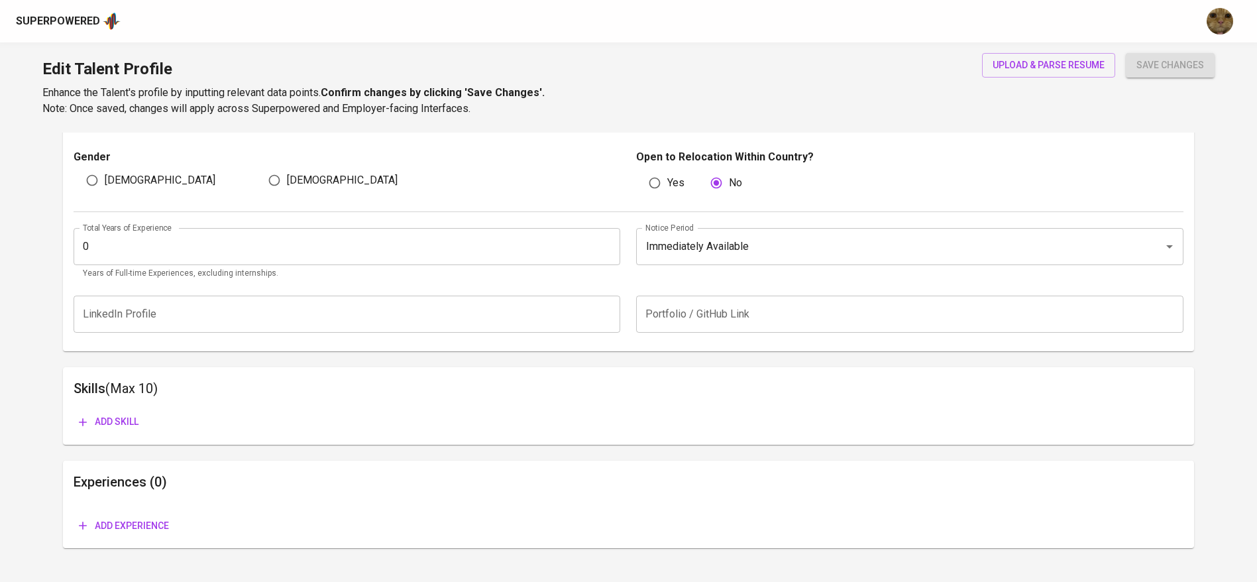
scroll to position [474, 0]
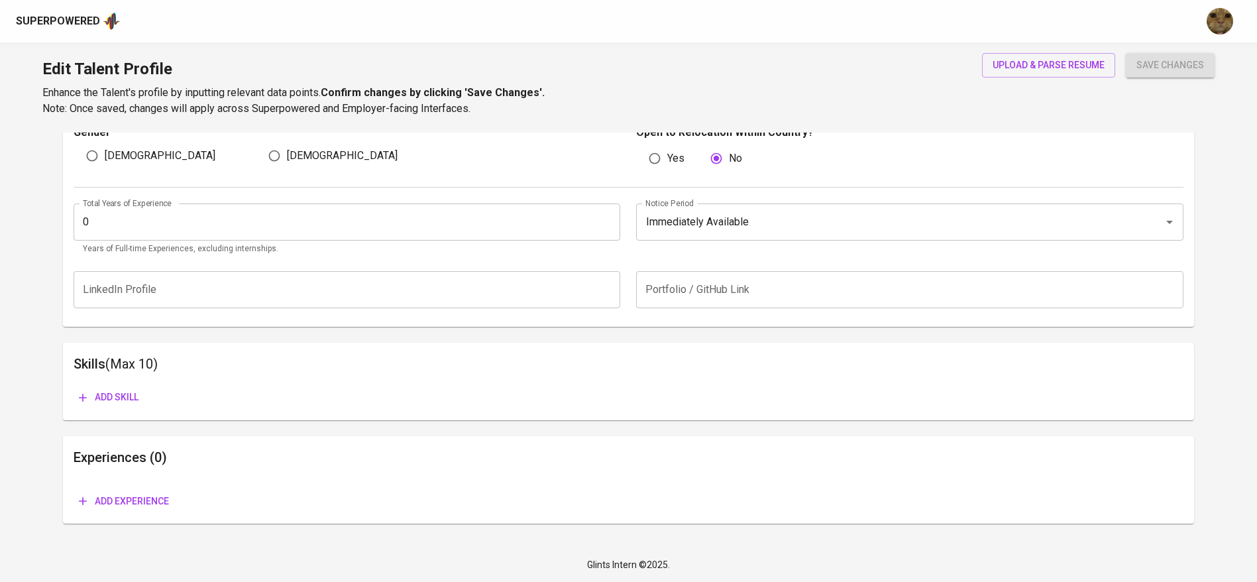
click at [113, 503] on span "Add experience" at bounding box center [124, 501] width 90 height 17
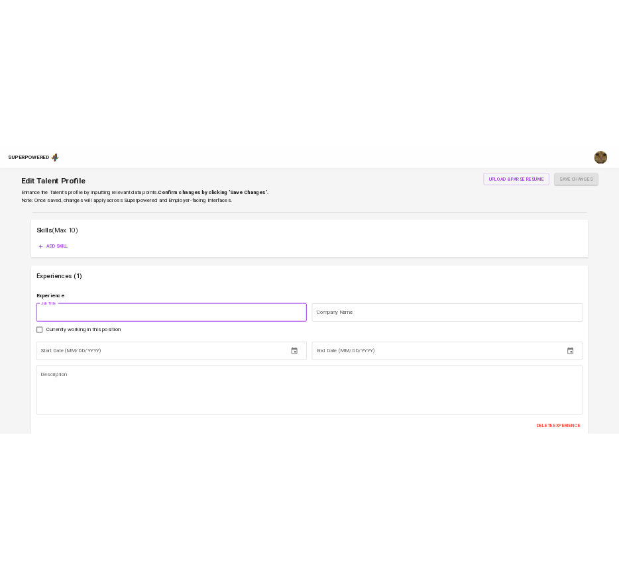
scroll to position [700, 0]
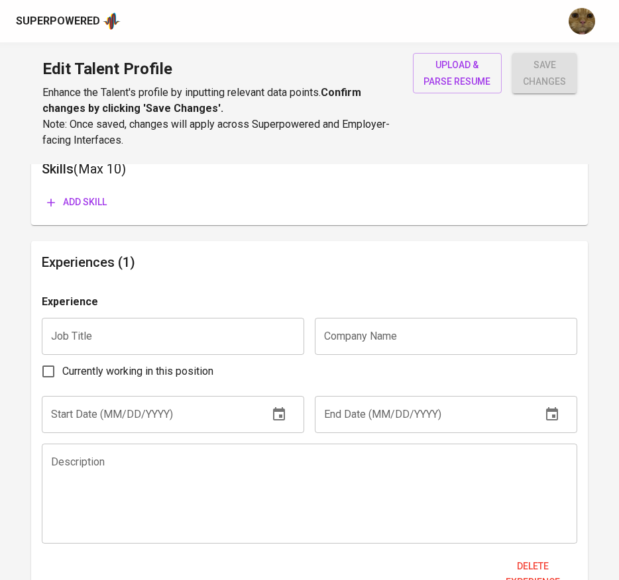
click at [399, 335] on input "text" at bounding box center [446, 336] width 262 height 37
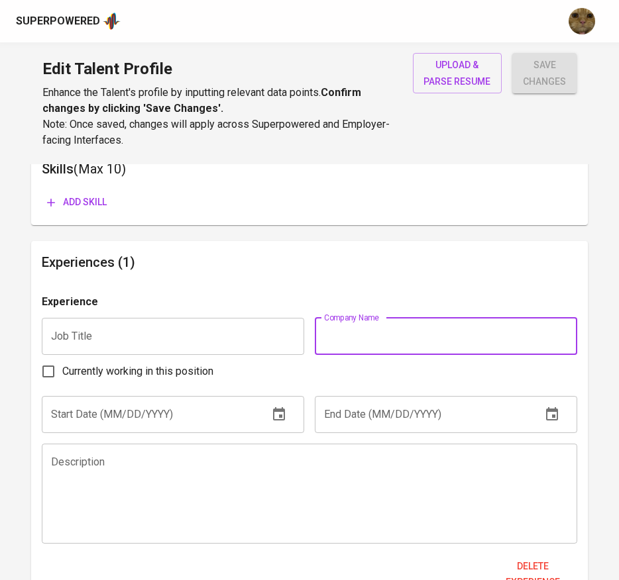
paste input "https://glints.sg.larksuite.com/file/D4Dgbc7YgonKRmx0iQklMirggyc?from=from_copy…"
type input "https://glints.sg.larksuite.com/file/D4Dgbc7YgonKRmx0iQklMirggyc?from=from_copy…"
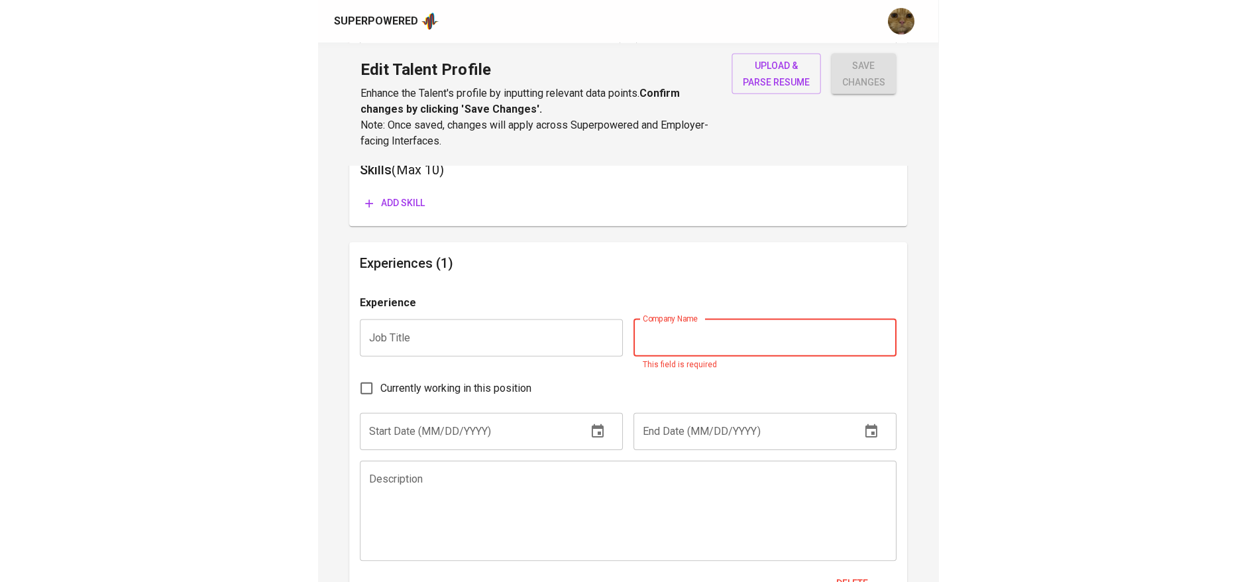
scroll to position [668, 0]
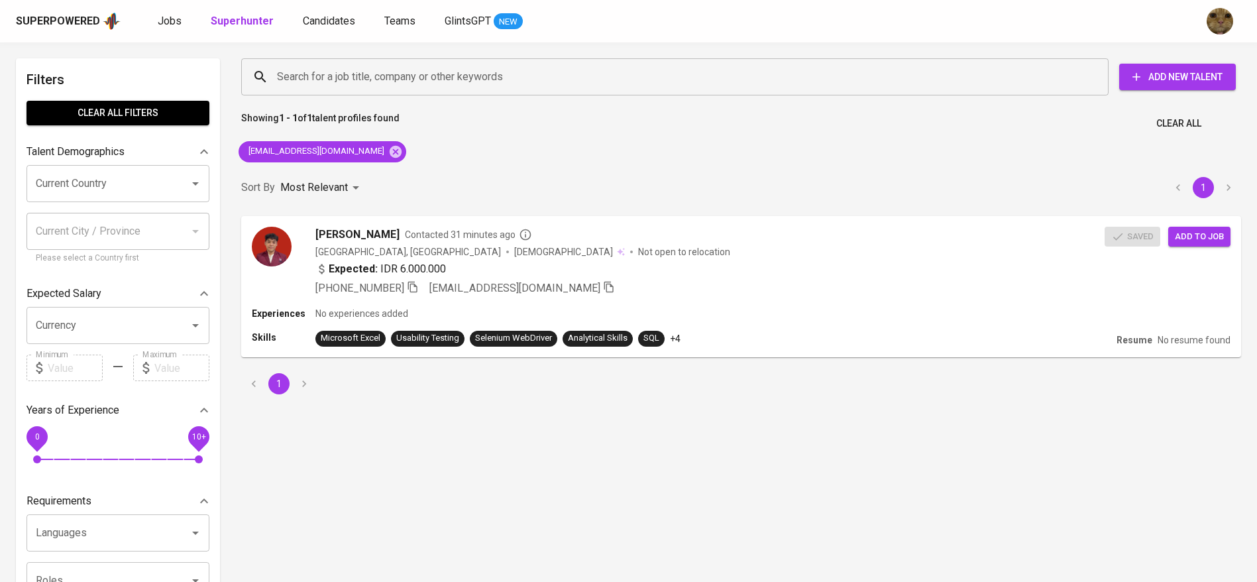
click at [178, 9] on div "Superpowered Jobs Superhunter Candidates Teams GlintsGPT NEW" at bounding box center [628, 21] width 1257 height 42
click at [178, 10] on div "Superpowered Jobs Superhunter Candidates Teams GlintsGPT NEW" at bounding box center [628, 21] width 1257 height 42
click at [178, 13] on link "Jobs" at bounding box center [171, 21] width 26 height 17
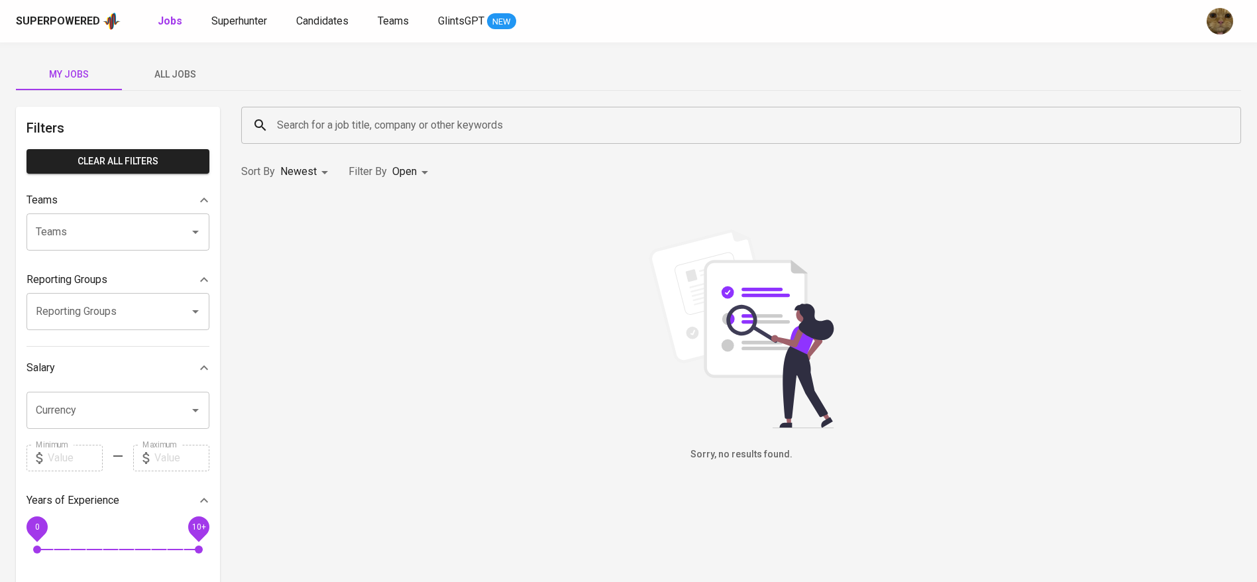
click at [176, 72] on span "All Jobs" at bounding box center [175, 74] width 90 height 17
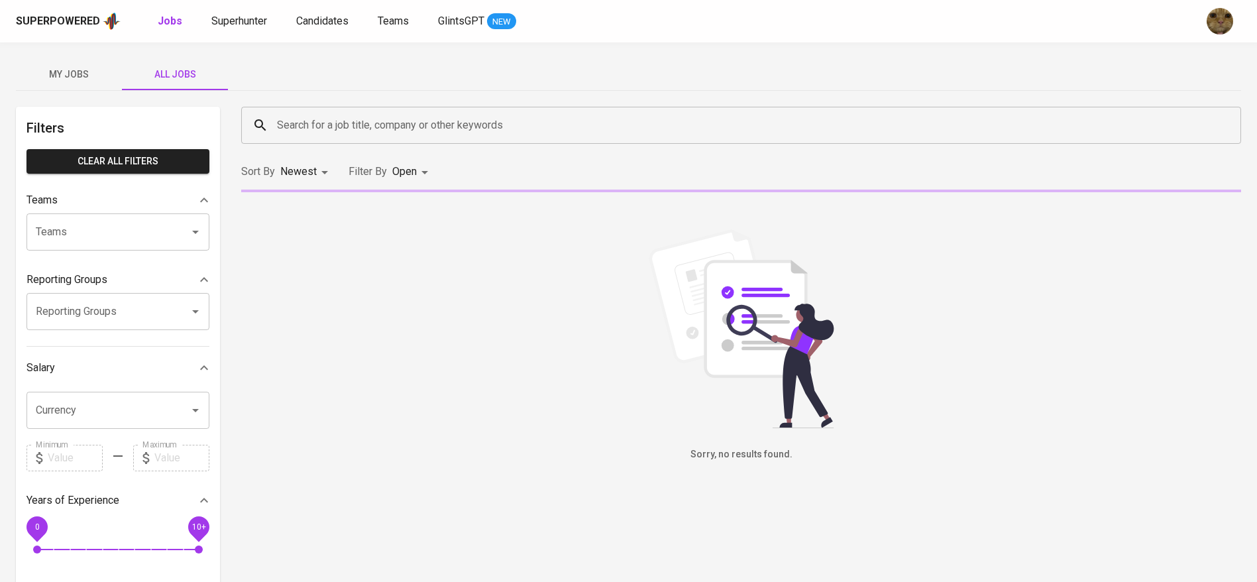
click at [316, 139] on div "Search for a job title, company or other keywords" at bounding box center [741, 125] width 1000 height 37
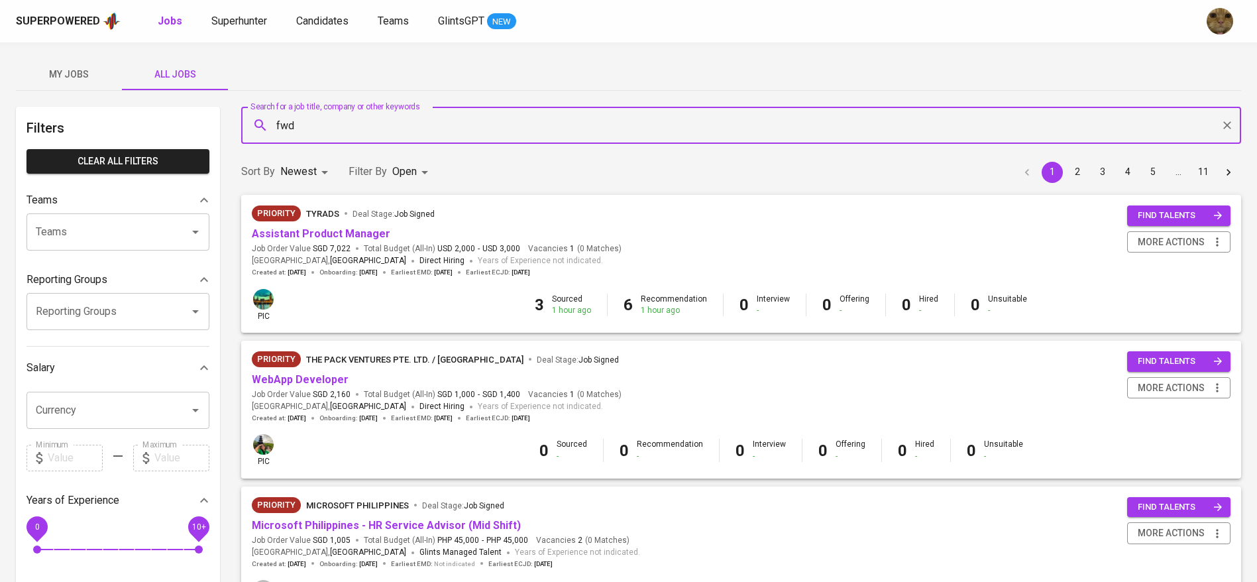
type input "fwd"
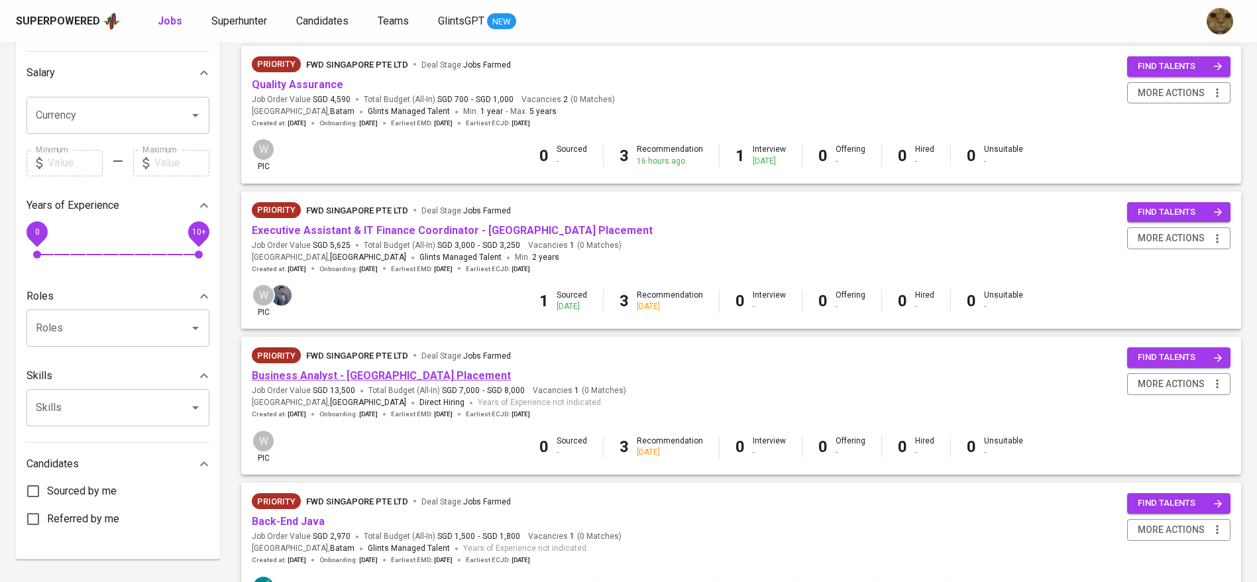
scroll to position [99, 0]
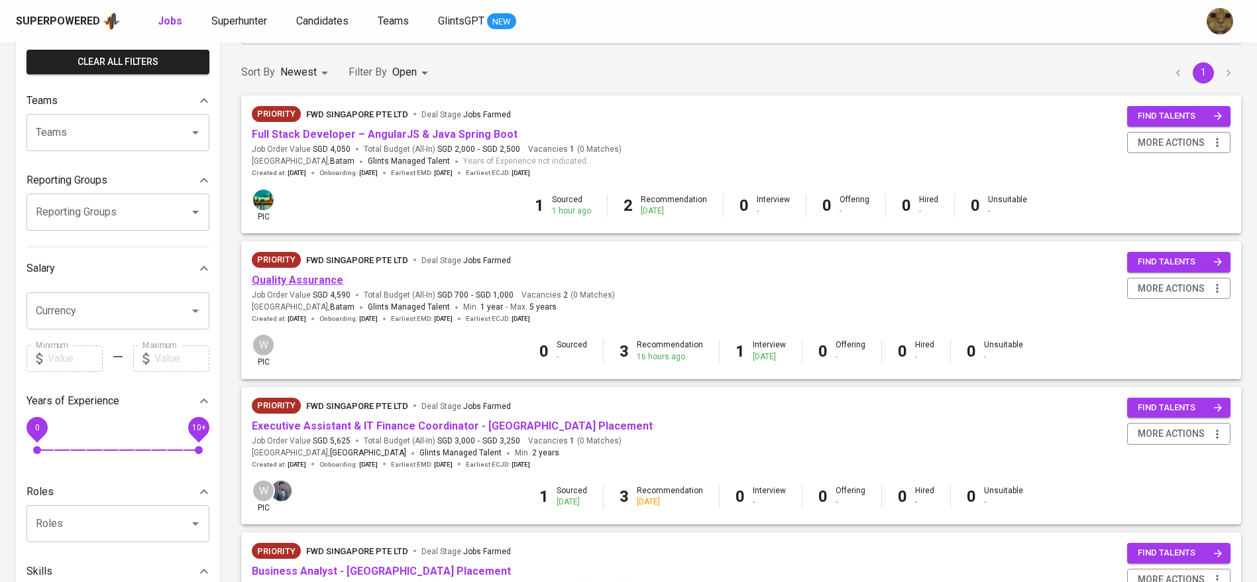
click at [294, 276] on link "Quality Assurance" at bounding box center [297, 280] width 91 height 13
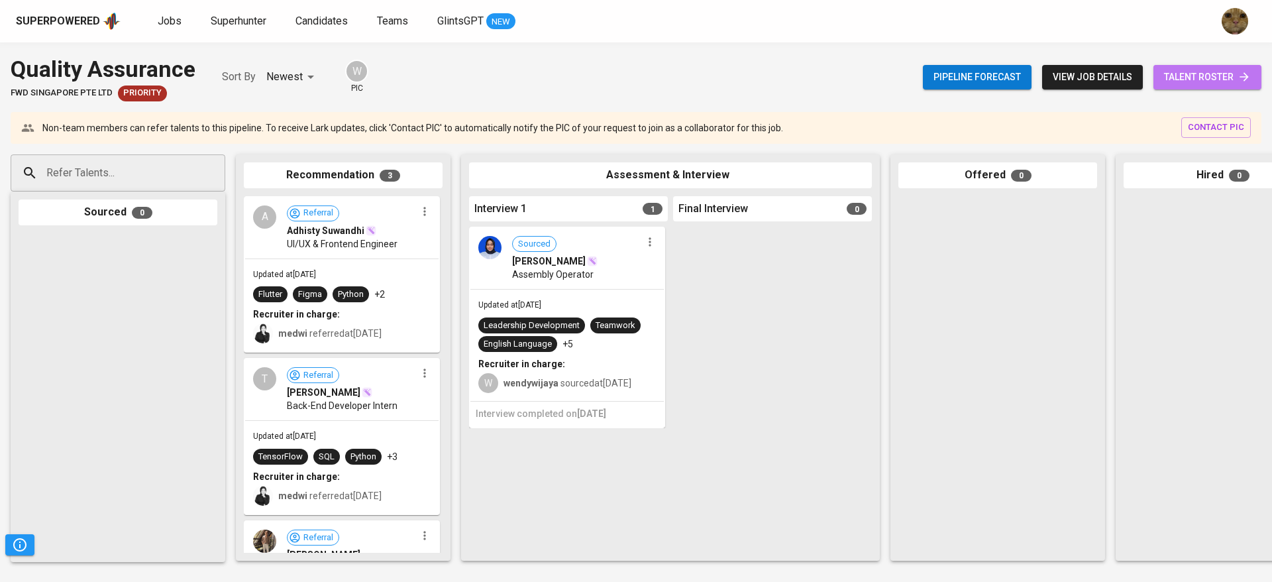
click at [1206, 77] on span "talent roster" at bounding box center [1207, 77] width 87 height 17
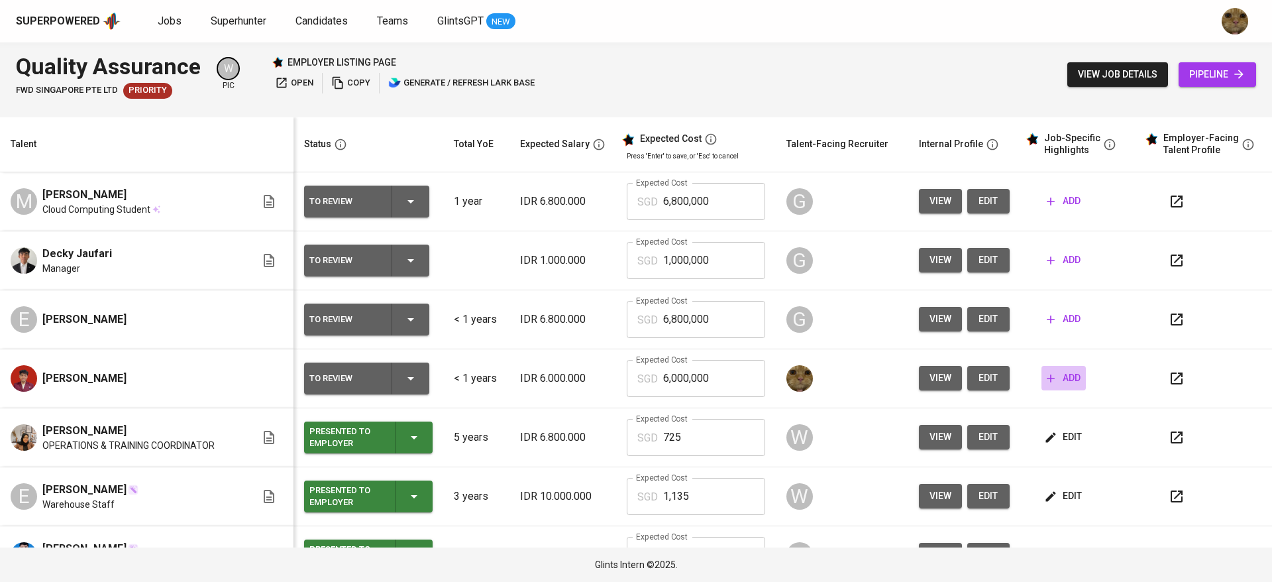
click at [1044, 384] on icon "button" at bounding box center [1050, 378] width 13 height 13
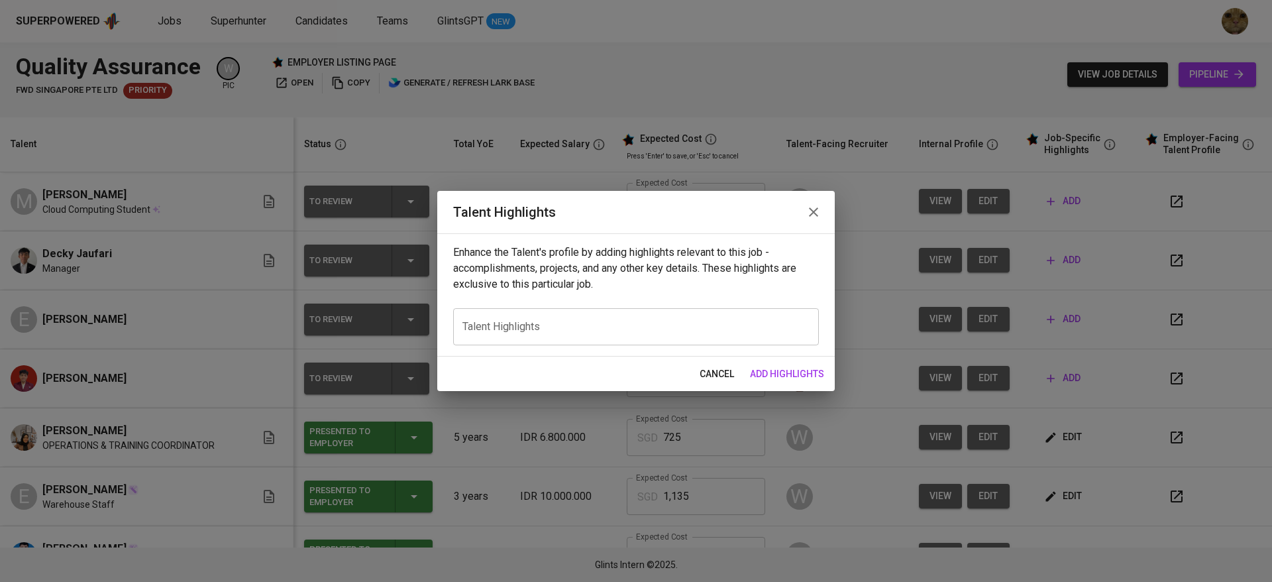
click at [458, 320] on div "x Talent Highlights" at bounding box center [636, 326] width 366 height 37
paste textarea "https://glints.sg.larksuite.com/file/D4Dgbc7YgonKRmx0iQklMirggyc?from=from_copy…"
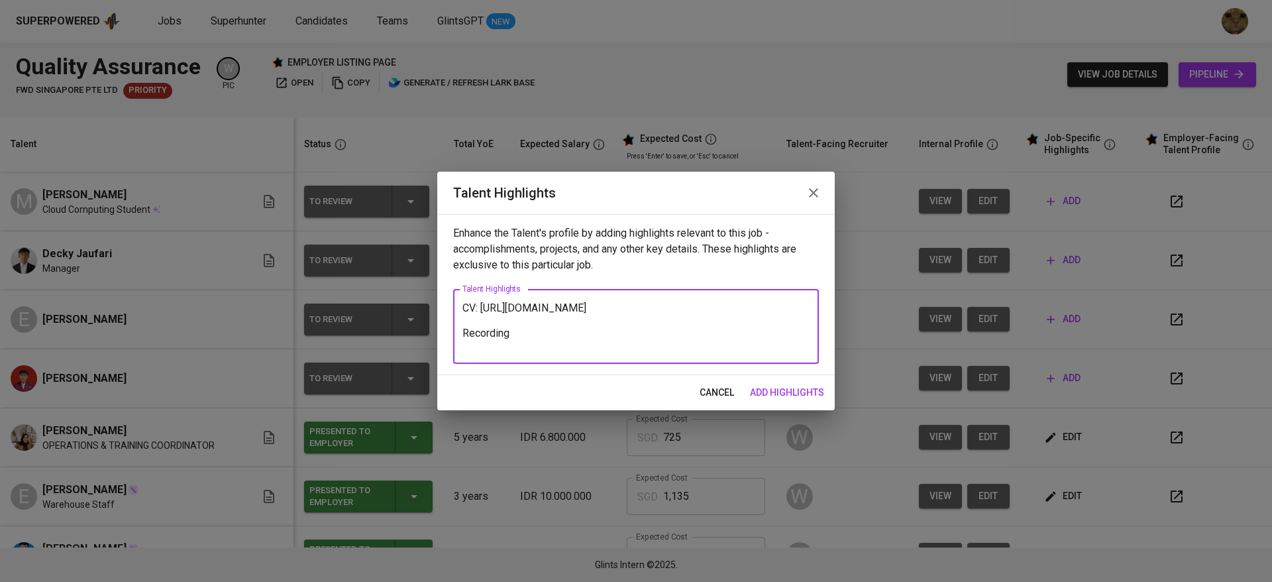
click at [478, 307] on textarea "CV: https://glints.sg.larksuite.com/file/D4Dgbc7YgonKRmx0iQklMirggyc?from=from_…" at bounding box center [635, 326] width 347 height 50
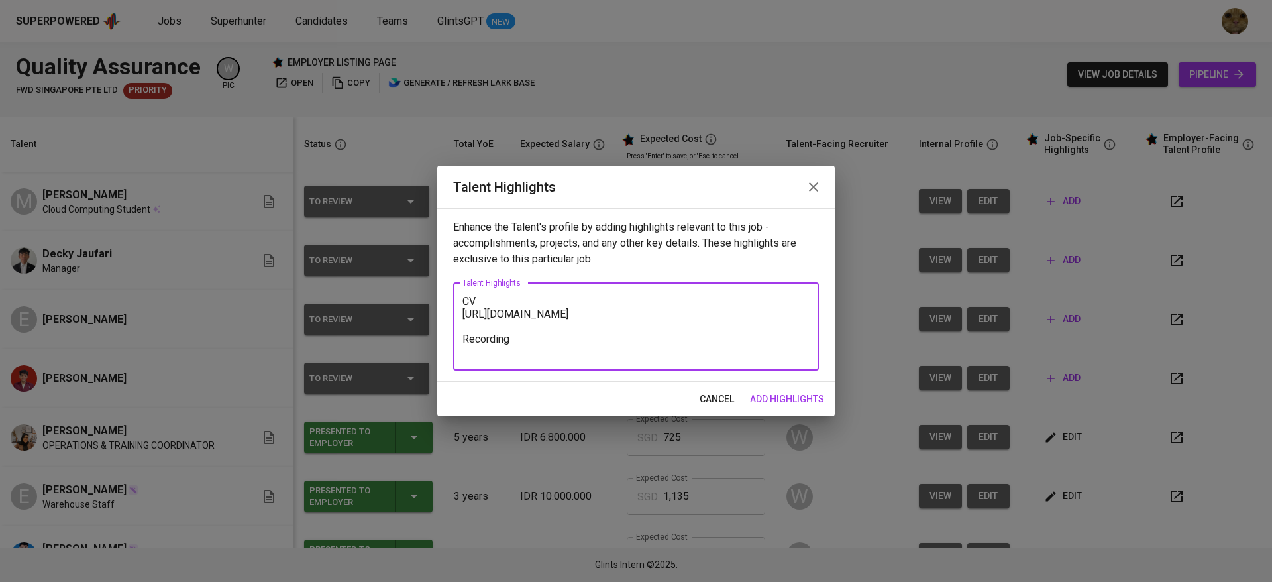
click at [468, 305] on textarea "CV https://glints.sg.larksuite.com/file/D4Dgbc7YgonKRmx0iQklMirggyc?from=from_c…" at bounding box center [635, 326] width 347 height 63
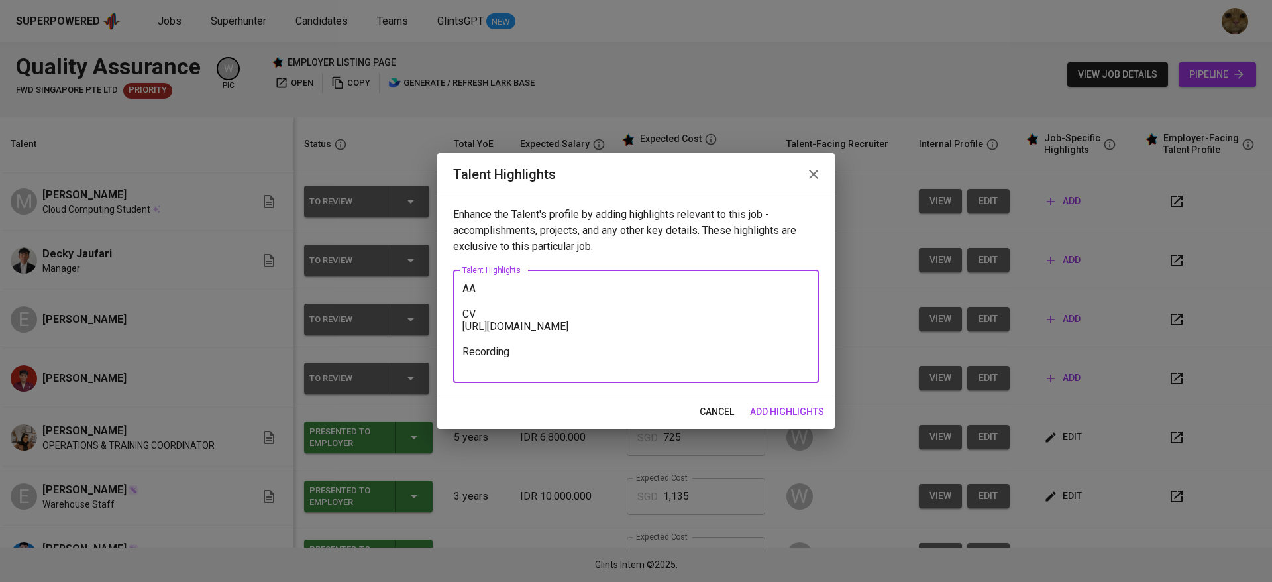
drag, startPoint x: 483, startPoint y: 311, endPoint x: 456, endPoint y: 311, distance: 27.2
click at [456, 311] on div "AA CV https://glints.sg.larksuite.com/file/D4Dgbc7YgonKRmx0iQklMirggyc?from=fro…" at bounding box center [636, 326] width 366 height 113
type textarea "AA Resume https://glints.sg.larksuite.com/file/D4Dgbc7YgonKRmx0iQklMirggyc?from…"
click at [778, 405] on span "add highlights" at bounding box center [787, 411] width 74 height 17
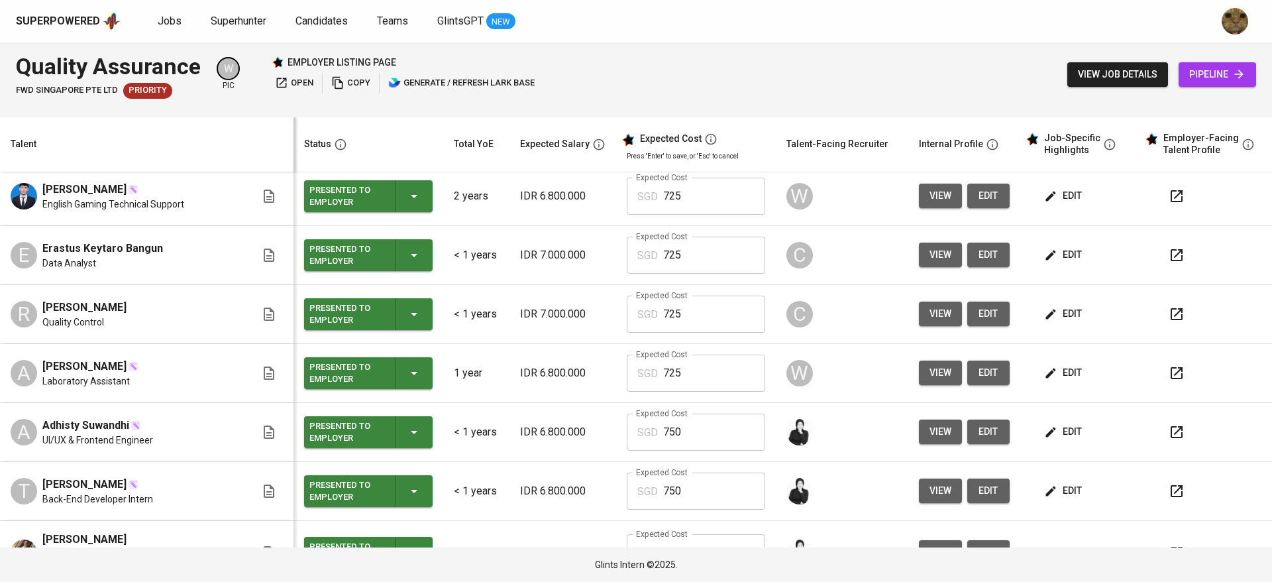
scroll to position [397, 0]
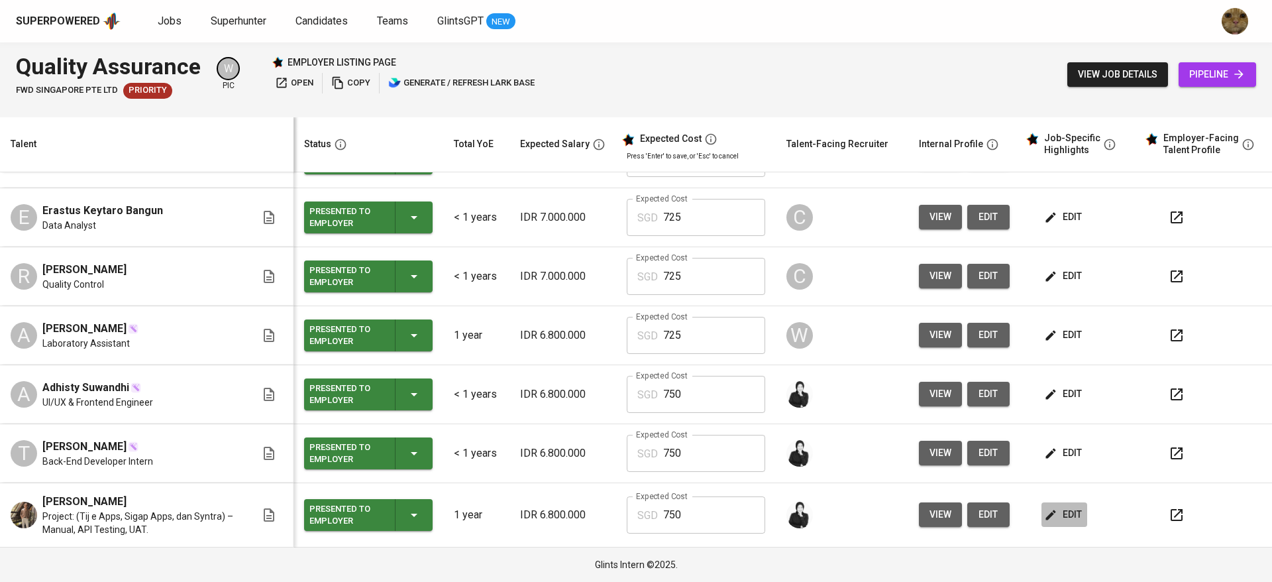
click at [1047, 518] on span "edit" at bounding box center [1064, 514] width 35 height 17
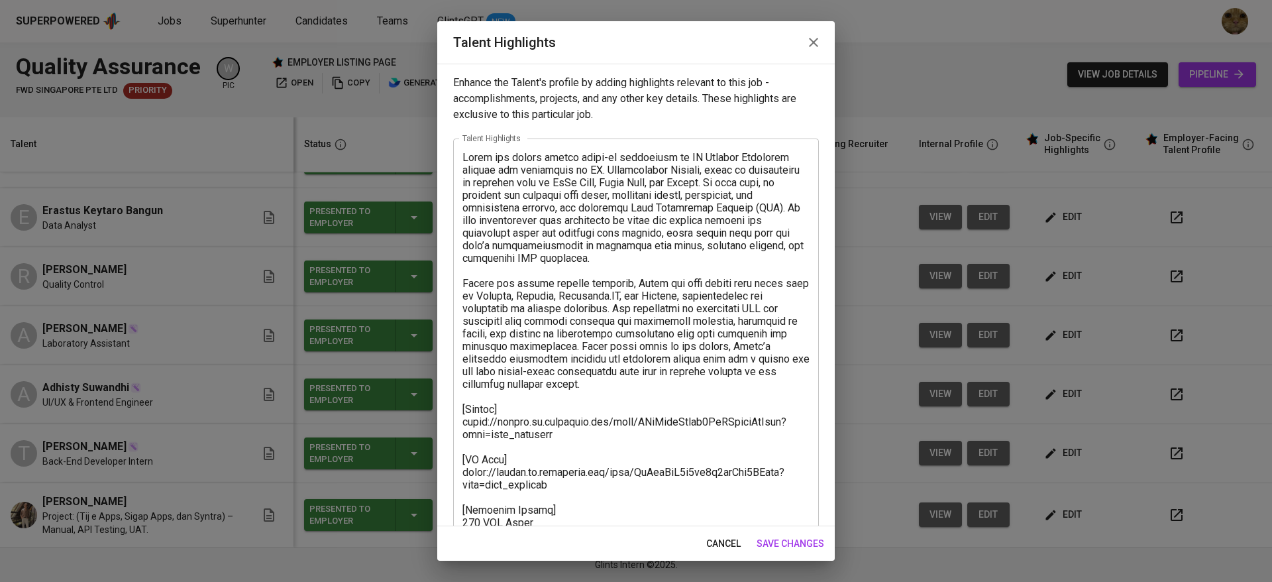
scroll to position [114, 0]
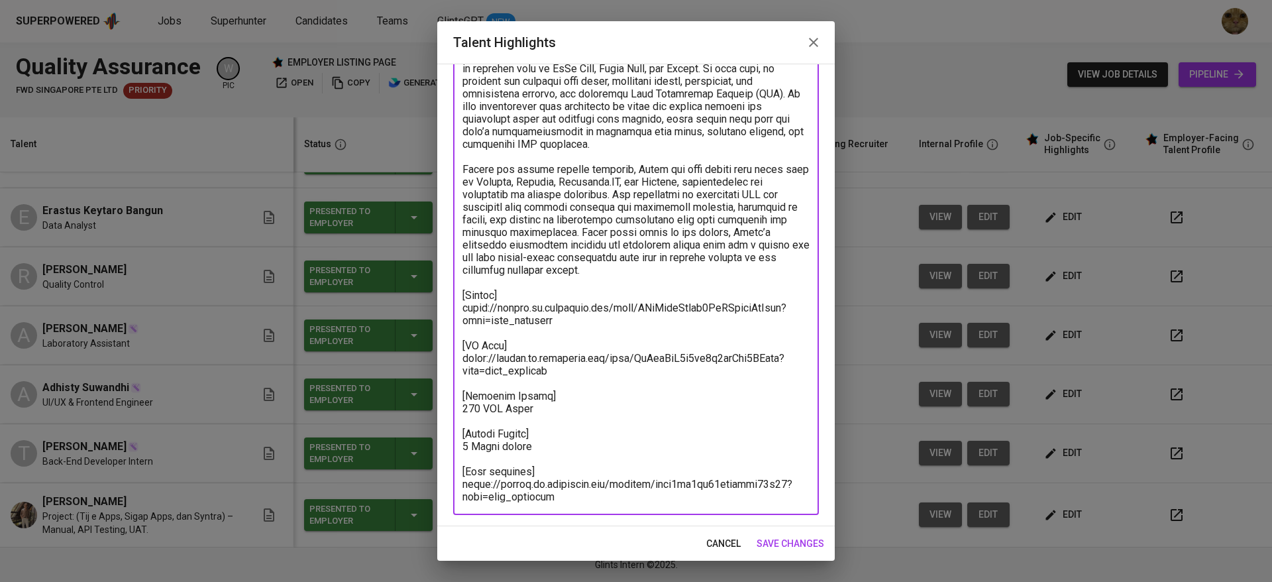
drag, startPoint x: 513, startPoint y: 297, endPoint x: 453, endPoint y: 297, distance: 60.3
click at [453, 297] on div "x Talent Highlights" at bounding box center [636, 270] width 366 height 490
click at [562, 426] on textarea at bounding box center [635, 270] width 347 height 466
drag, startPoint x: 563, startPoint y: 502, endPoint x: 462, endPoint y: 352, distance: 180.4
click at [462, 352] on div "x Talent Highlights" at bounding box center [636, 270] width 366 height 490
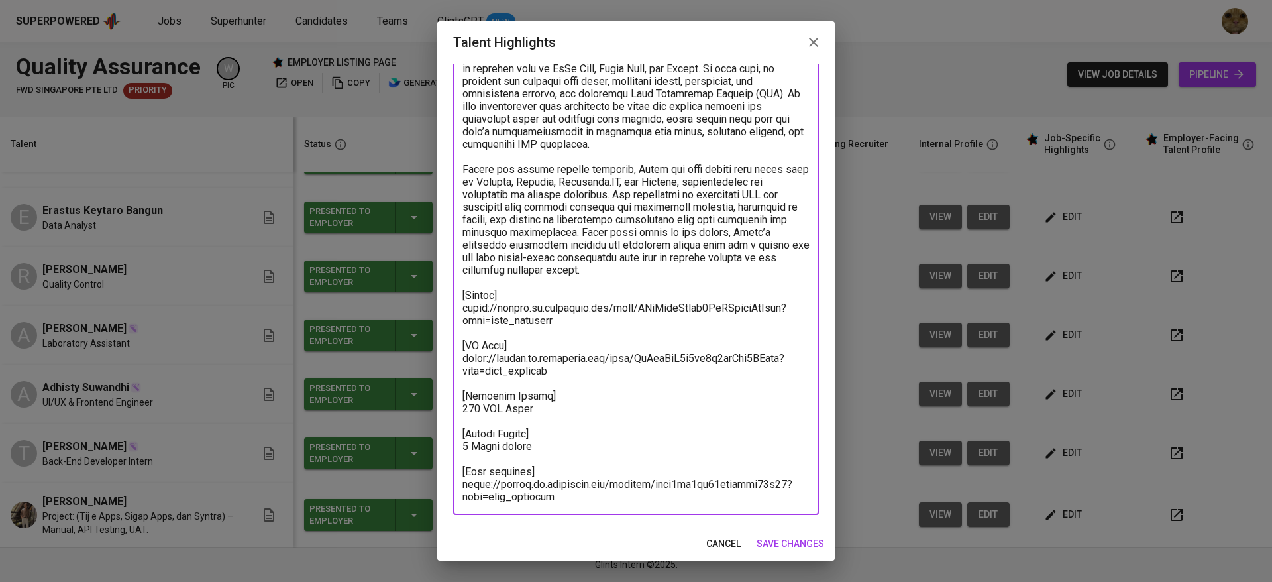
drag, startPoint x: 463, startPoint y: 296, endPoint x: 601, endPoint y: 537, distance: 277.2
click at [601, 537] on div "Talent Highlights Enhance the Talent's profile by adding highlights relevant to…" at bounding box center [635, 290] width 397 height 539
click at [713, 540] on span "cancel" at bounding box center [723, 543] width 34 height 17
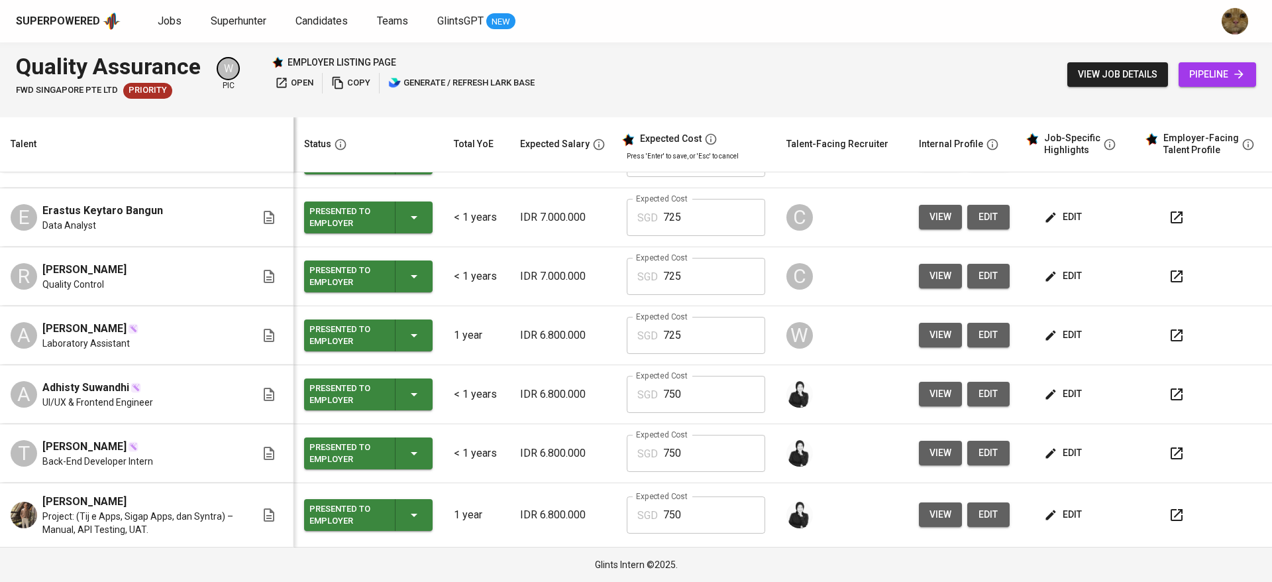
scroll to position [0, 0]
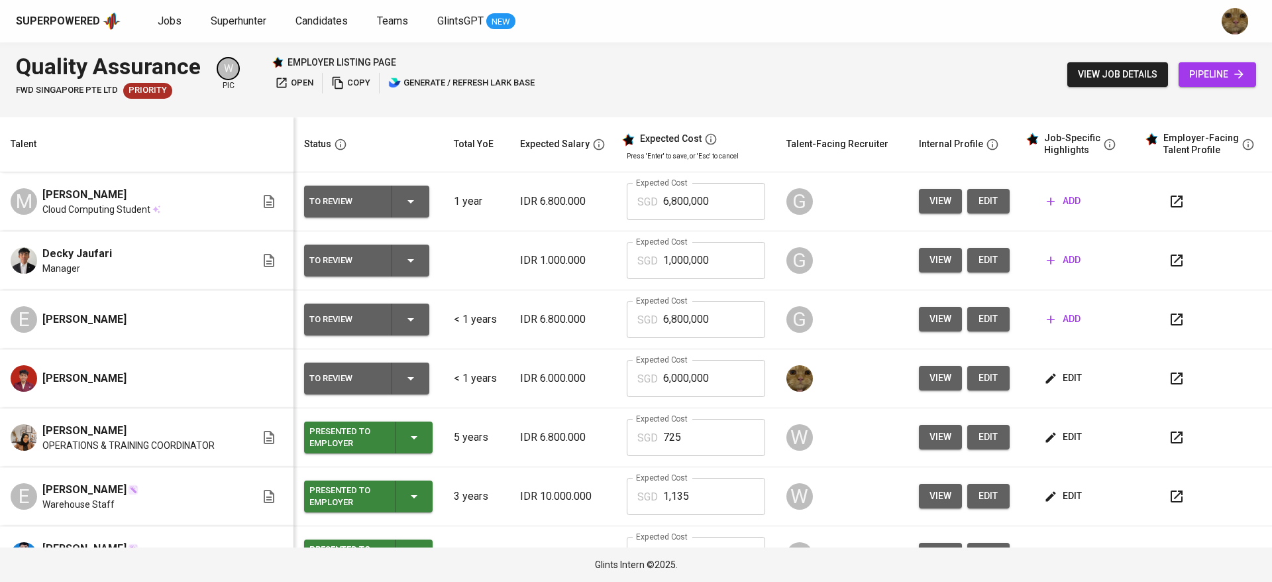
click at [1041, 369] on button "edit" at bounding box center [1064, 378] width 46 height 25
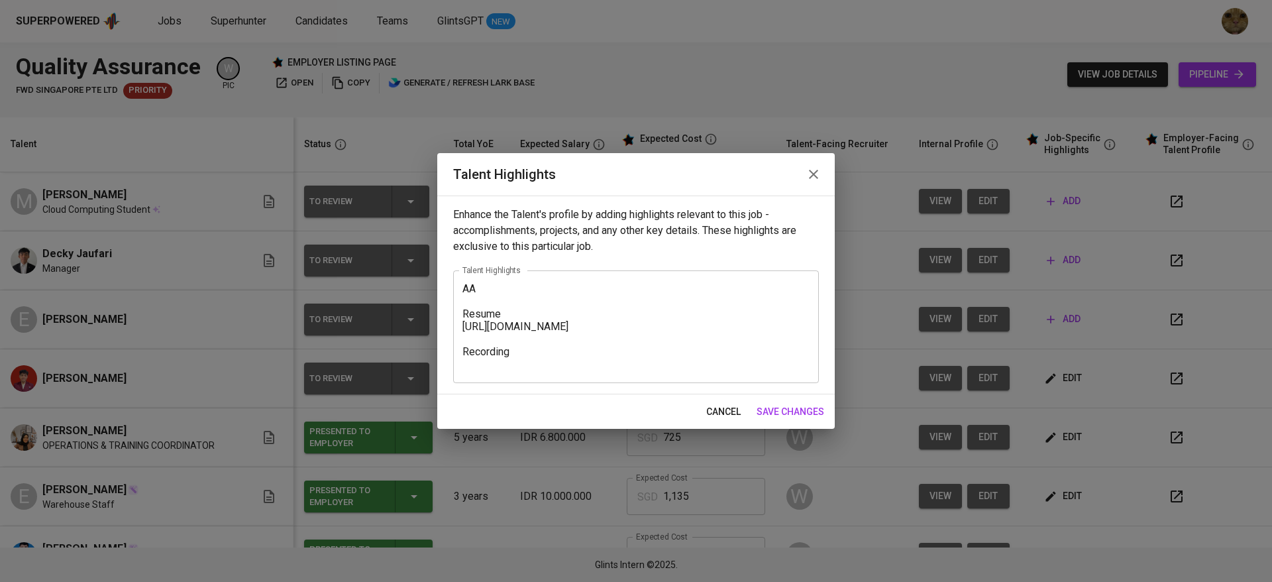
click at [554, 379] on div "AA Resume https://glints.sg.larksuite.com/file/D4Dgbc7YgonKRmx0iQklMirggyc?from…" at bounding box center [636, 326] width 366 height 113
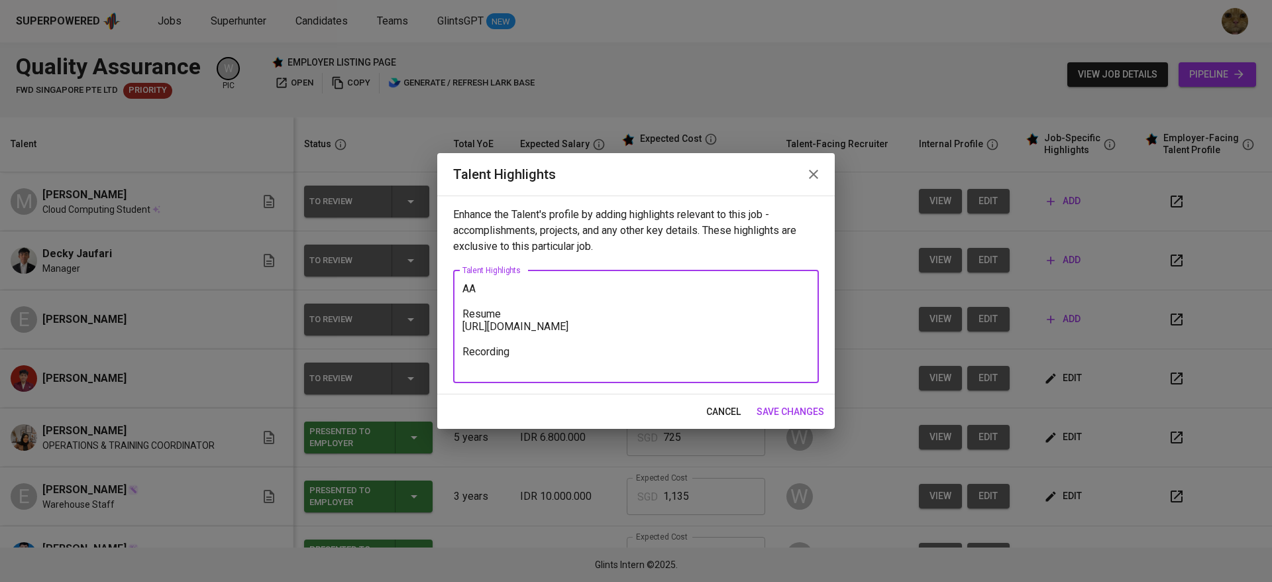
drag, startPoint x: 533, startPoint y: 368, endPoint x: 445, endPoint y: 364, distance: 88.9
click at [445, 364] on div "Enhance the Talent's profile by adding highlights relevant to this job - accomp…" at bounding box center [635, 294] width 397 height 199
paste textarea "[Resume] https://glints.sg.larksuite.com/file/CSdTbajZfowk5PxUUwglqVxIgoj?from=…"
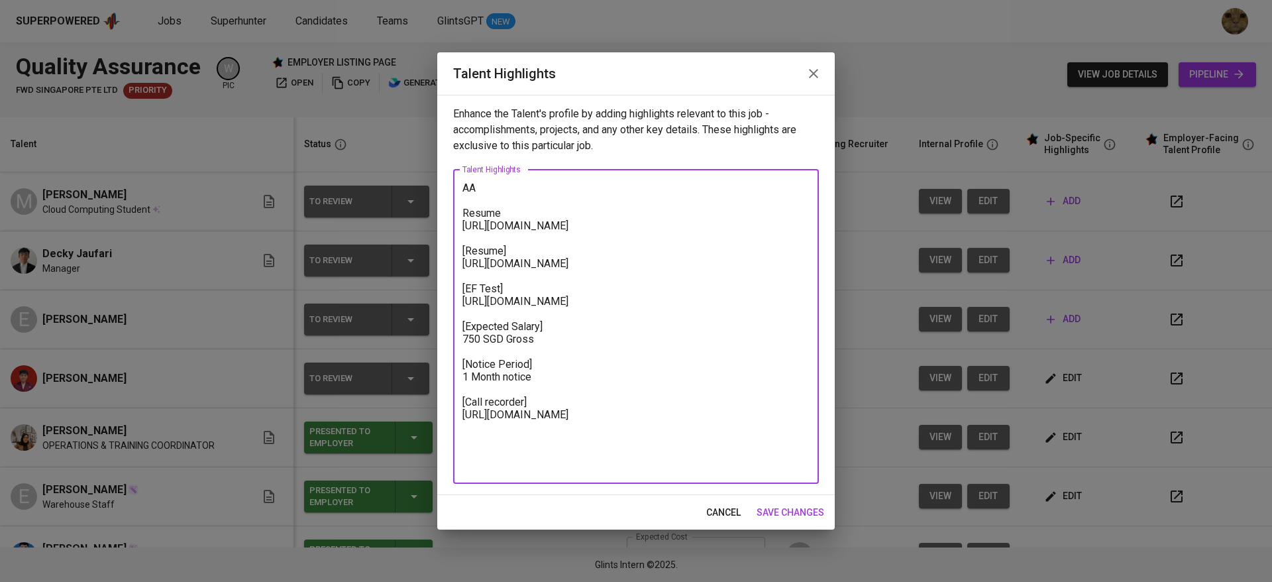
drag, startPoint x: 564, startPoint y: 239, endPoint x: 455, endPoint y: 229, distance: 109.2
click at [455, 229] on div "AA Resume https://glints.sg.larksuite.com/file/D4Dgbc7YgonKRmx0iQklMirggyc?from…" at bounding box center [636, 327] width 366 height 314
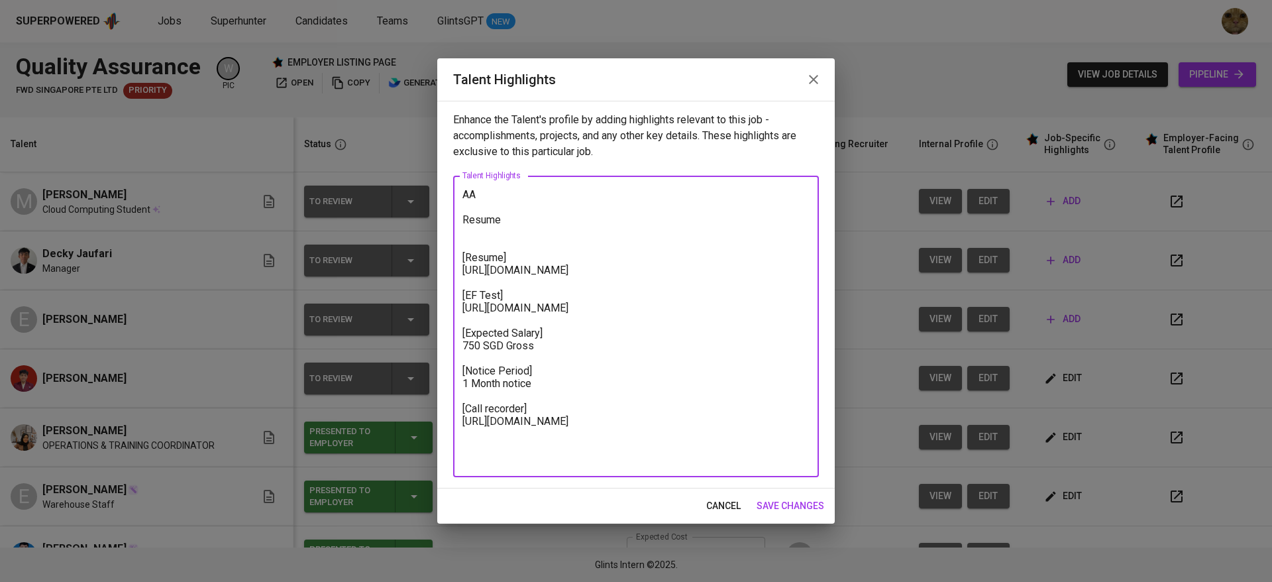
drag, startPoint x: 572, startPoint y: 290, endPoint x: 452, endPoint y: 270, distance: 120.8
click at [452, 270] on div "Enhance the Talent's profile by adding highlights relevant to this job - accomp…" at bounding box center [635, 295] width 397 height 388
paste textarea "D4Dgbc7YgonKRmx0iQklMirggyc?from=from_copylink"
drag, startPoint x: 513, startPoint y: 223, endPoint x: 443, endPoint y: 209, distance: 71.6
click at [443, 209] on div "Enhance the Talent's profile by adding highlights relevant to this job - accomp…" at bounding box center [635, 295] width 397 height 388
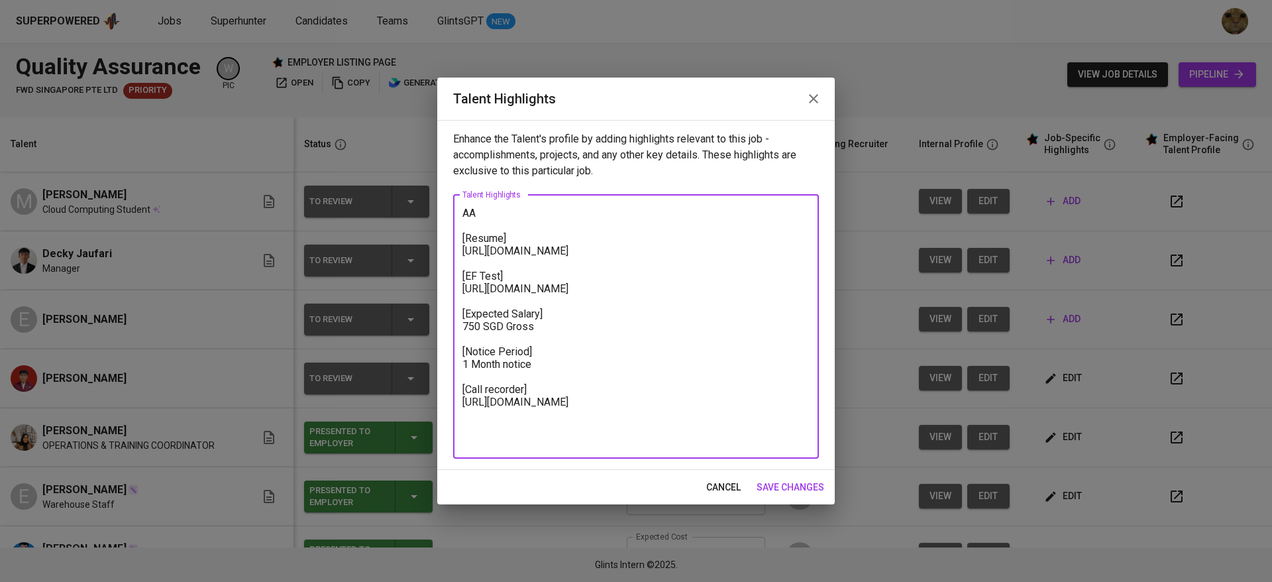
drag, startPoint x: 564, startPoint y: 311, endPoint x: 448, endPoint y: 299, distance: 117.1
click at [448, 299] on div "Enhance the Talent's profile by adding highlights relevant to this job - accomp…" at bounding box center [635, 295] width 397 height 350
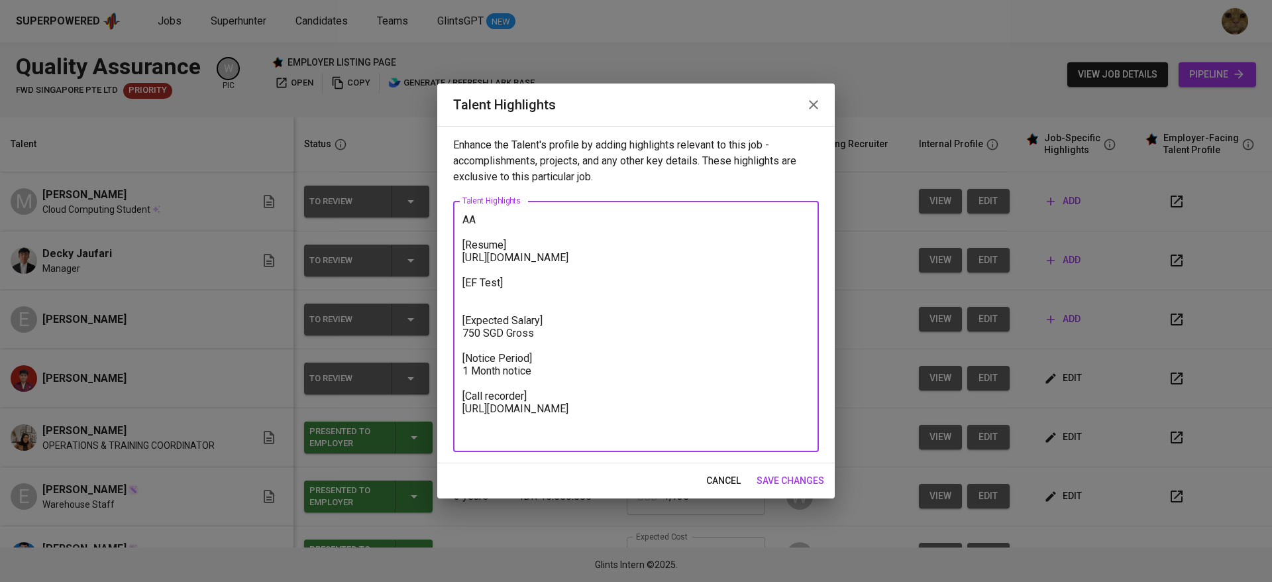
drag, startPoint x: 538, startPoint y: 386, endPoint x: 454, endPoint y: 383, distance: 84.2
click at [454, 383] on div "AA [Resume] https://glints.sg.larksuite.com/file/D4Dgbc7YgonKRmx0iQklMirggyc?fr…" at bounding box center [636, 326] width 366 height 251
drag, startPoint x: 561, startPoint y: 434, endPoint x: 443, endPoint y: 419, distance: 118.9
click at [443, 419] on div "Enhance the Talent's profile by adding highlights relevant to this job - accomp…" at bounding box center [635, 294] width 397 height 337
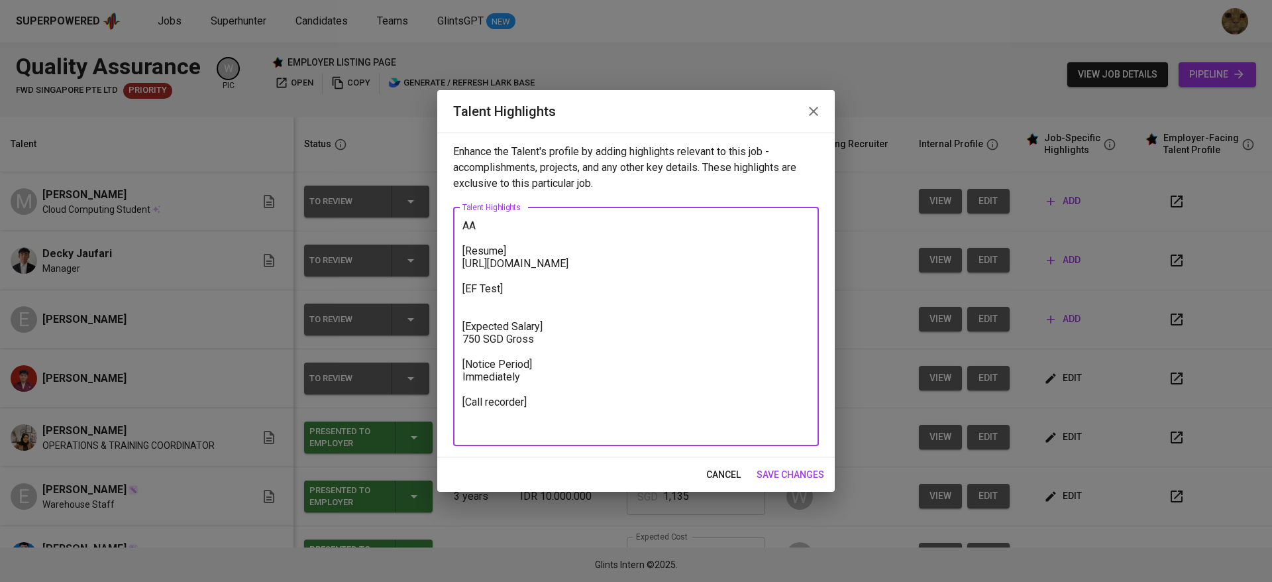
drag, startPoint x: 558, startPoint y: 410, endPoint x: 466, endPoint y: 409, distance: 92.7
click at [466, 409] on textarea "AA [Resume] https://glints.sg.larksuite.com/file/D4Dgbc7YgonKRmx0iQklMirggyc?fr…" at bounding box center [635, 326] width 347 height 214
type textarea "AA [Resume] https://glints.sg.larksuite.com/file/D4Dgbc7YgonKRmx0iQklMirggyc?fr…"
click at [790, 461] on div "cancel save changes" at bounding box center [635, 474] width 397 height 35
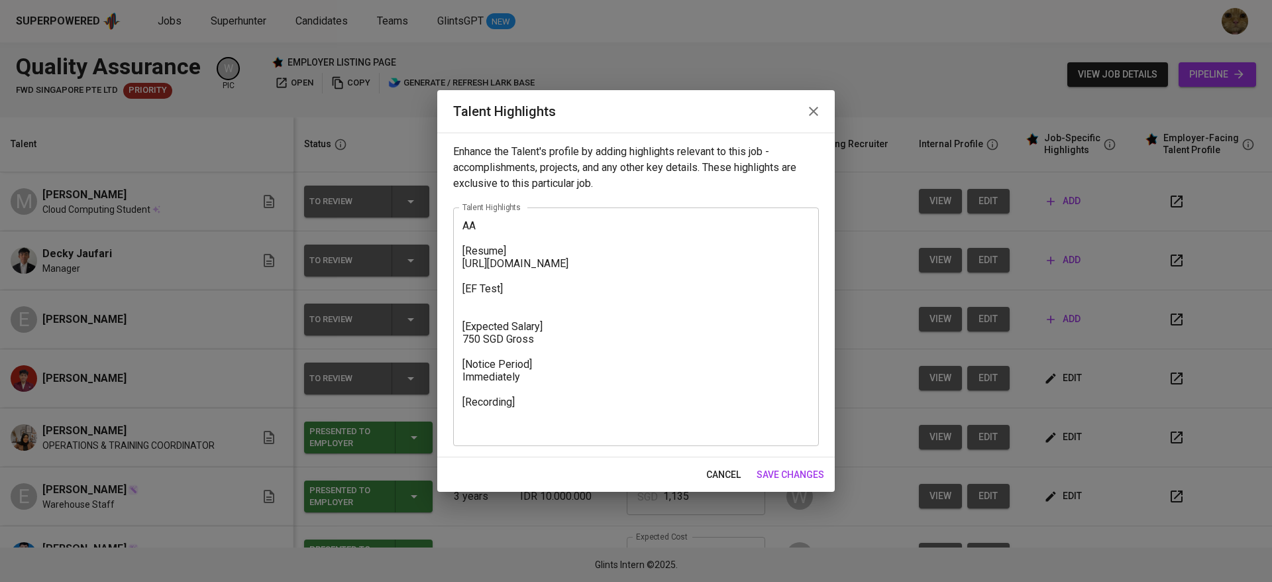
click at [778, 466] on span "save changes" at bounding box center [791, 474] width 68 height 17
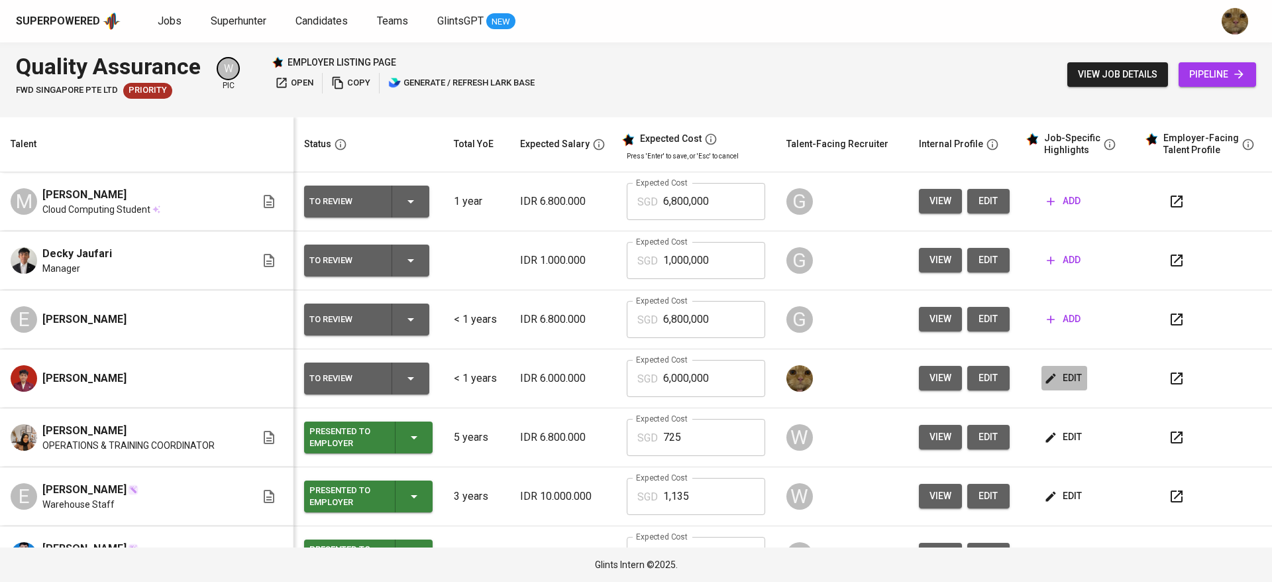
click at [1044, 384] on icon "button" at bounding box center [1050, 378] width 13 height 13
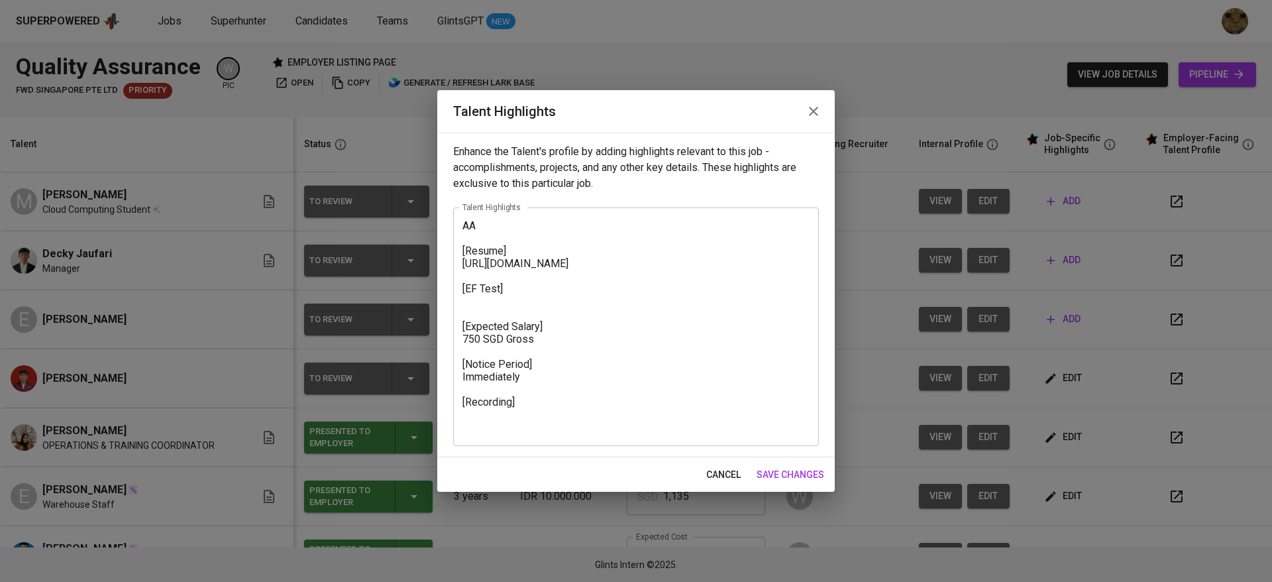
click at [473, 216] on div "AA [Resume] https://glints.sg.larksuite.com/file/D4Dgbc7YgonKRmx0iQklMirggyc?fr…" at bounding box center [636, 326] width 366 height 238
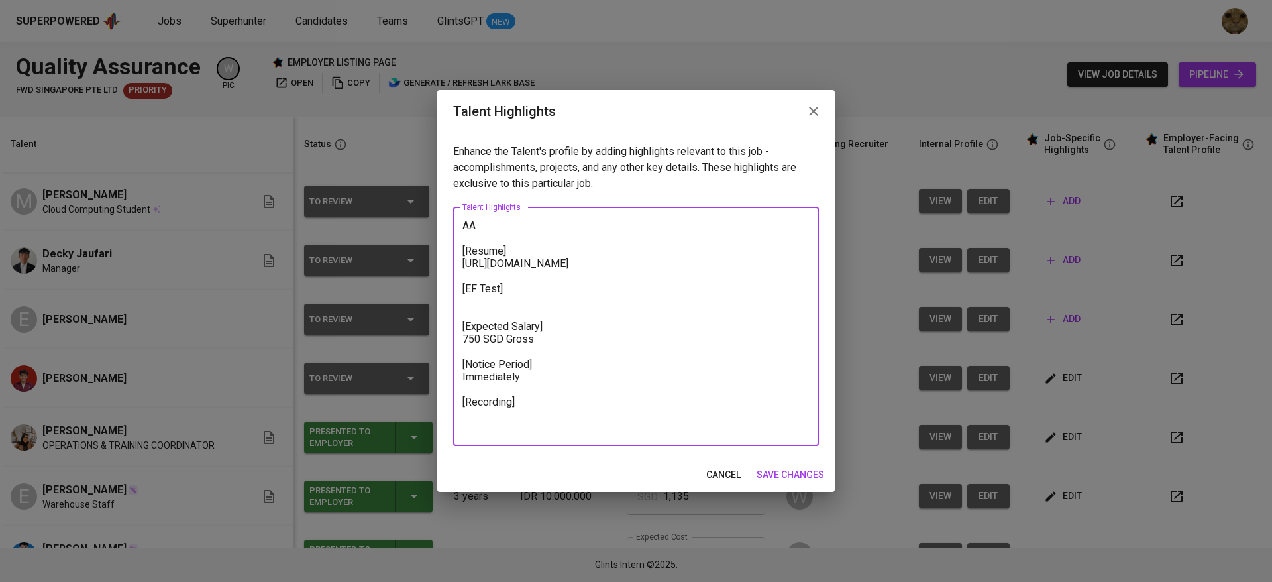
click at [484, 219] on textarea "AA [Resume] https://glints.sg.larksuite.com/file/D4Dgbc7YgonKRmx0iQklMirggyc?fr…" at bounding box center [635, 326] width 347 height 214
paste textarea "My name is Mohammed Satafei, and I am currently pursuing a Bachelor’s degree in…"
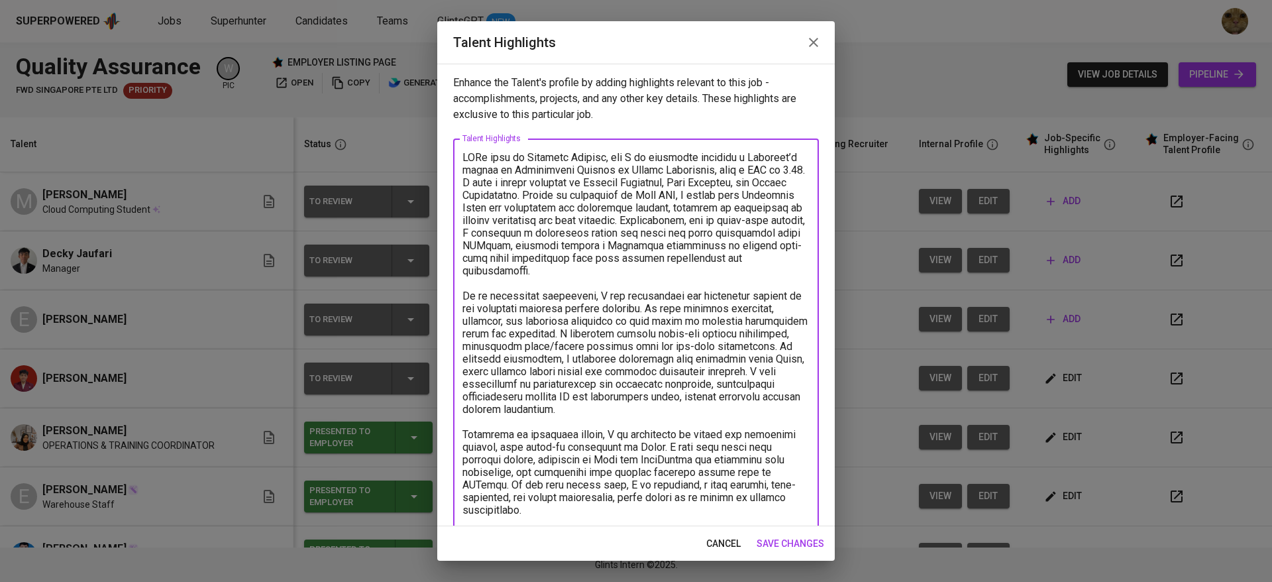
drag, startPoint x: 527, startPoint y: 188, endPoint x: 444, endPoint y: 148, distance: 92.1
click at [444, 148] on div "Enhance the Talent's profile by adding highlights relevant to this job - accomp…" at bounding box center [635, 295] width 397 height 462
drag, startPoint x: 551, startPoint y: 179, endPoint x: 444, endPoint y: 146, distance: 111.5
click at [444, 146] on div "Enhance the Talent's profile by adding highlights relevant to this job - accomp…" at bounding box center [635, 295] width 397 height 462
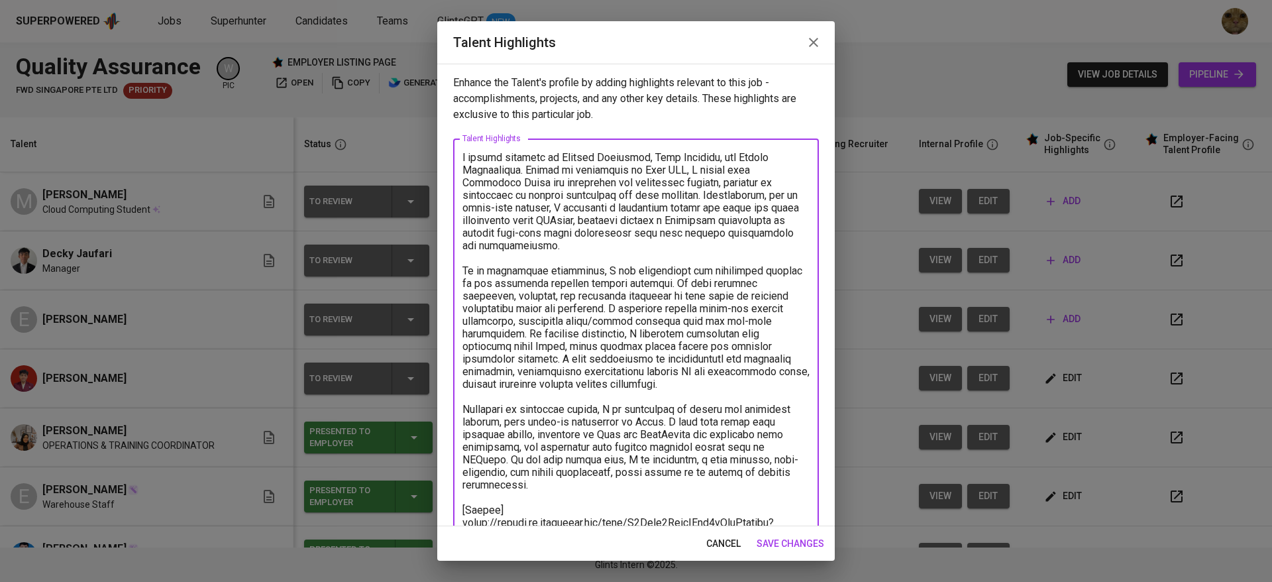
click at [464, 154] on textarea at bounding box center [635, 421] width 347 height 541
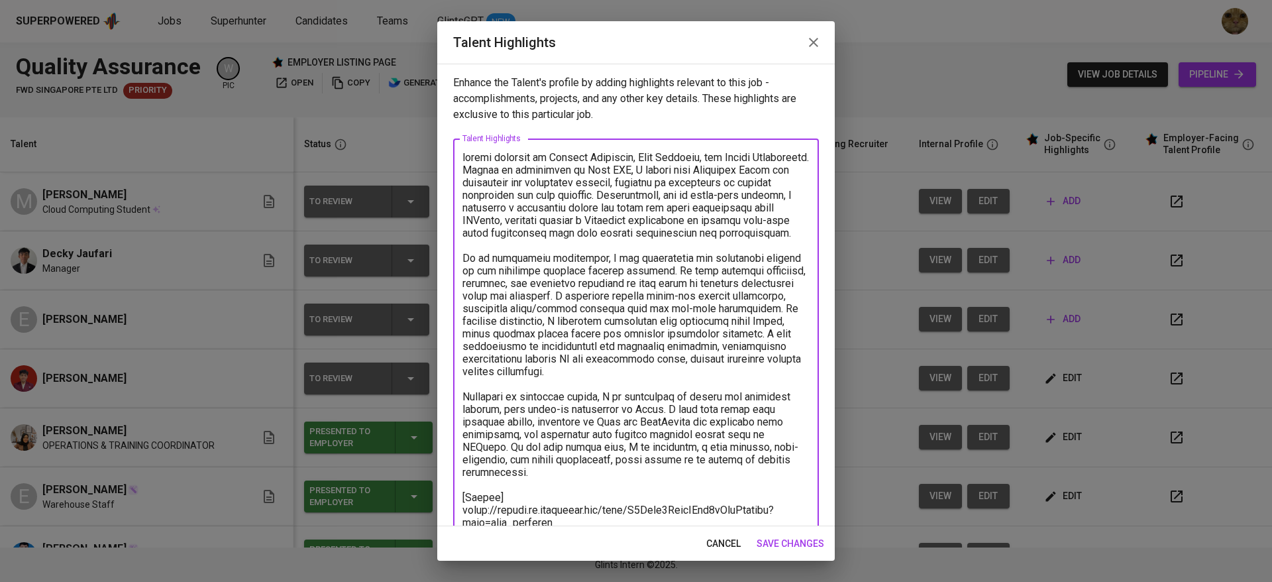
click at [472, 152] on textarea at bounding box center [635, 421] width 347 height 541
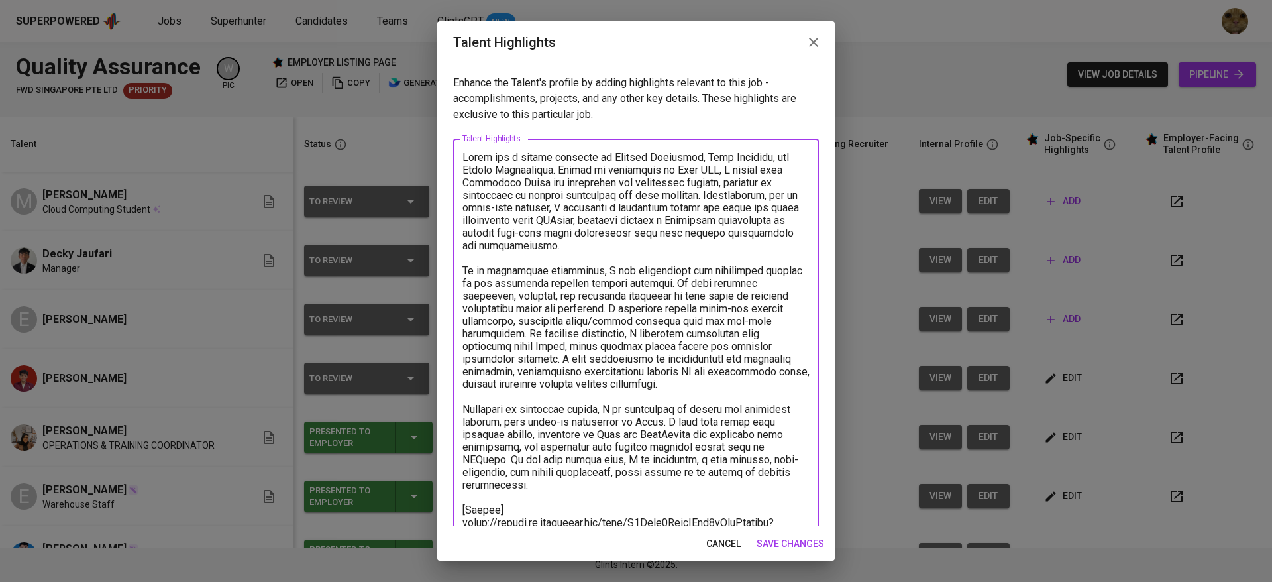
drag, startPoint x: 584, startPoint y: 171, endPoint x: 596, endPoint y: 175, distance: 12.6
click at [596, 175] on textarea at bounding box center [635, 421] width 347 height 541
click at [710, 170] on textarea at bounding box center [635, 421] width 347 height 541
drag, startPoint x: 555, startPoint y: 184, endPoint x: 463, endPoint y: 184, distance: 92.1
click at [463, 184] on textarea at bounding box center [635, 421] width 347 height 541
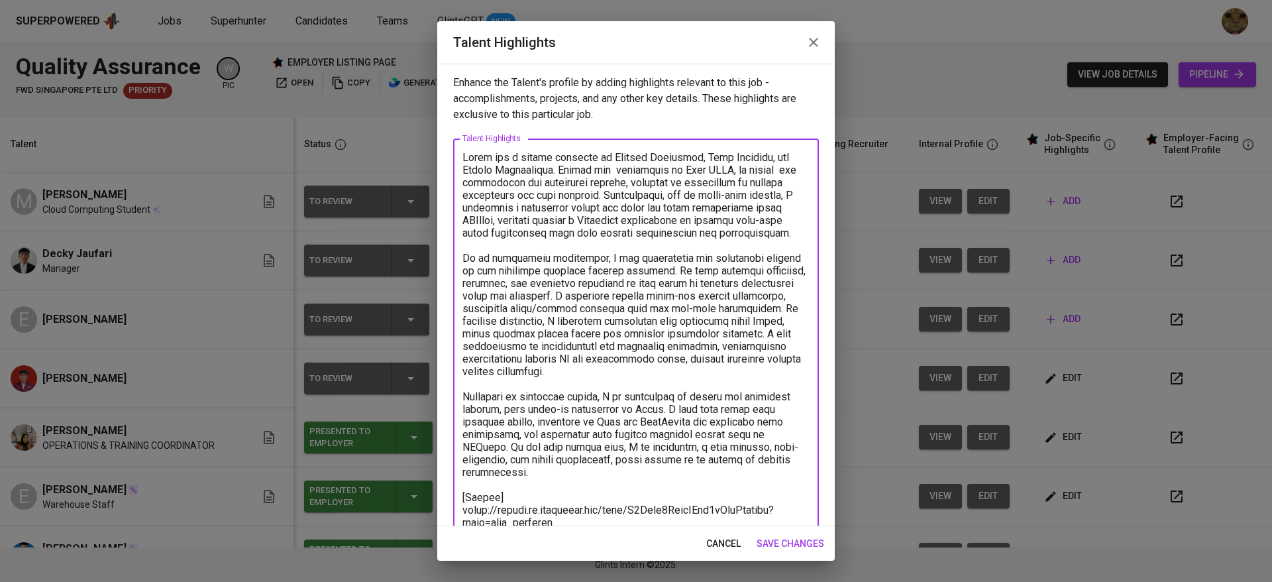
click at [683, 199] on textarea at bounding box center [635, 415] width 347 height 529
click at [779, 193] on textarea at bounding box center [635, 415] width 347 height 529
drag, startPoint x: 491, startPoint y: 254, endPoint x: 474, endPoint y: 254, distance: 16.6
click at [474, 254] on textarea at bounding box center [635, 415] width 347 height 529
click at [607, 261] on textarea at bounding box center [635, 415] width 347 height 529
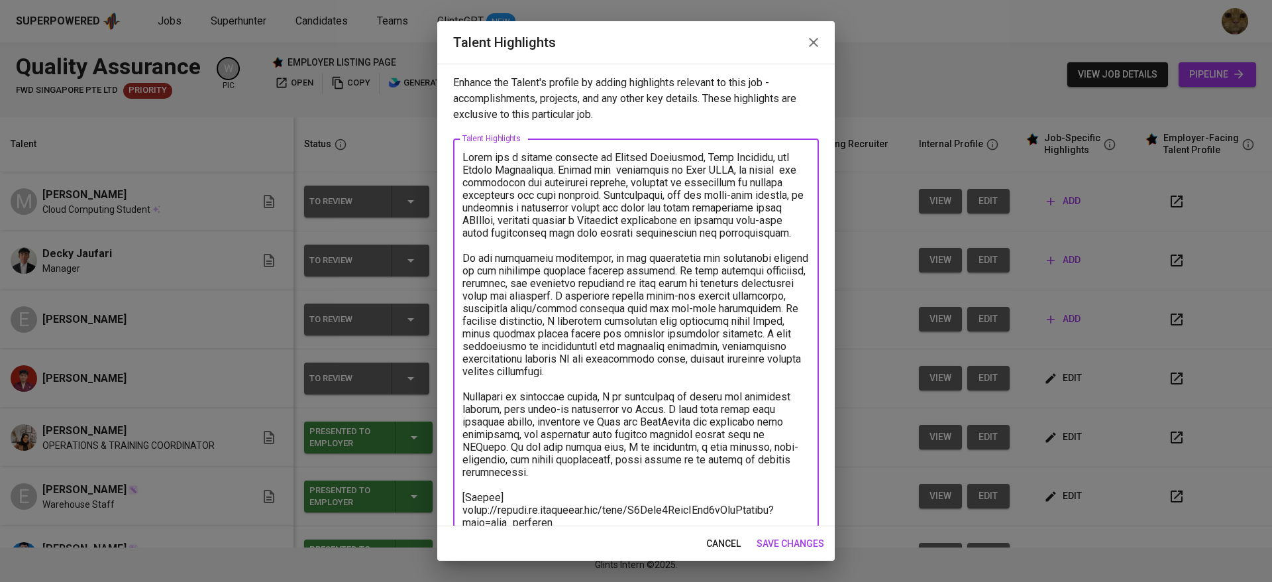
drag, startPoint x: 596, startPoint y: 191, endPoint x: 818, endPoint y: 248, distance: 229.8
click at [818, 248] on div "Enhance the Talent's profile by adding highlights relevant to this job - accomp…" at bounding box center [635, 295] width 397 height 462
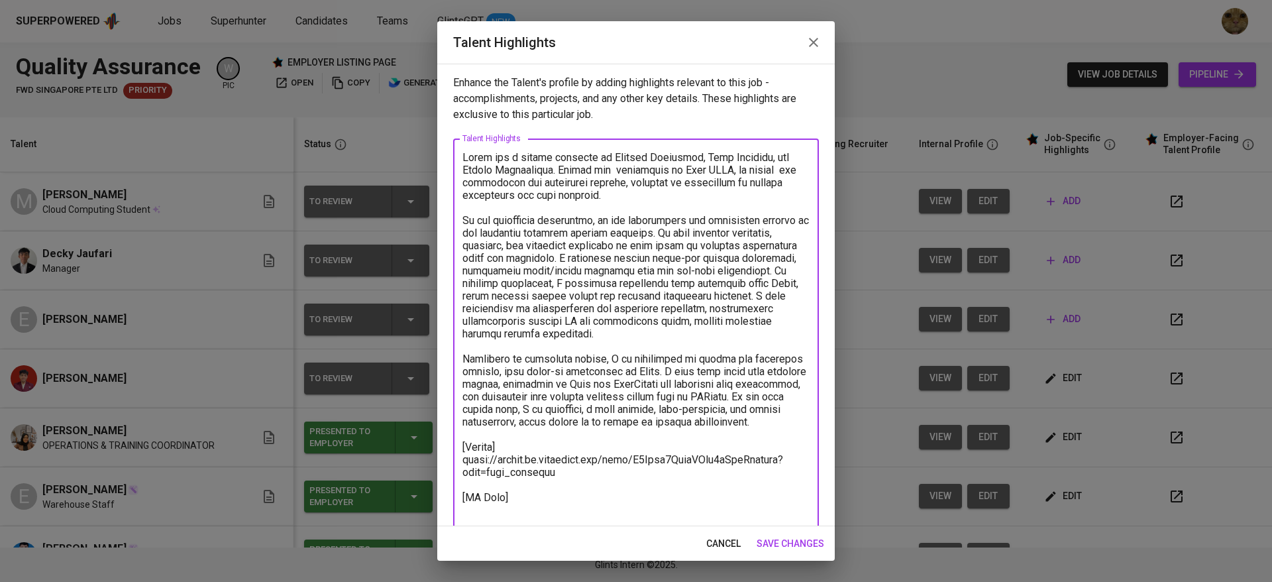
click at [770, 337] on textarea at bounding box center [635, 396] width 347 height 491
click at [579, 433] on textarea at bounding box center [635, 396] width 347 height 491
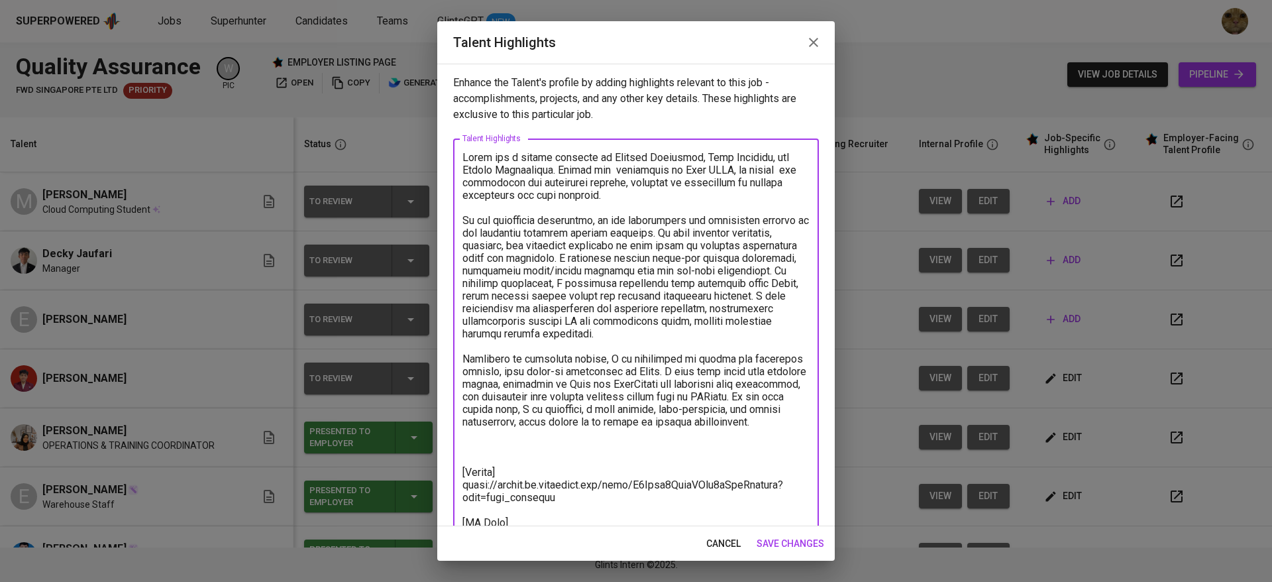
paste textarea "Additionally, for her final-year project, he developed a predictive system for …"
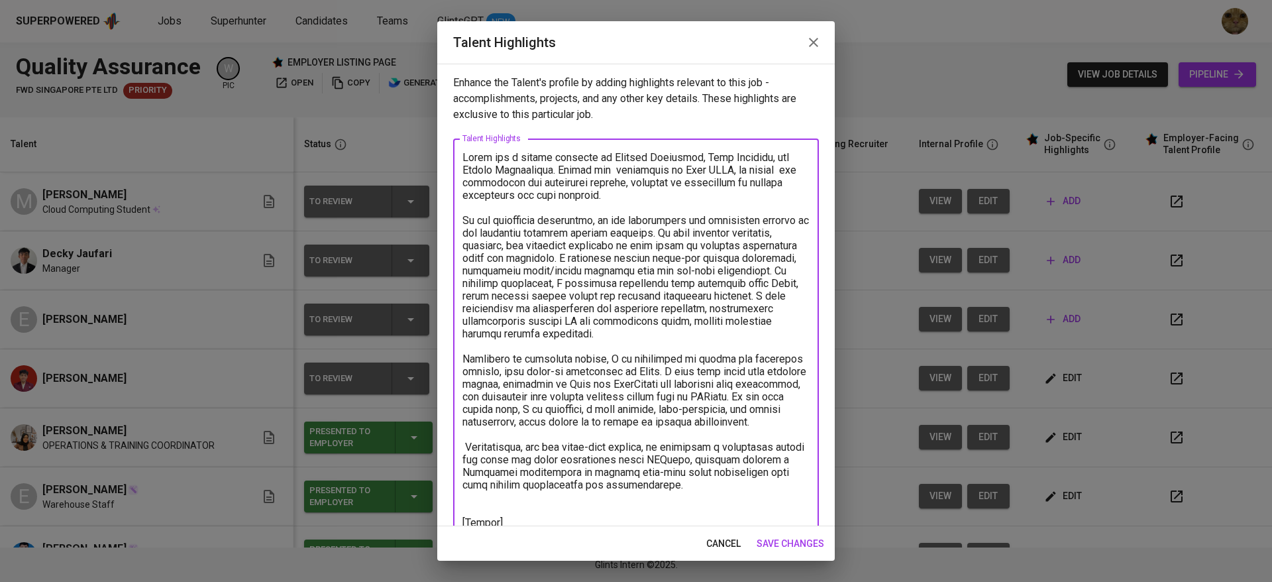
click at [489, 221] on textarea at bounding box center [635, 434] width 347 height 566
click at [628, 199] on textarea at bounding box center [635, 434] width 347 height 566
click at [600, 174] on textarea at bounding box center [635, 434] width 347 height 566
click at [647, 199] on textarea at bounding box center [635, 434] width 347 height 566
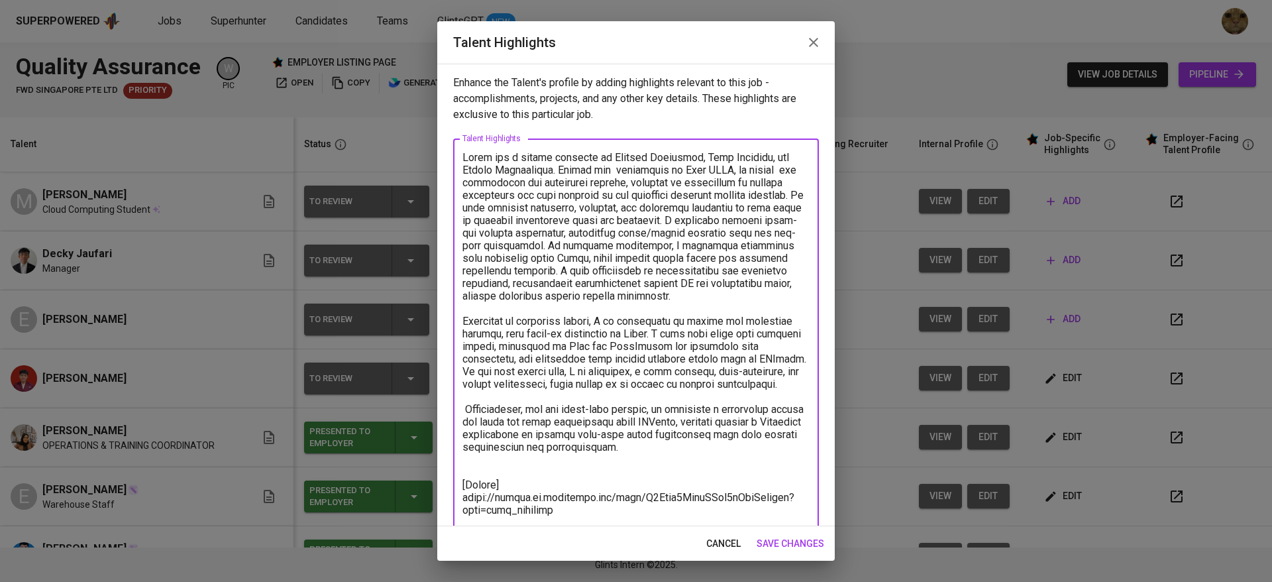
click at [523, 207] on textarea at bounding box center [635, 421] width 347 height 541
click at [792, 224] on textarea at bounding box center [635, 421] width 347 height 541
click at [515, 261] on textarea at bounding box center [635, 421] width 347 height 541
click at [737, 273] on textarea at bounding box center [635, 421] width 347 height 541
drag, startPoint x: 723, startPoint y: 284, endPoint x: 762, endPoint y: 290, distance: 39.5
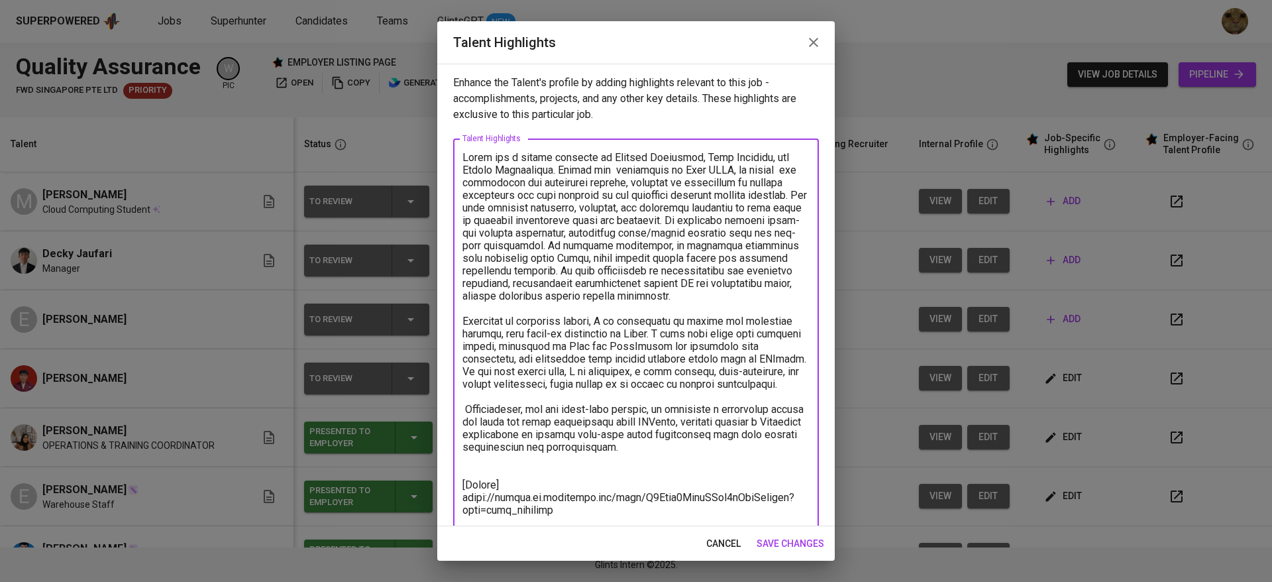
click at [762, 290] on textarea at bounding box center [635, 421] width 347 height 541
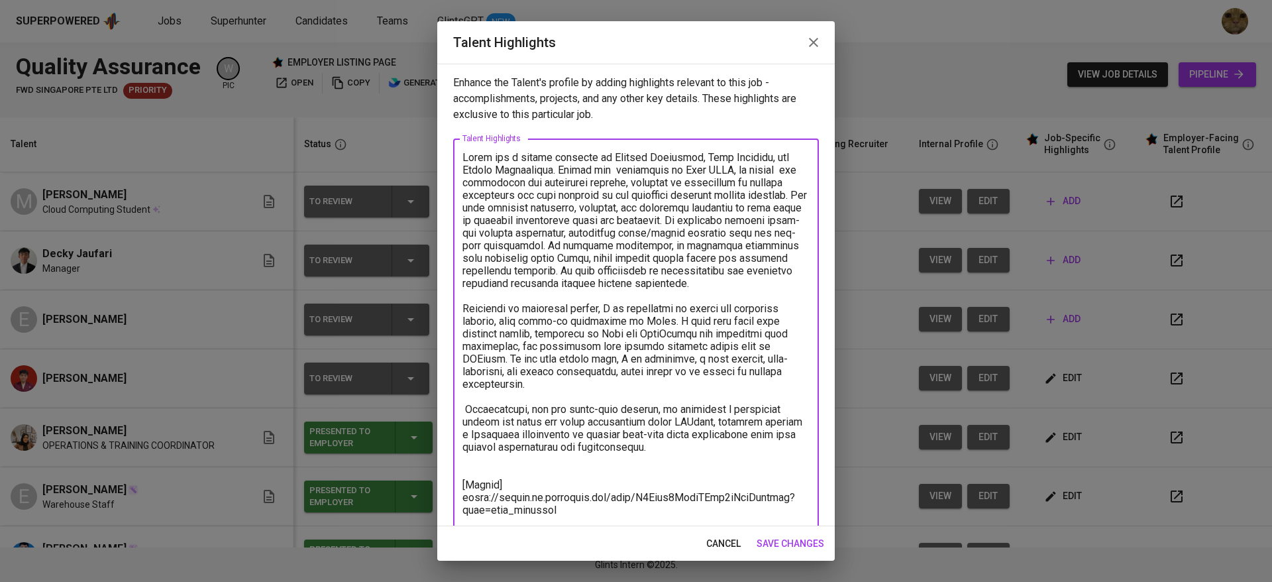
click at [521, 322] on textarea at bounding box center [635, 415] width 347 height 529
drag, startPoint x: 498, startPoint y: 336, endPoint x: 662, endPoint y: 337, distance: 165.0
click at [662, 337] on textarea at bounding box center [635, 415] width 347 height 529
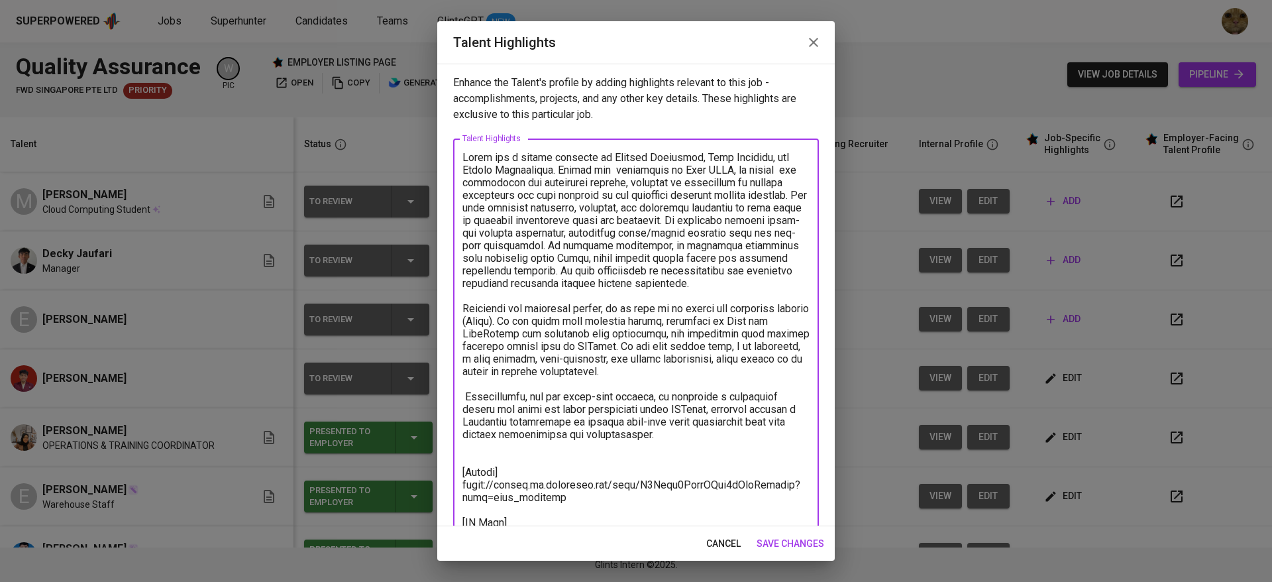
drag, startPoint x: 670, startPoint y: 358, endPoint x: 725, endPoint y: 382, distance: 60.2
click at [725, 382] on textarea at bounding box center [635, 409] width 347 height 516
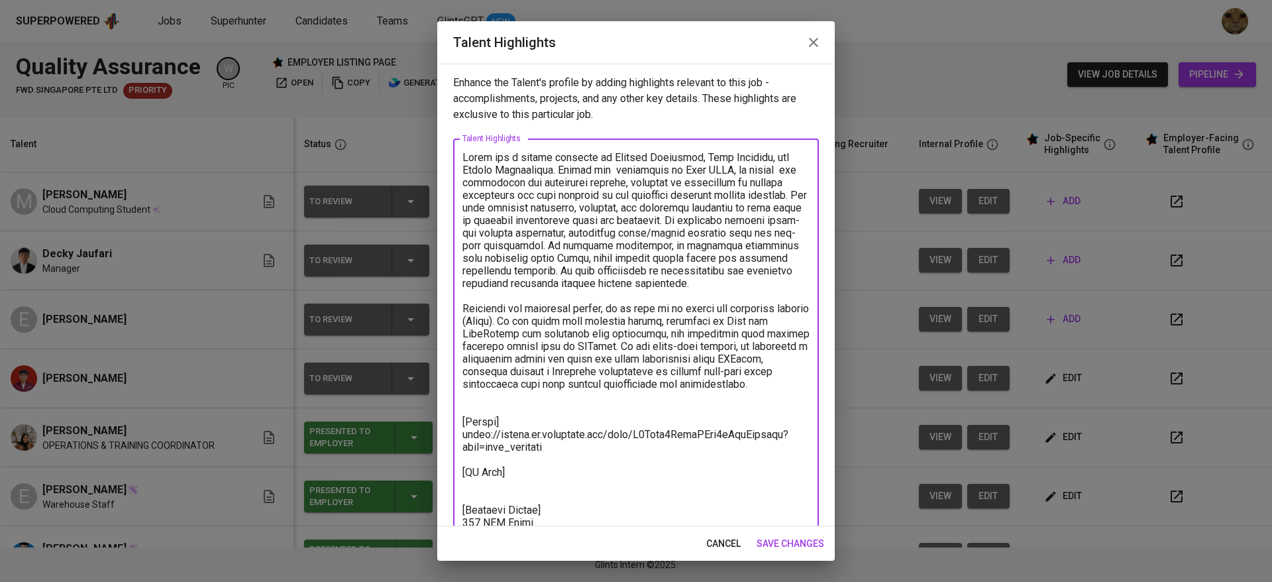
click at [507, 423] on textarea at bounding box center [635, 390] width 347 height 478
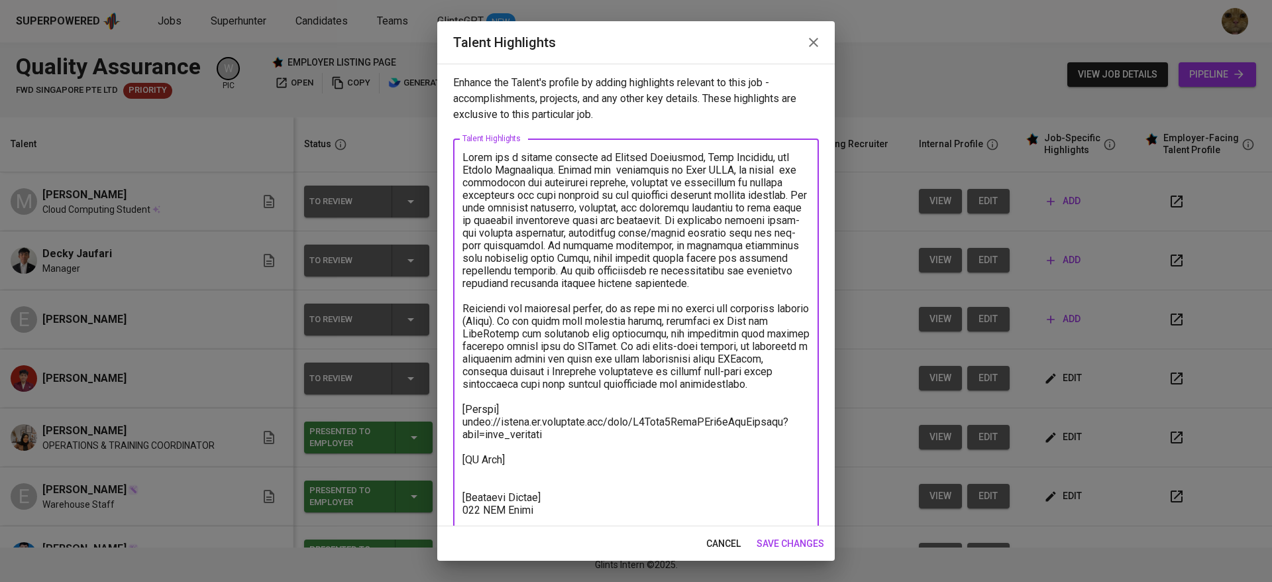
drag, startPoint x: 526, startPoint y: 322, endPoint x: 456, endPoint y: 321, distance: 69.6
click at [456, 321] on div "x Talent Highlights" at bounding box center [636, 383] width 366 height 490
click at [570, 322] on textarea at bounding box center [635, 377] width 347 height 453
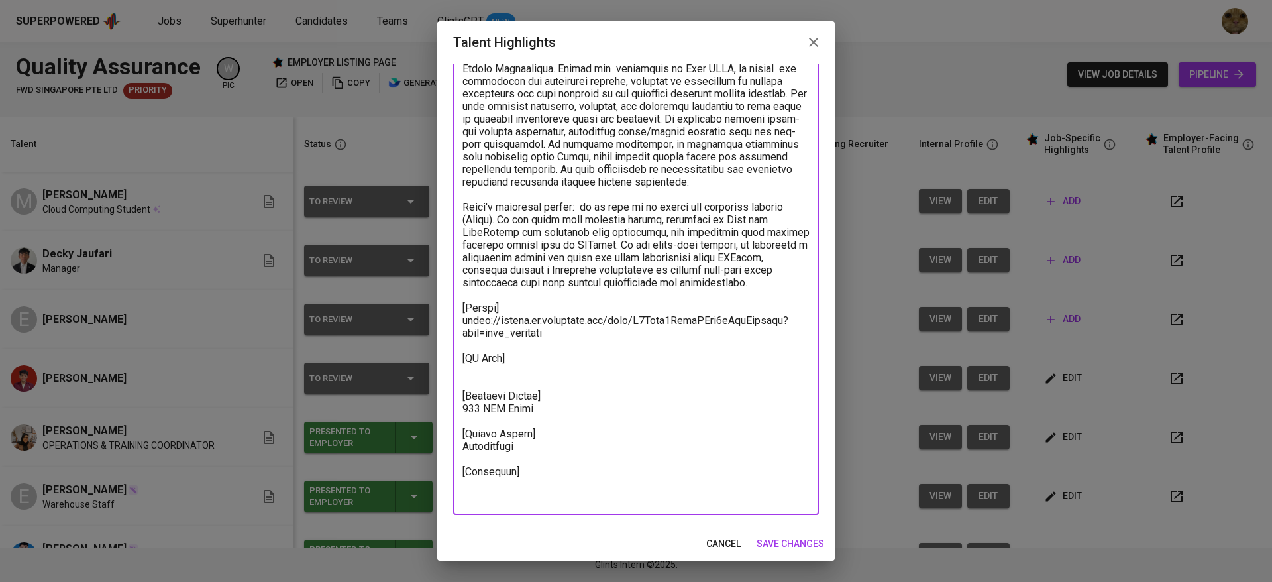
click at [505, 386] on textarea at bounding box center [635, 276] width 347 height 453
click at [513, 486] on textarea at bounding box center [635, 276] width 347 height 453
type textarea "Insan has a strong interest in Quality Assurance, Data Analysis, and System Rel…"
click at [778, 539] on span "save changes" at bounding box center [791, 543] width 68 height 17
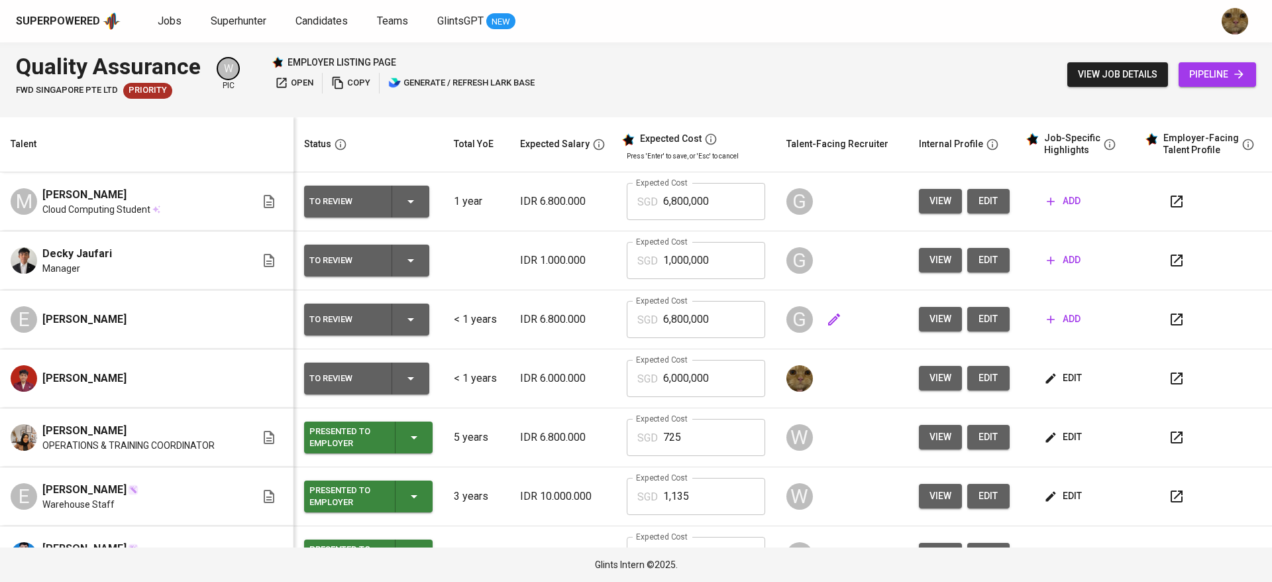
scroll to position [10, 0]
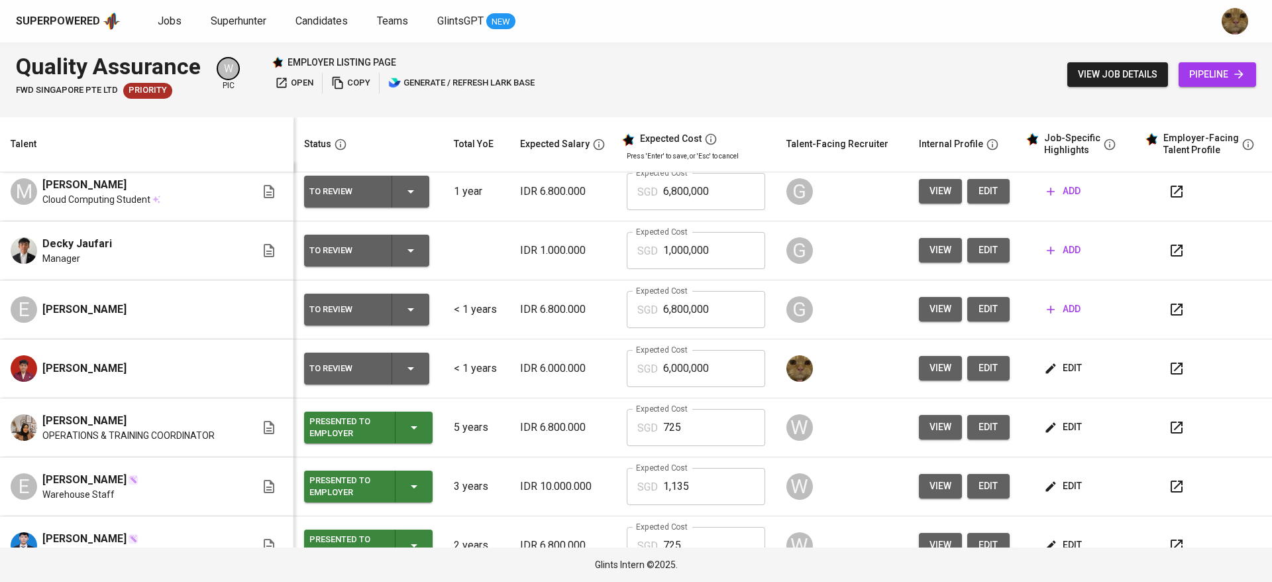
click at [1056, 367] on span "edit" at bounding box center [1064, 368] width 35 height 17
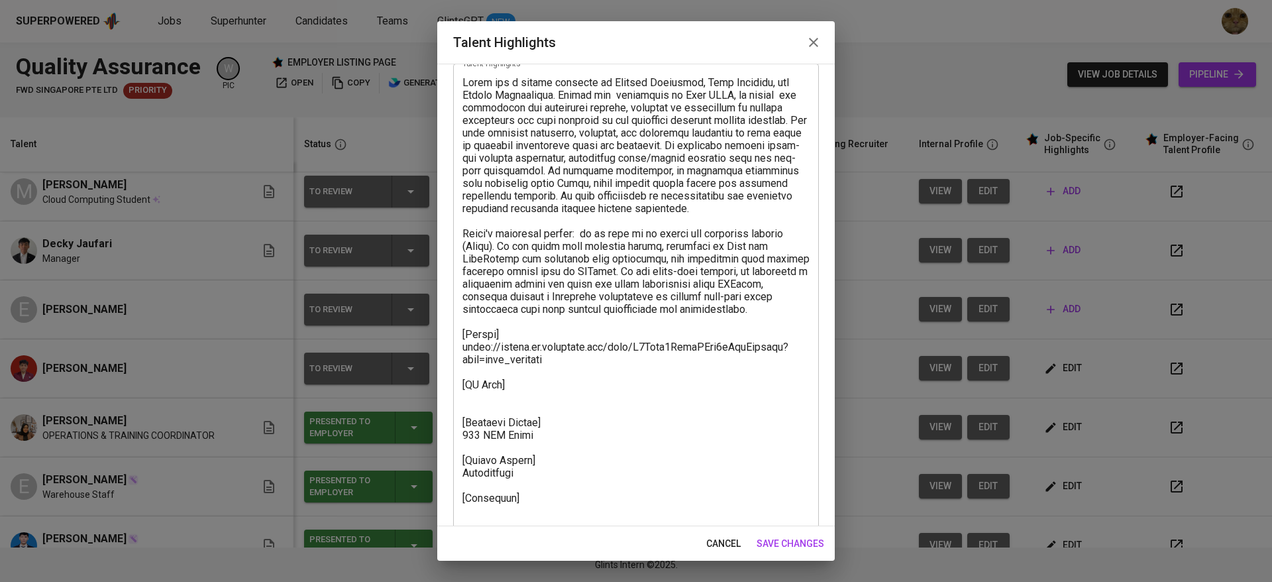
scroll to position [114, 0]
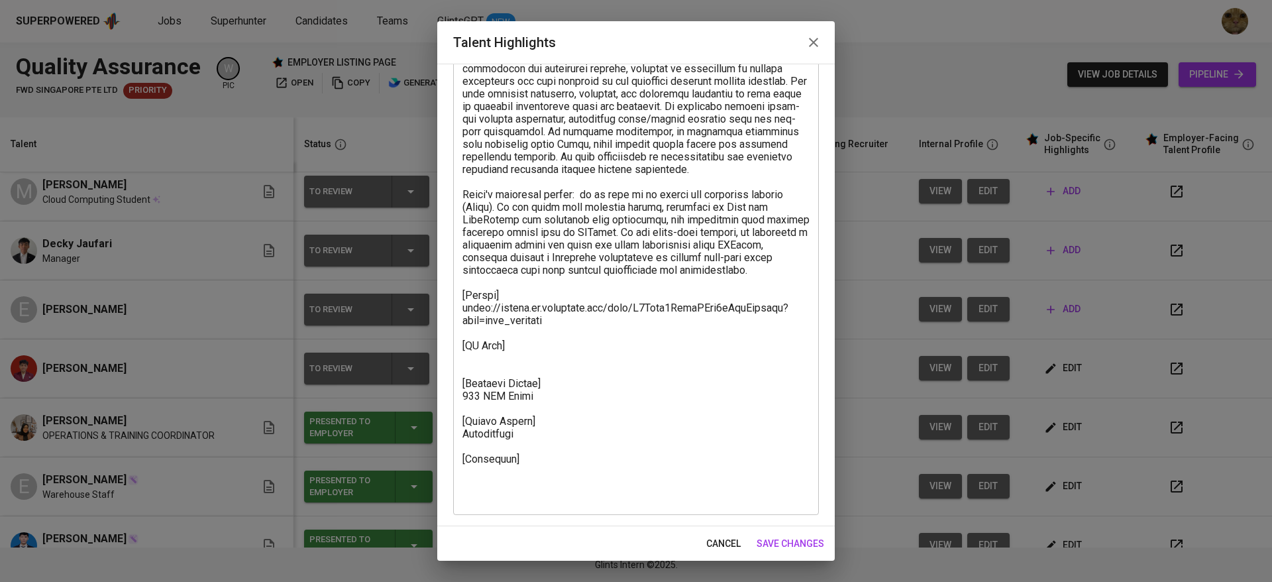
click at [507, 482] on textarea at bounding box center [635, 270] width 347 height 466
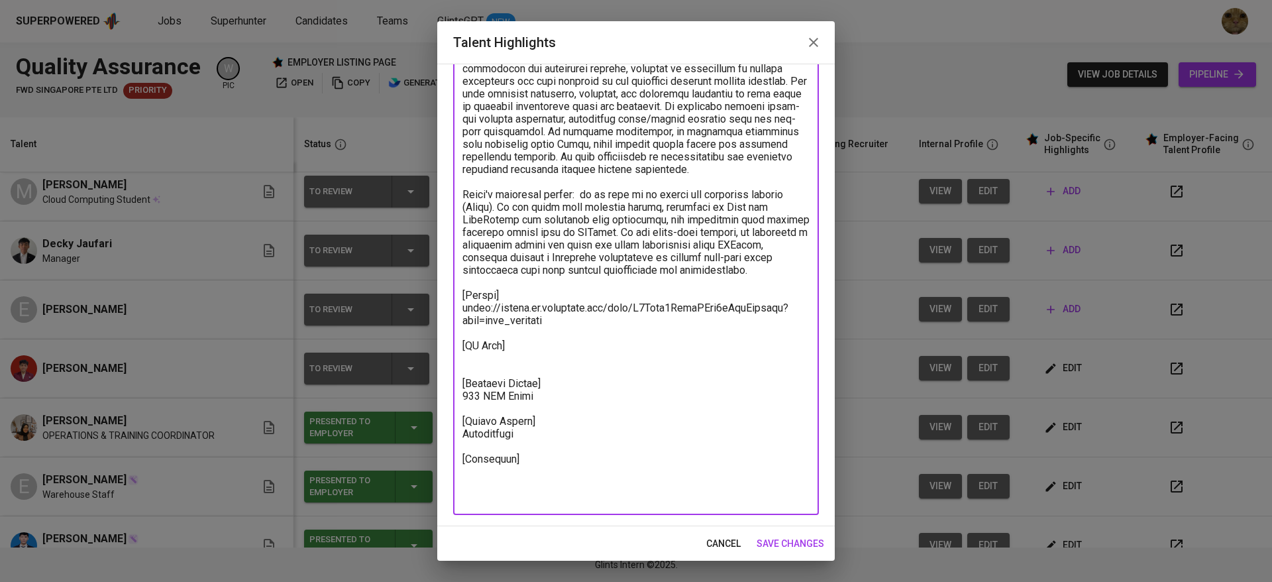
paste textarea "https://glints.sg.larksuite.com/minutes/obsg4ifi35y3ha97kn2ul165?from=from_copy…"
type textarea "Insan has a strong interest in Quality Assurance, Data Analysis, and System Rel…"
click at [776, 541] on span "save changes" at bounding box center [791, 543] width 68 height 17
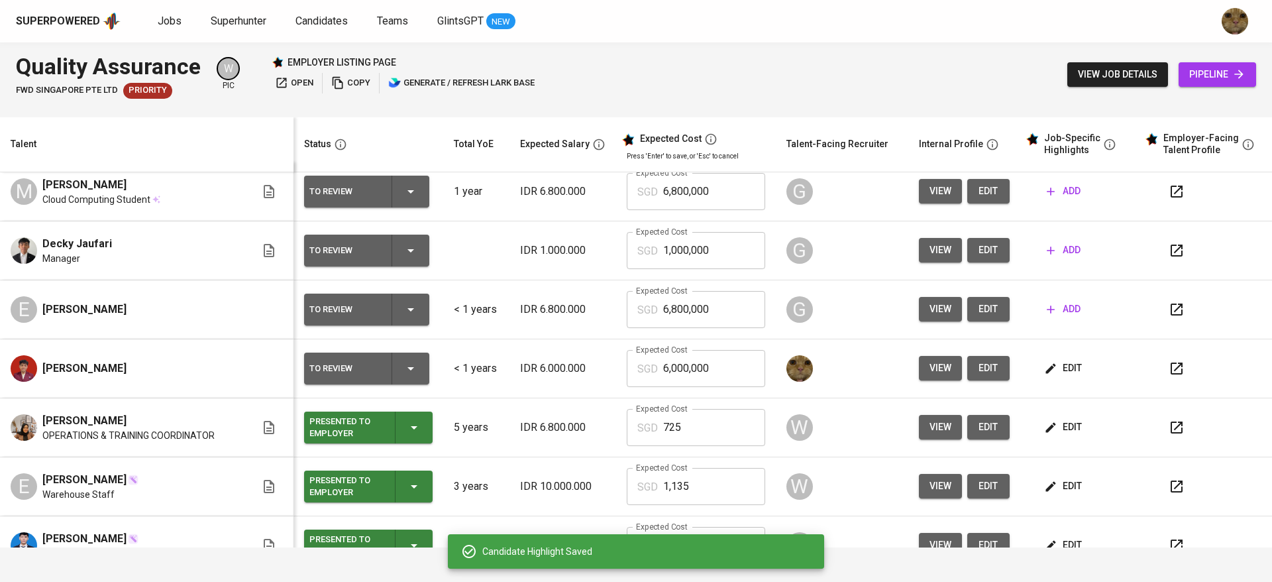
scroll to position [0, 0]
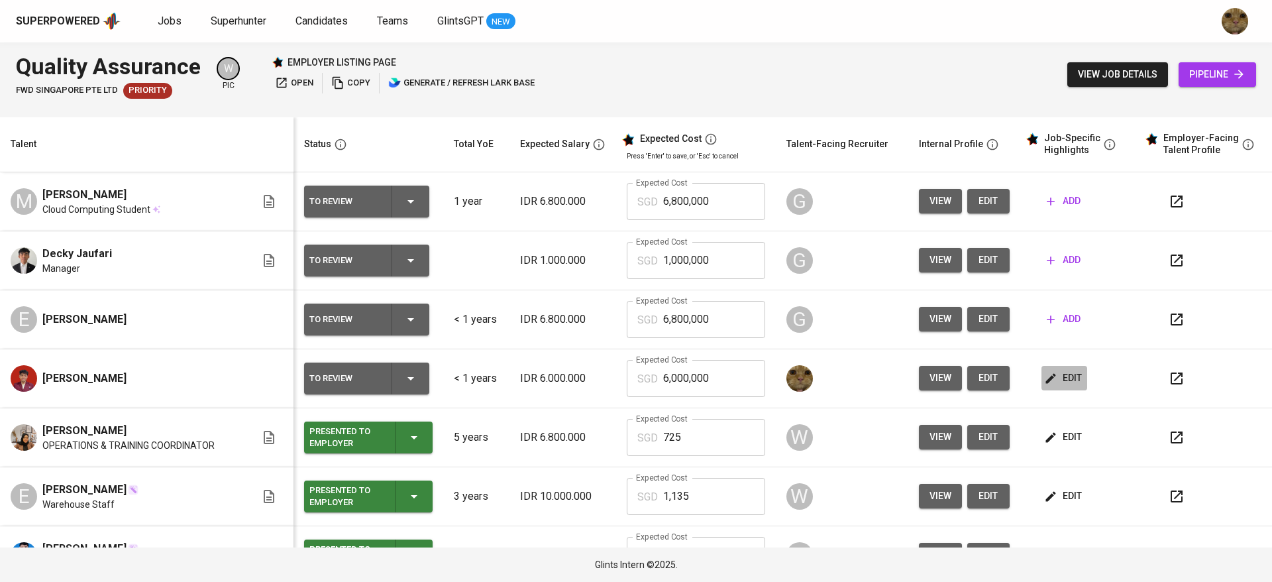
click at [1050, 375] on span "edit" at bounding box center [1064, 378] width 35 height 17
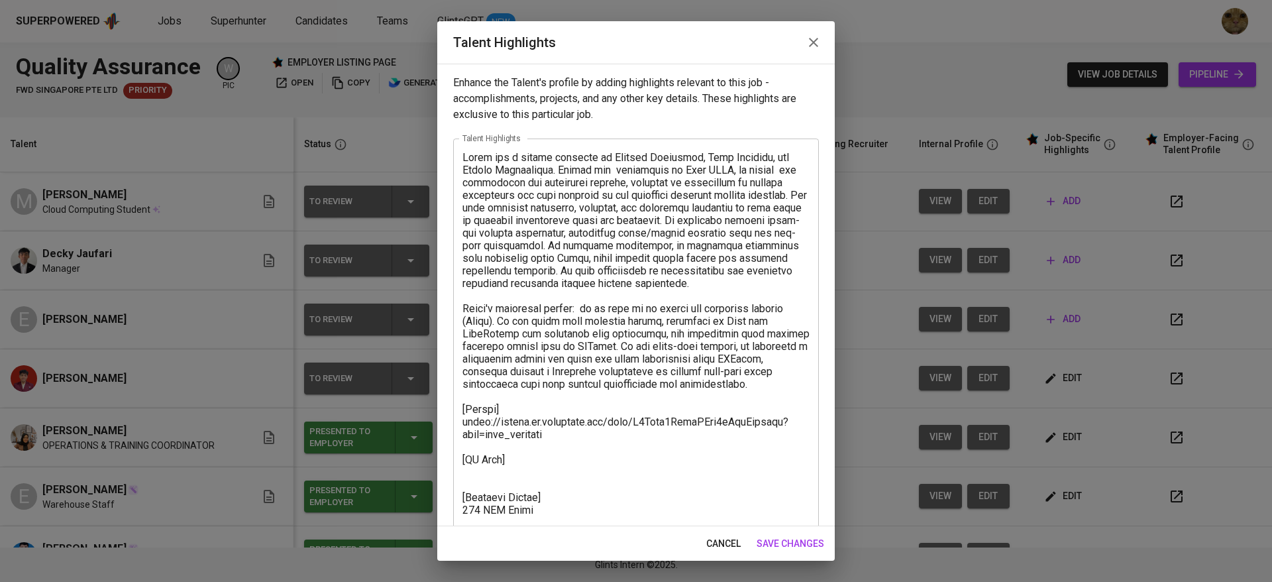
scroll to position [114, 0]
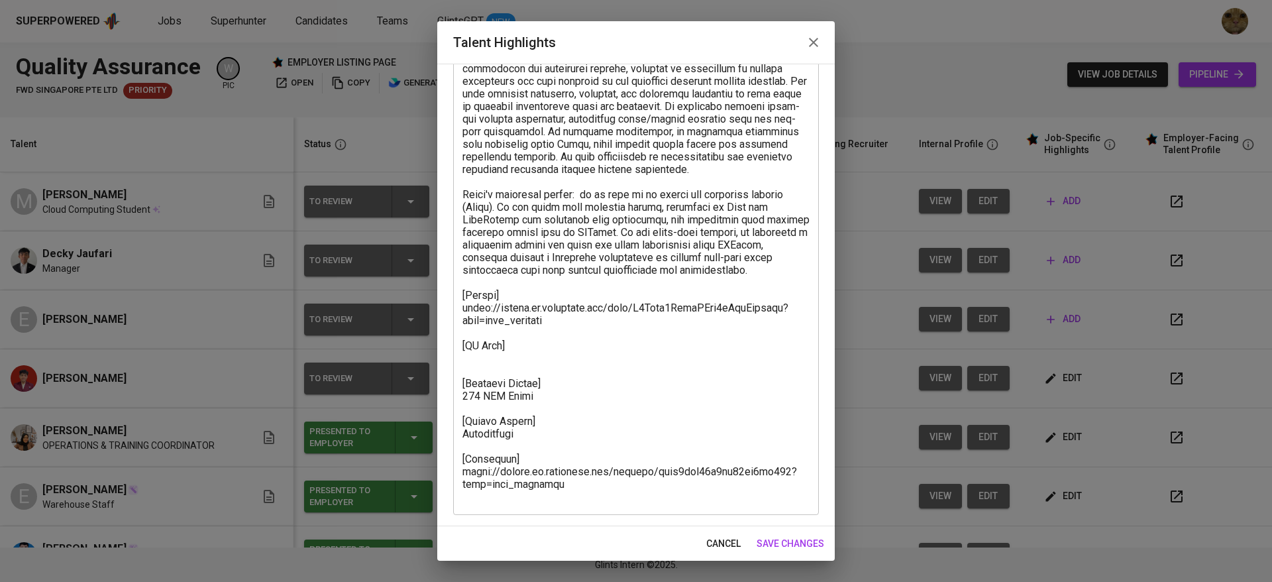
click at [510, 377] on textarea at bounding box center [635, 270] width 347 height 466
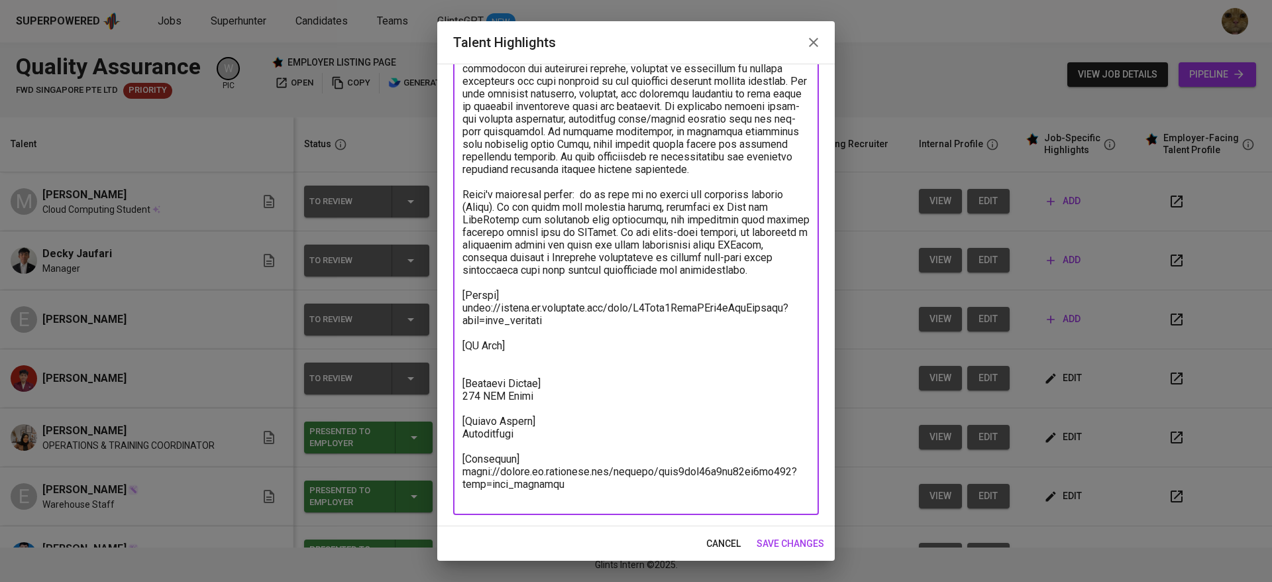
click at [498, 364] on textarea at bounding box center [635, 270] width 347 height 466
paste textarea "https://glints.sg.larksuite.com/file/JlFibXExio8tNMxOTJWlFGdzgqg?from=from_copy…"
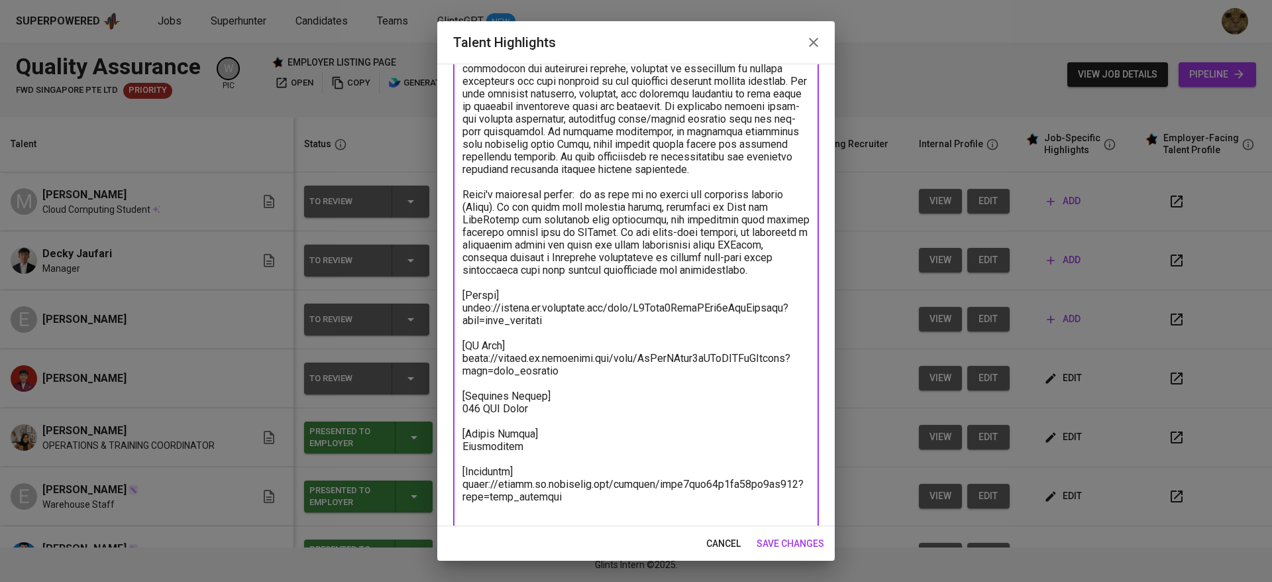
scroll to position [127, 0]
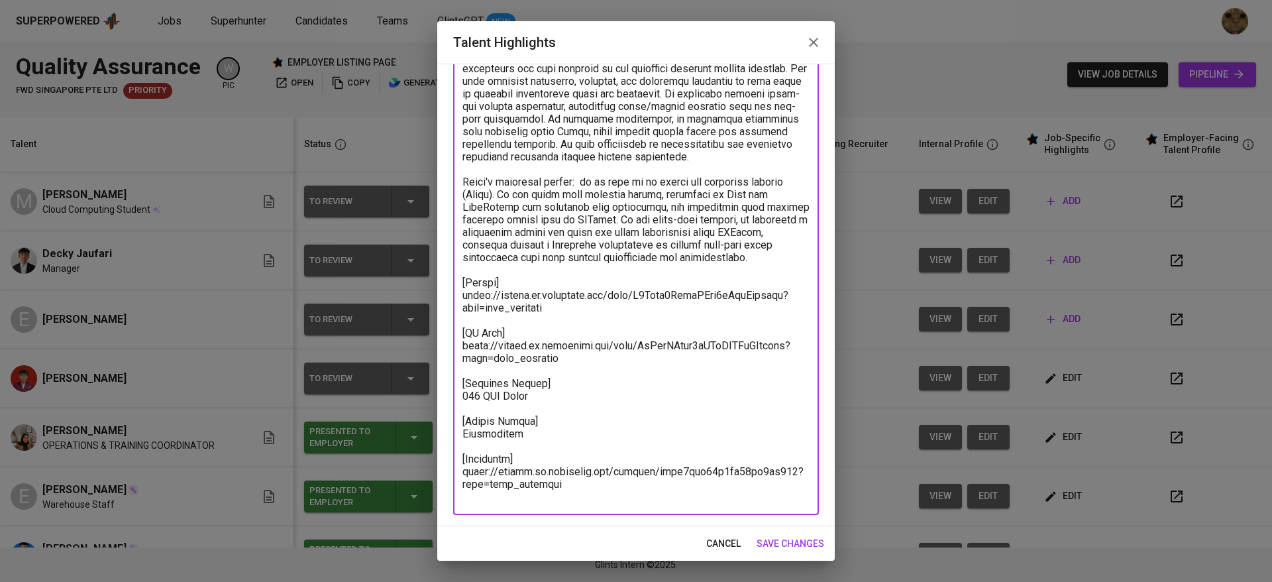
drag, startPoint x: 553, startPoint y: 325, endPoint x: 443, endPoint y: 319, distance: 110.2
click at [443, 319] on div "Enhance the Talent's profile by adding highlights relevant to this job - accomp…" at bounding box center [635, 295] width 397 height 462
click at [564, 319] on textarea at bounding box center [635, 264] width 347 height 478
drag, startPoint x: 568, startPoint y: 320, endPoint x: 457, endPoint y: 309, distance: 111.8
click at [457, 309] on div "x Talent Highlights" at bounding box center [636, 263] width 366 height 503
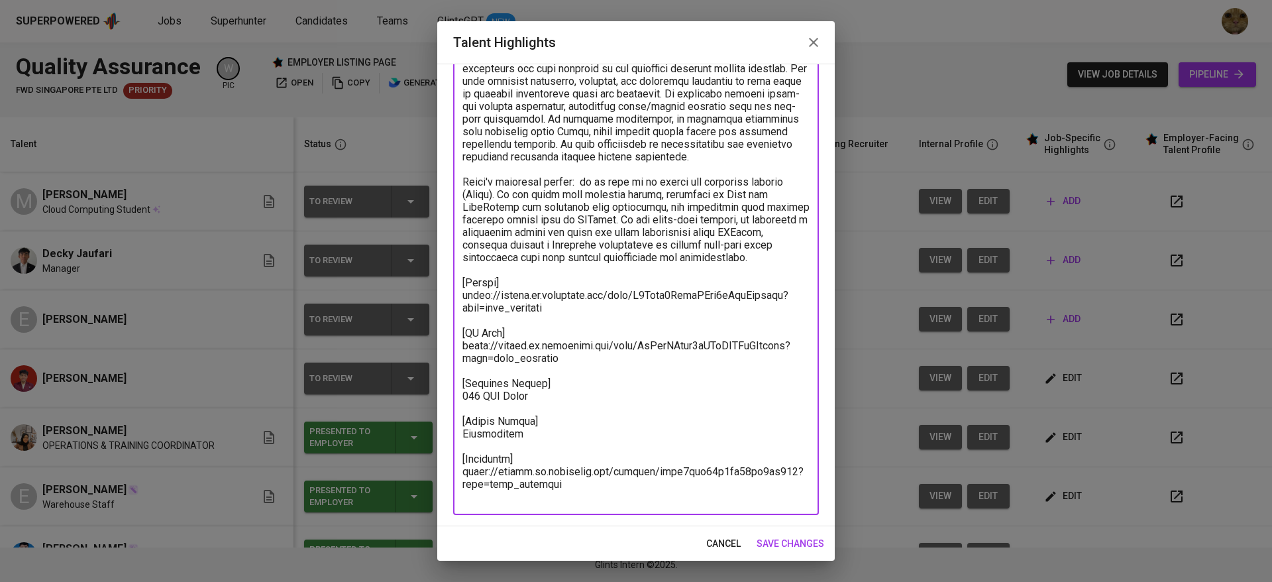
type textarea "Insan has a strong interest in Quality Assurance, Data Analysis, and System Rel…"
click at [781, 535] on span "save changes" at bounding box center [791, 543] width 68 height 17
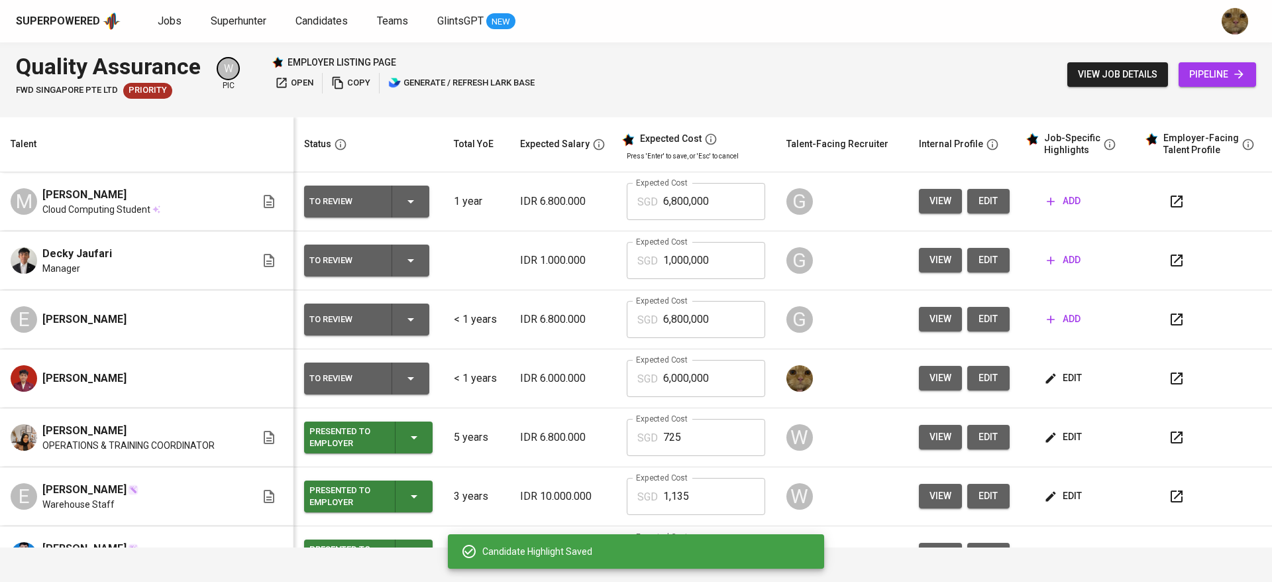
click at [400, 365] on div "To Review" at bounding box center [366, 378] width 115 height 32
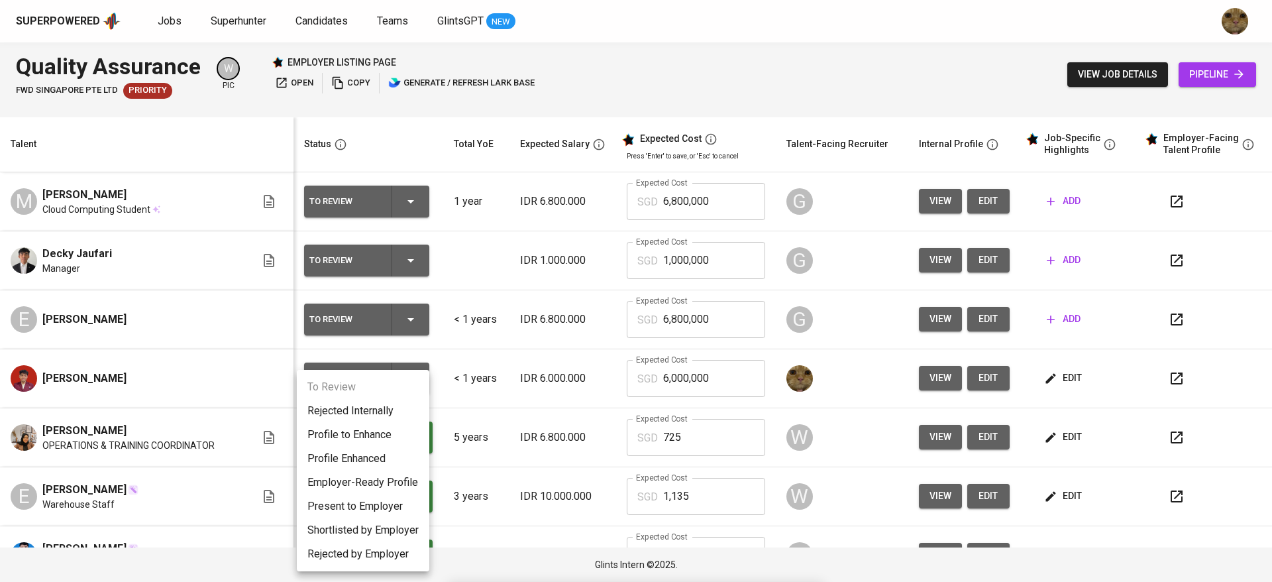
click at [716, 364] on div at bounding box center [636, 291] width 1272 height 582
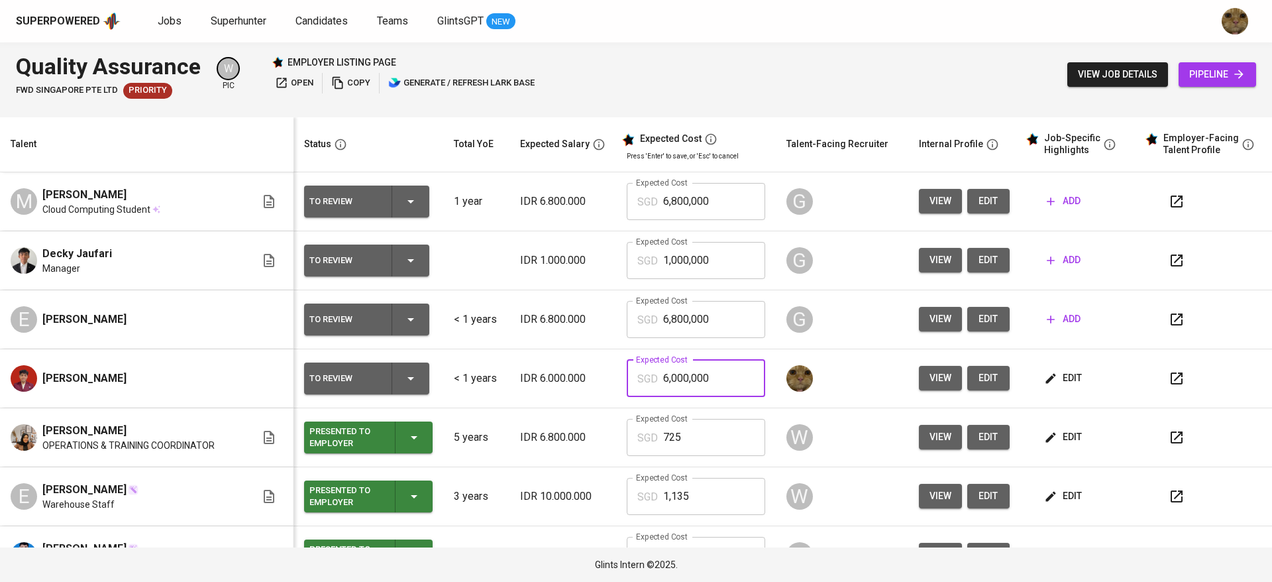
drag, startPoint x: 716, startPoint y: 380, endPoint x: 646, endPoint y: 380, distance: 70.2
click at [646, 380] on div "SGD 6,000,000 Expected Cost" at bounding box center [696, 378] width 138 height 37
type input "750"
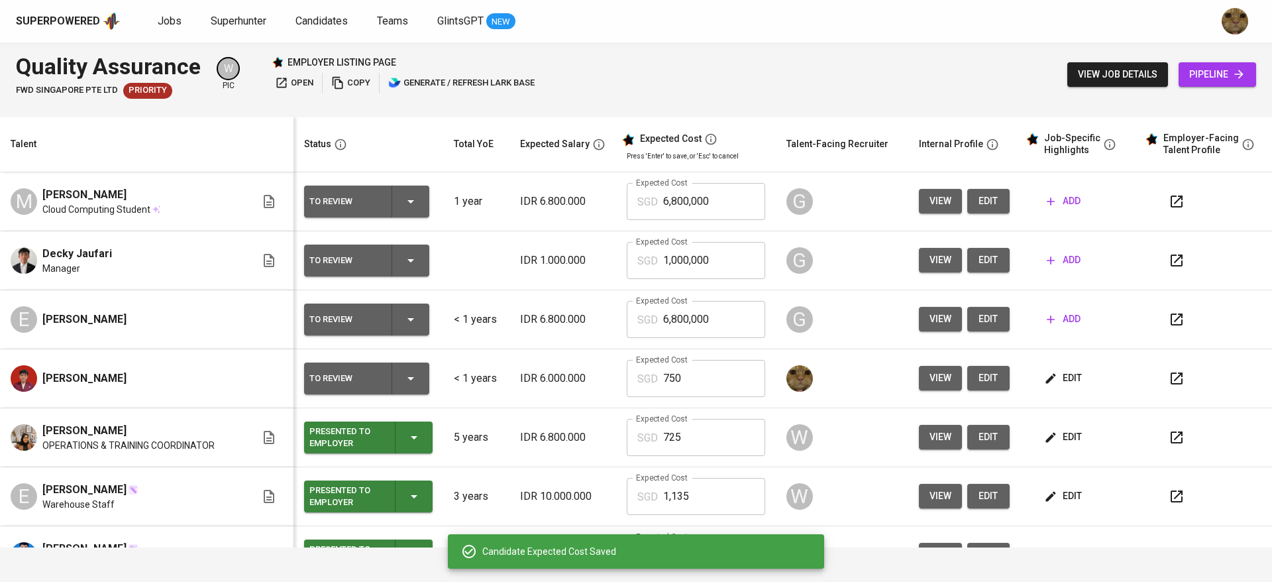
click at [984, 378] on button "edit" at bounding box center [988, 378] width 42 height 25
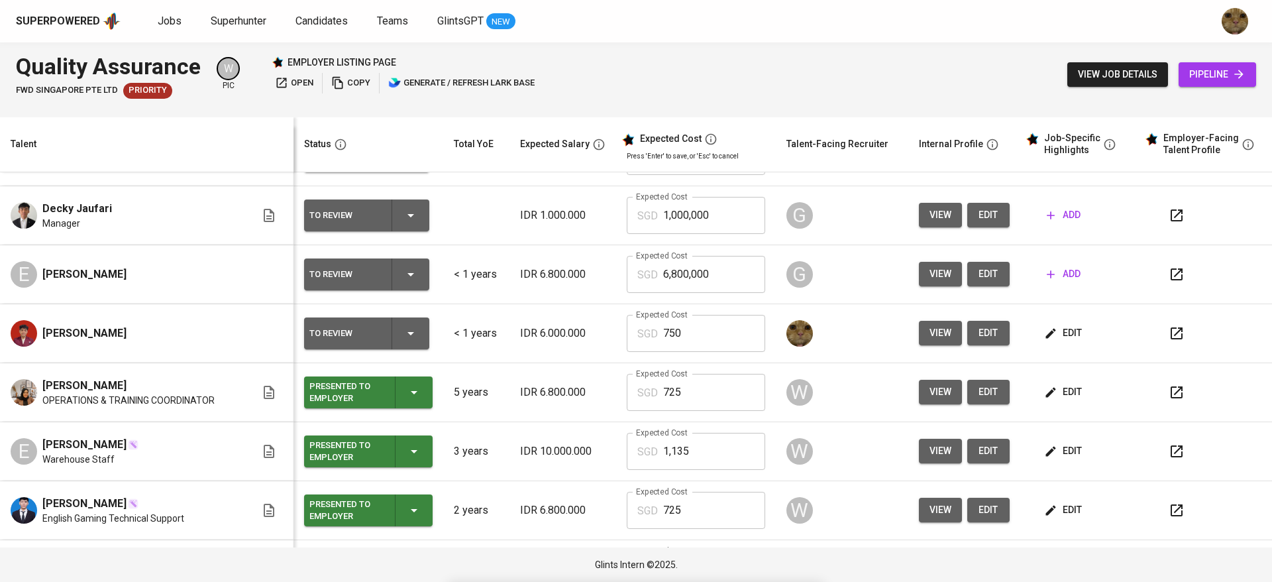
scroll to position [46, 0]
click at [1169, 336] on icon "button" at bounding box center [1177, 333] width 16 height 16
click at [990, 334] on button "edit" at bounding box center [988, 332] width 42 height 25
click at [1169, 334] on icon "button" at bounding box center [1177, 333] width 16 height 16
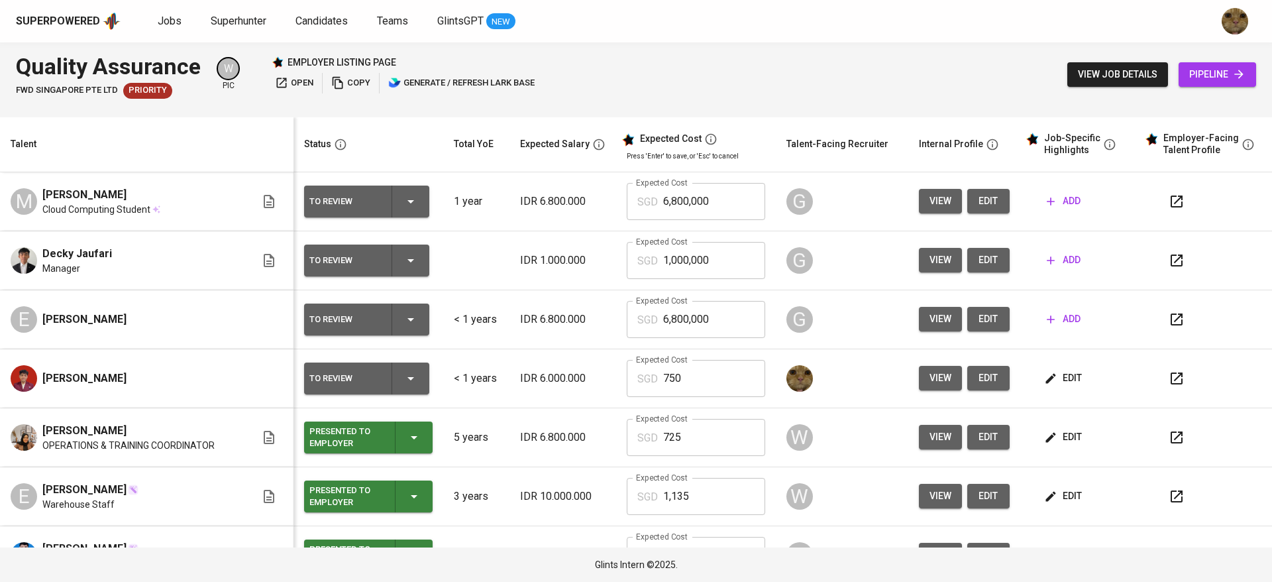
scroll to position [397, 0]
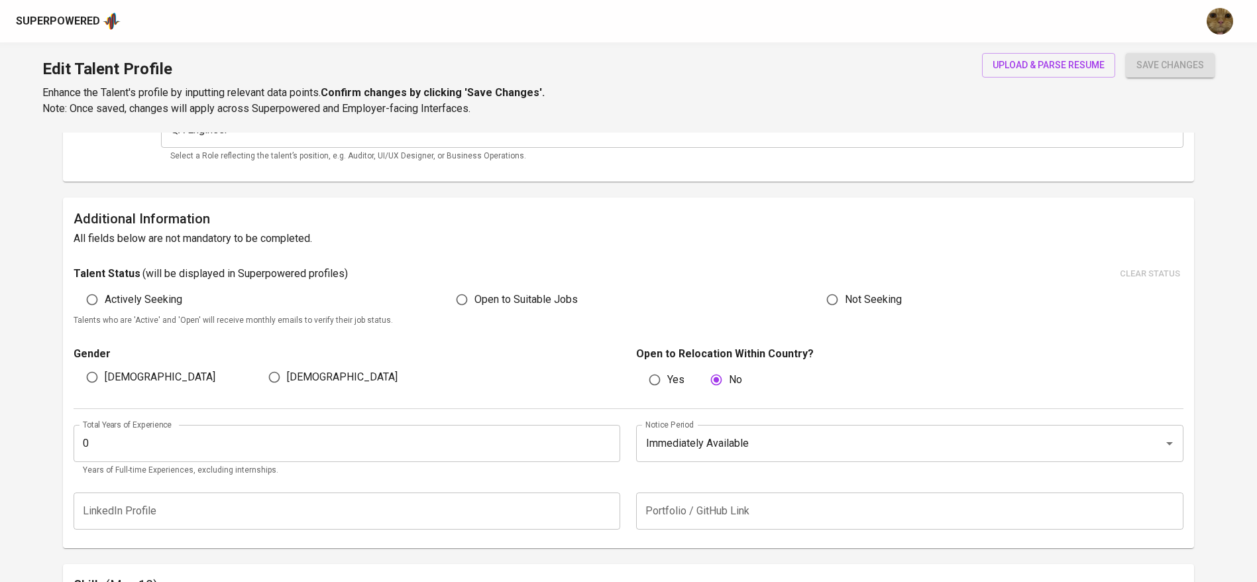
scroll to position [474, 0]
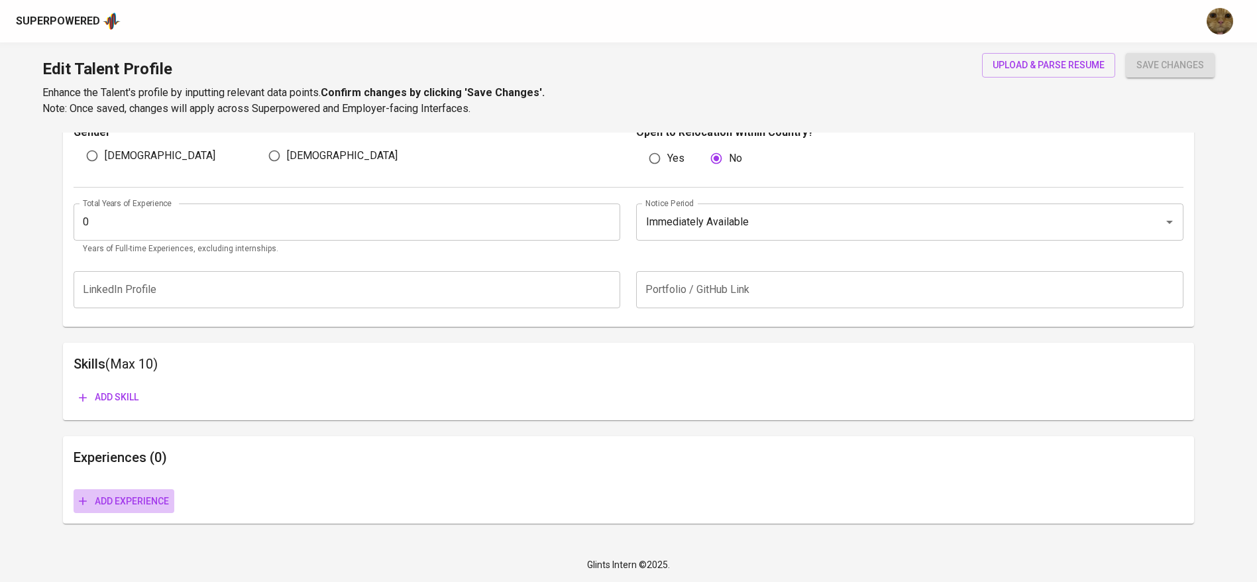
click at [106, 492] on button "Add experience" at bounding box center [124, 501] width 101 height 25
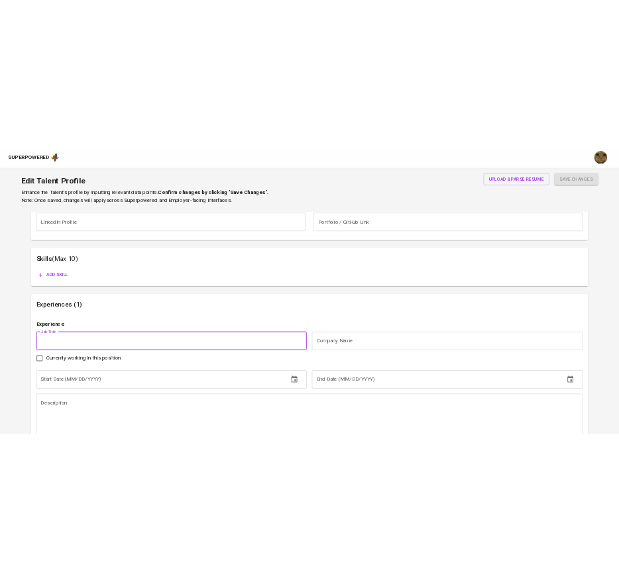
scroll to position [643, 0]
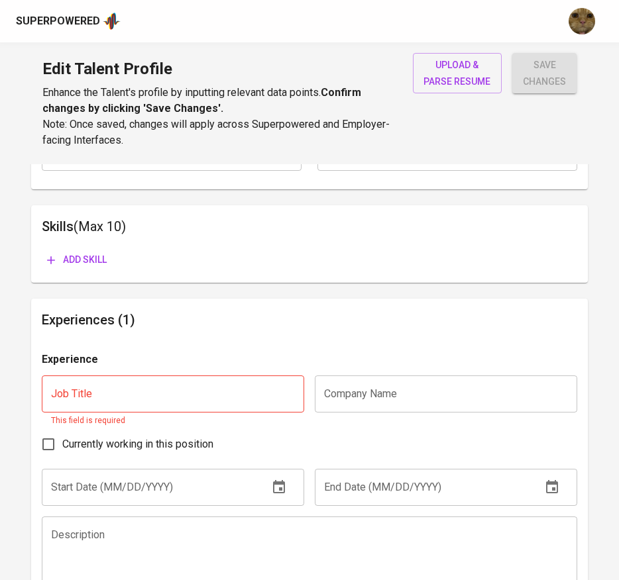
click at [437, 393] on input "text" at bounding box center [446, 394] width 262 height 37
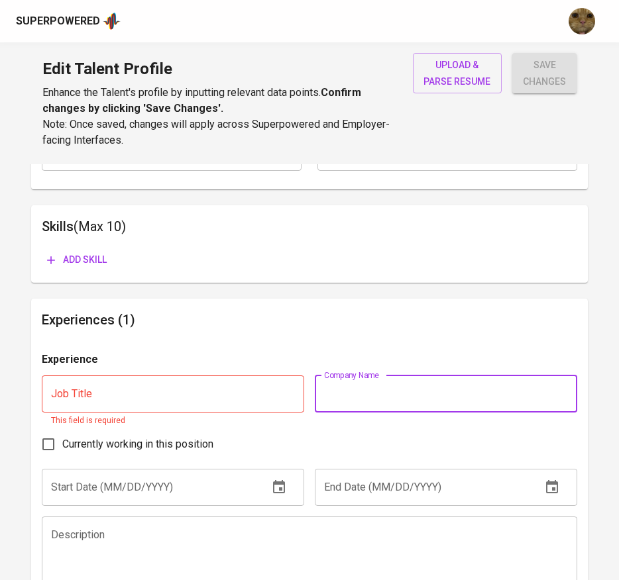
paste input "PT Bank Tabungan Negara (Persero) Tbk"
type input "PT Bank Tabungan Negara (Persero) Tbk"
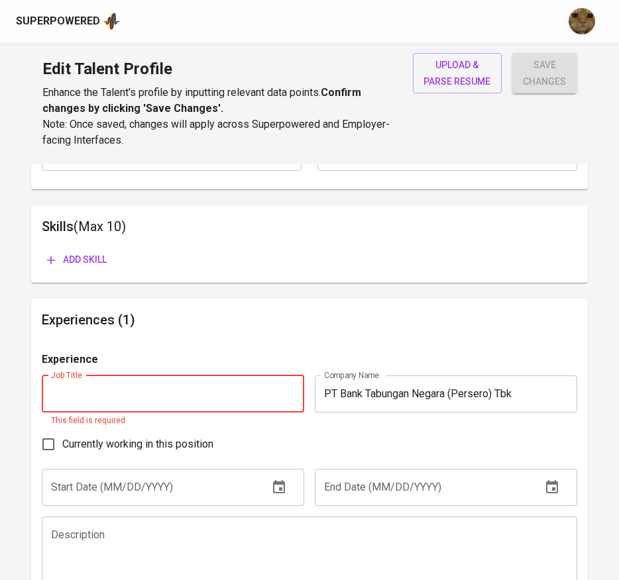
click at [175, 409] on input "text" at bounding box center [173, 394] width 262 height 37
paste input "Business Support (Quality Assurance & Automation Tools) Internship"
click at [250, 393] on input "Business Support (Quality Assurance & Automation Tools) Internship" at bounding box center [173, 394] width 262 height 37
type input "Business Support (Quality Assurance & Automation Tools) Internship"
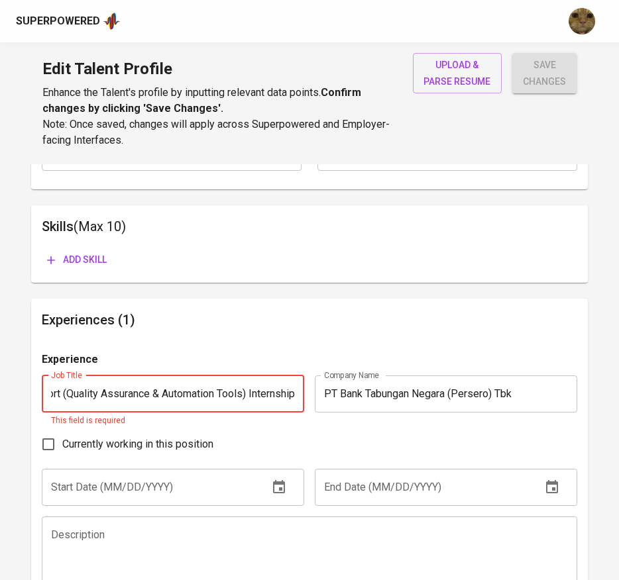
click at [140, 481] on input "text" at bounding box center [150, 487] width 216 height 37
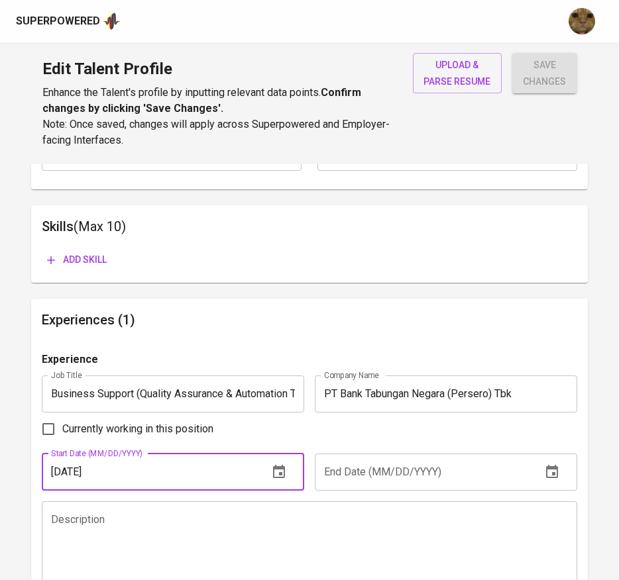
type input "[DATE]"
click at [356, 472] on input "text" at bounding box center [423, 472] width 216 height 37
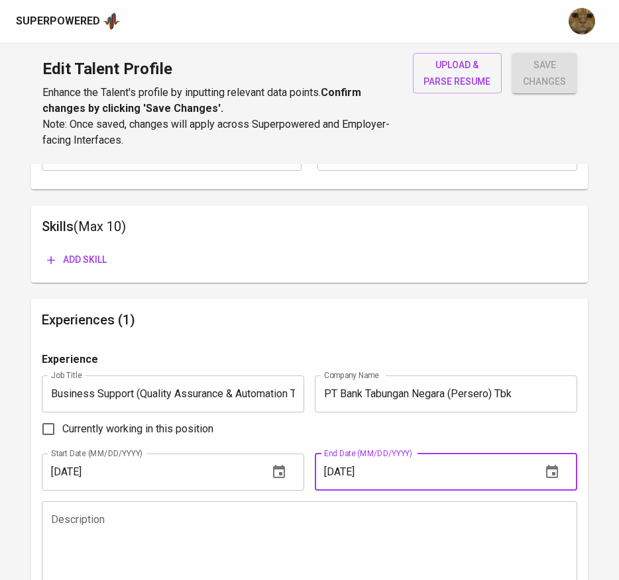
type input "[DATE]"
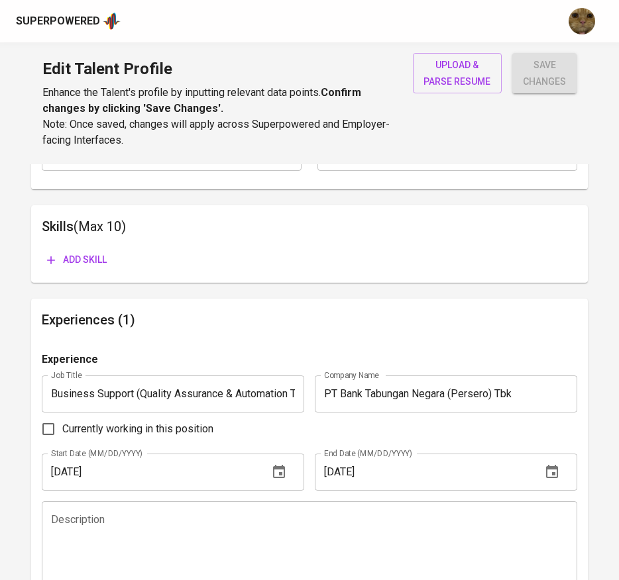
click at [337, 513] on textarea at bounding box center [309, 551] width 517 height 76
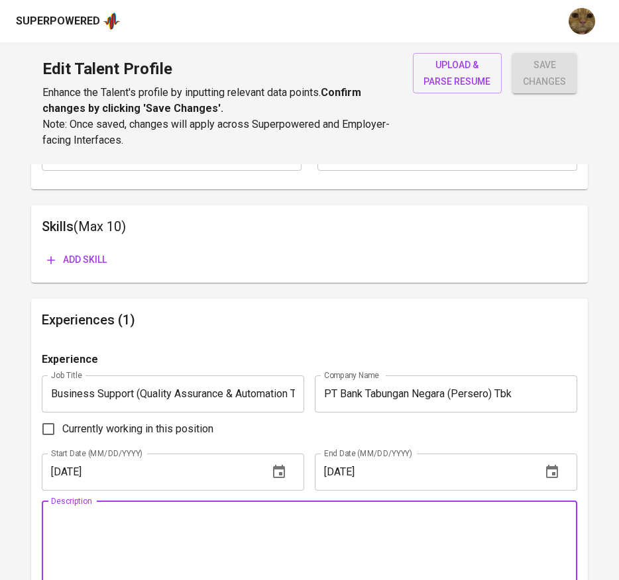
paste textarea "Conducted functional testing and developed test cases for BTN’s Internet Bankin…"
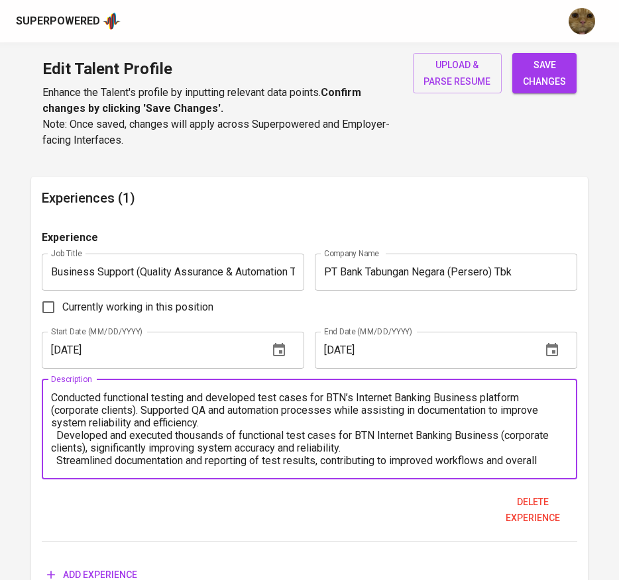
click at [237, 431] on textarea "Conducted functional testing and developed test cases for BTN’s Internet Bankin…" at bounding box center [309, 430] width 517 height 76
click at [231, 422] on textarea "Conducted functional testing and developed test cases for BTN’s Internet Bankin…" at bounding box center [309, 430] width 517 height 76
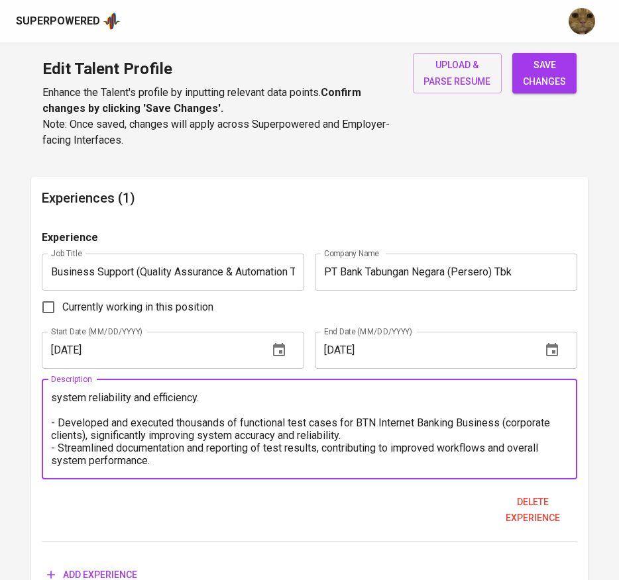
scroll to position [840, 0]
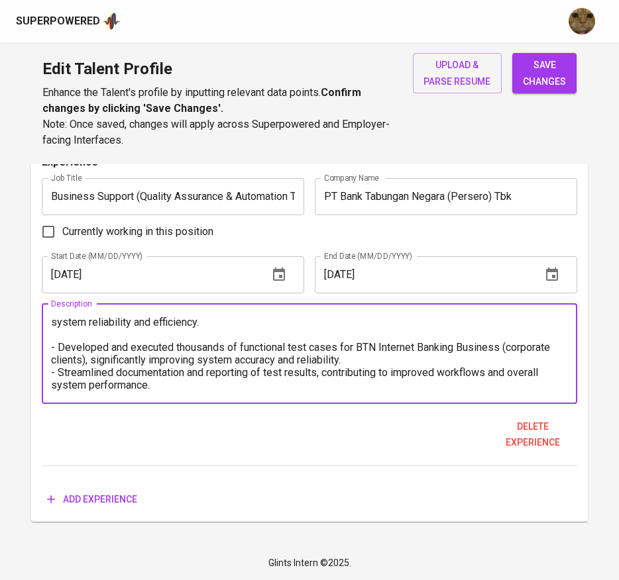
type textarea "Conducted functional testing and developed test cases for BTN’s Internet Bankin…"
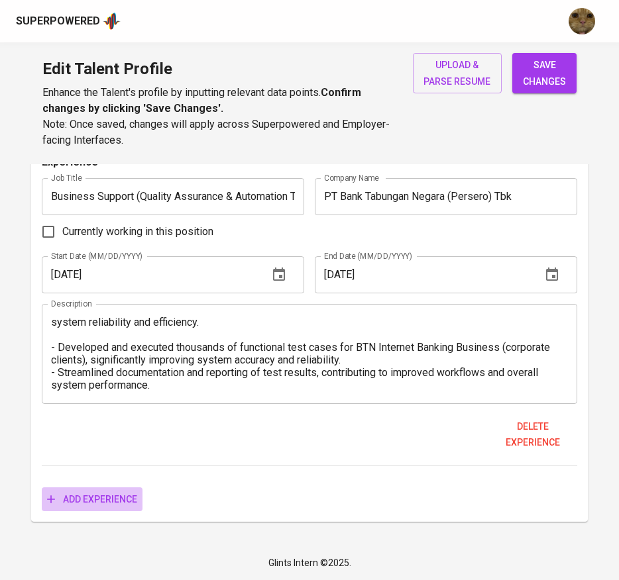
click at [116, 498] on span "Add experience" at bounding box center [92, 500] width 90 height 17
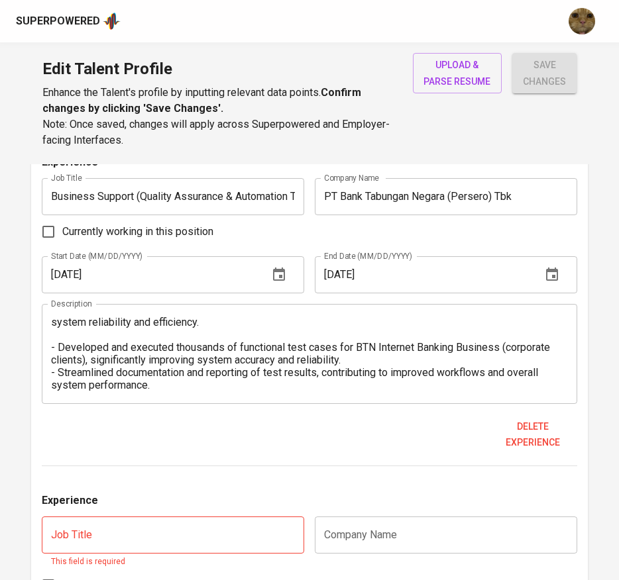
click at [425, 525] on input "text" at bounding box center [446, 535] width 262 height 37
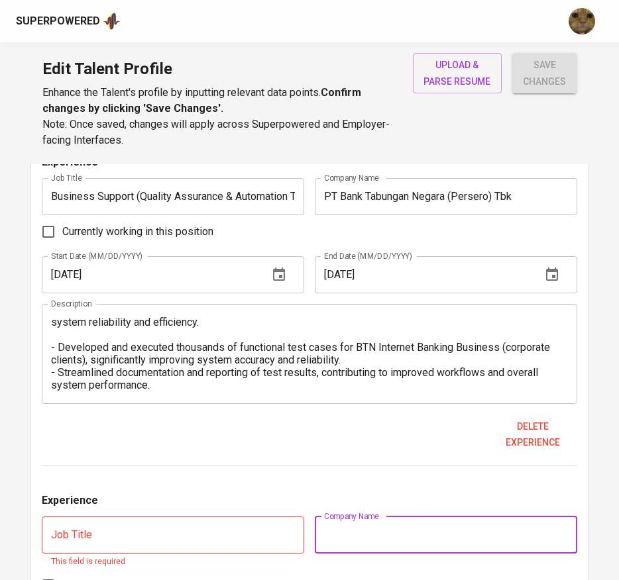
paste input "Conducted functional testing and developed test cases for BTN’s Internet Bankin…"
type input "Conducted functional testing and developed test cases for BTN’s Internet Bankin…"
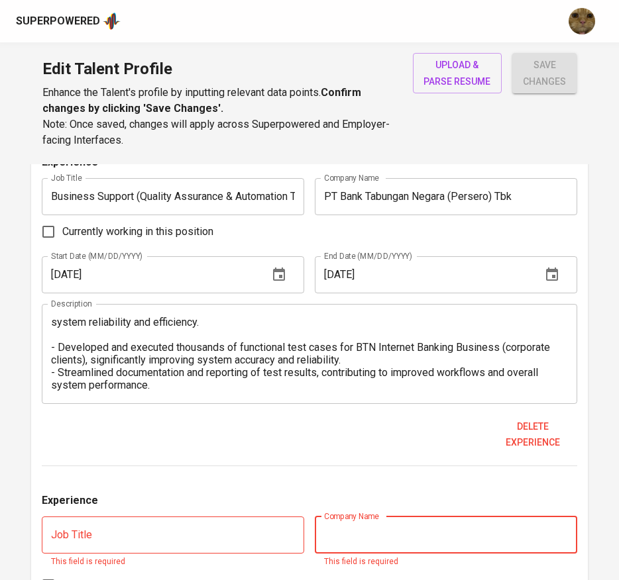
click at [339, 526] on input "text" at bounding box center [446, 535] width 262 height 37
paste input "Conducted functional testing and developed test cases for BTN’s Internet Bankin…"
type input "Conducted functional testing and developed test cases for BTN’s Internet Bankin…"
type input "d"
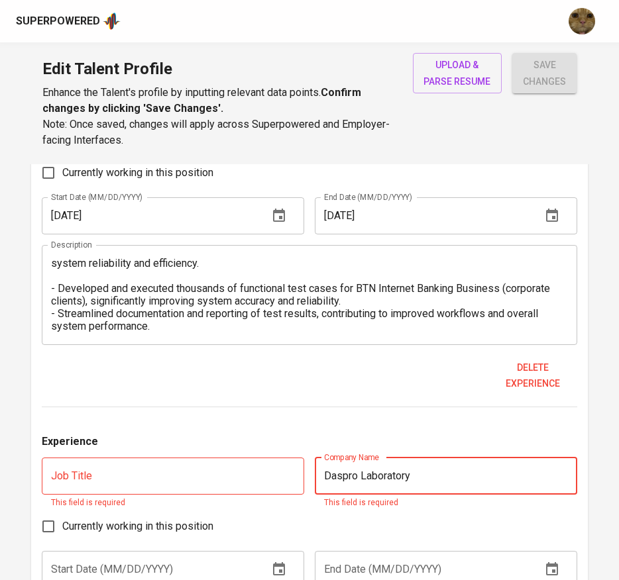
scroll to position [908, 0]
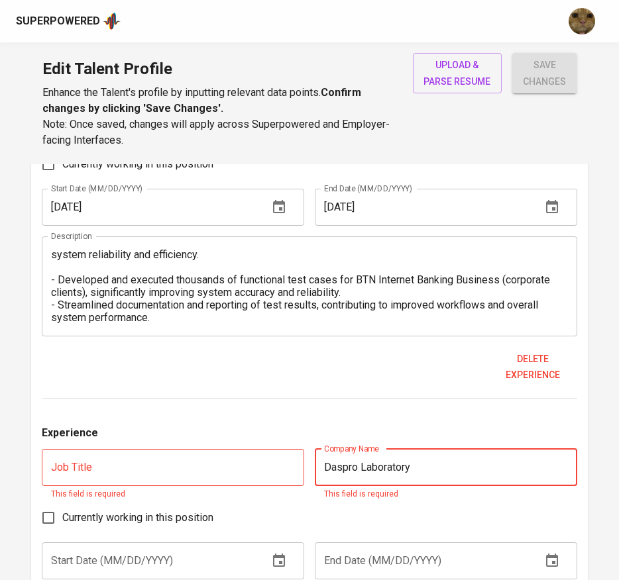
type input "Daspro Laboratory"
click at [190, 472] on input "text" at bounding box center [173, 467] width 262 height 37
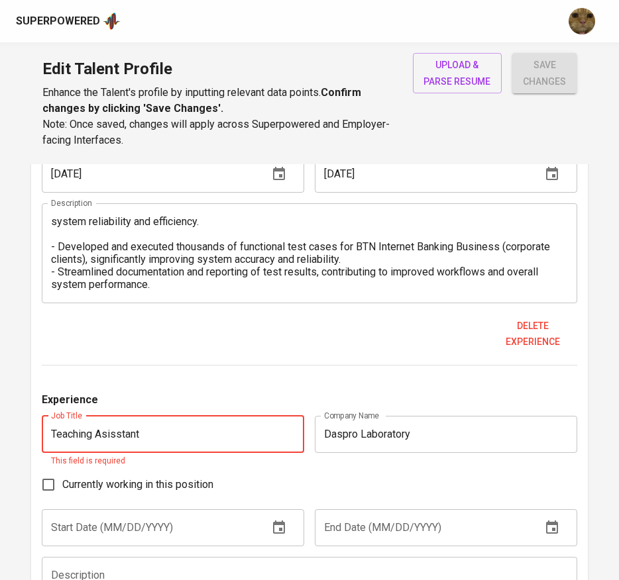
scroll to position [941, 0]
type input "Teaching Asisstant"
click at [93, 507] on div "Experience Job Title Teaching Asisstant Job Title This field is required Compan…" at bounding box center [310, 555] width 536 height 327
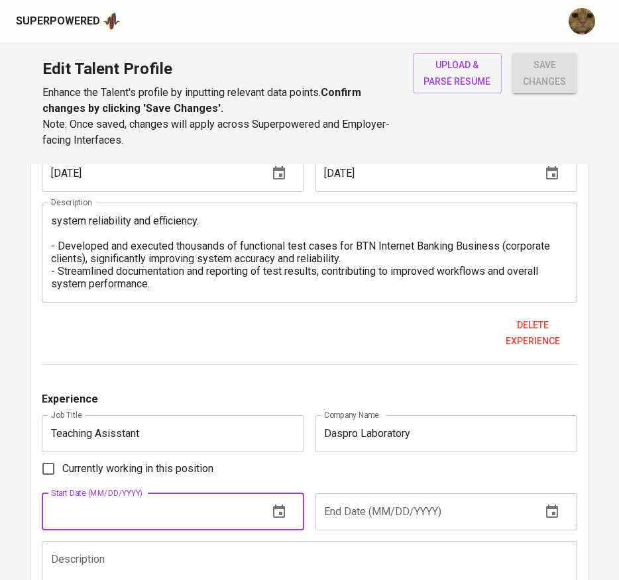
click at [73, 525] on input "text" at bounding box center [150, 512] width 216 height 37
type input "[DATE]"
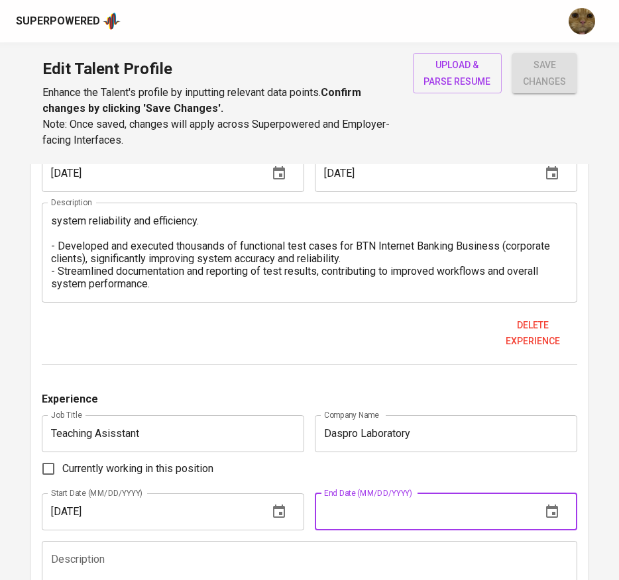
click at [345, 515] on input "text" at bounding box center [423, 512] width 216 height 37
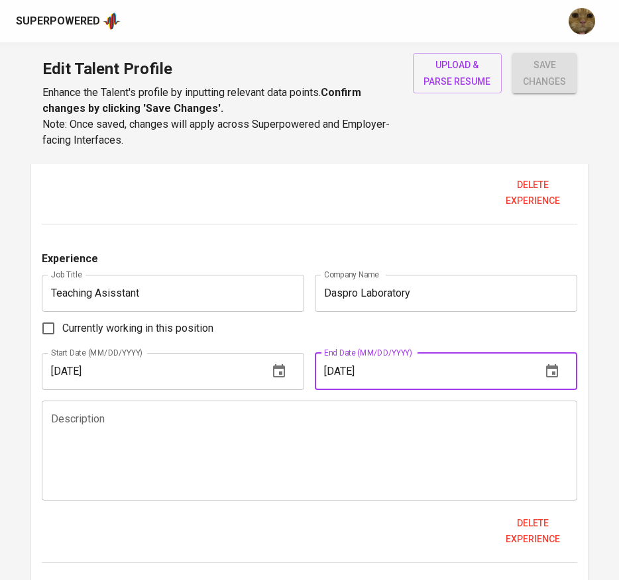
scroll to position [1082, 0]
type input "[DATE]"
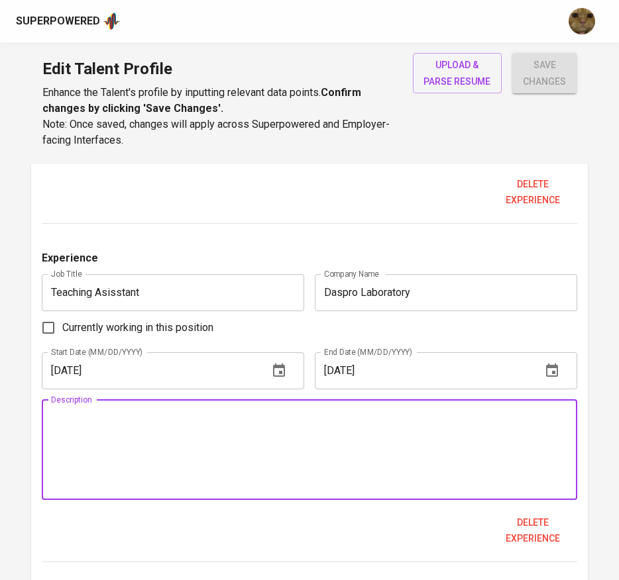
click at [432, 449] on textarea at bounding box center [309, 450] width 517 height 76
paste textarea "Conducted functional testing and developed test cases for BTN’s Internet Bankin…"
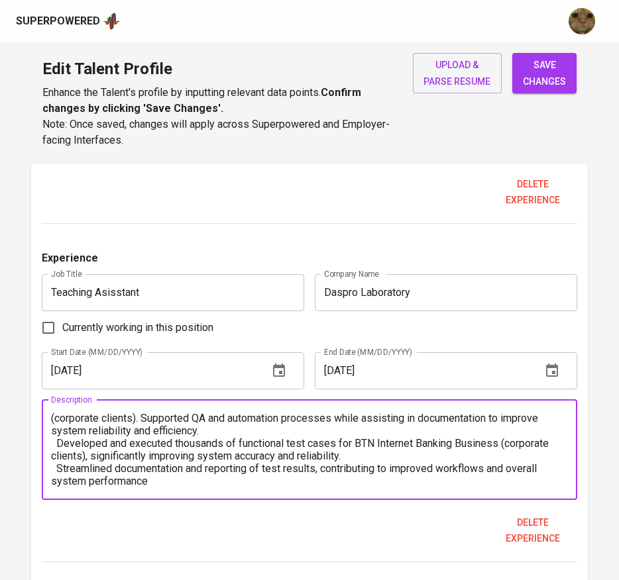
scroll to position [0, 0]
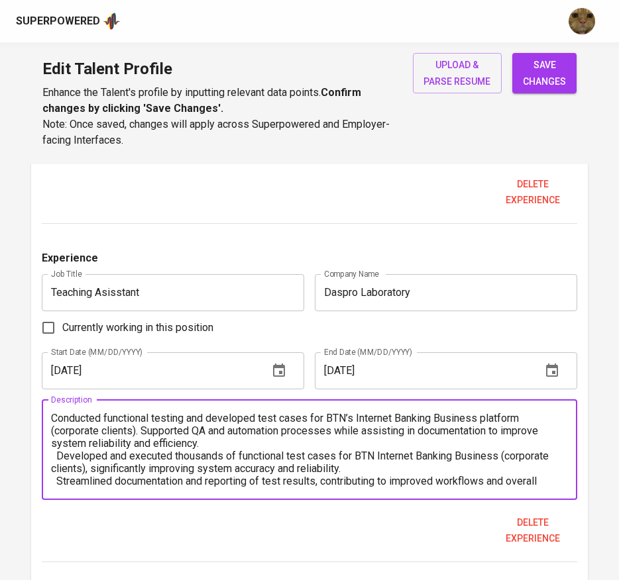
type textarea "Conducted functional testing and developed test cases for BTN’s Internet Bankin…"
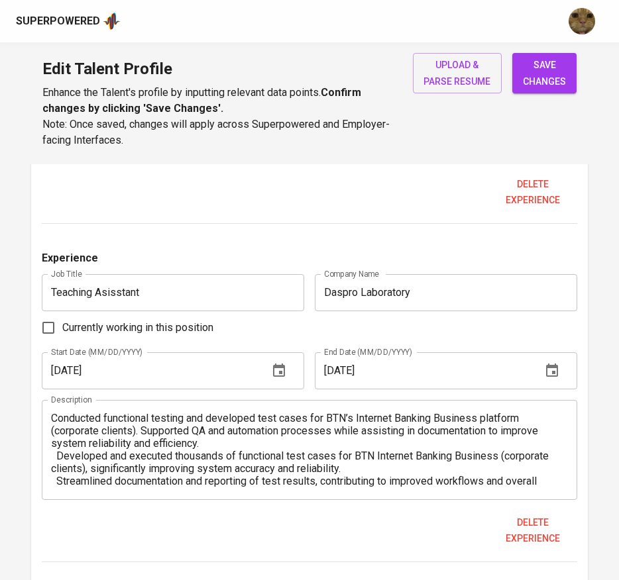
click at [466, 405] on div "Conducted functional testing and developed test cases for BTN’s Internet Bankin…" at bounding box center [310, 450] width 536 height 100
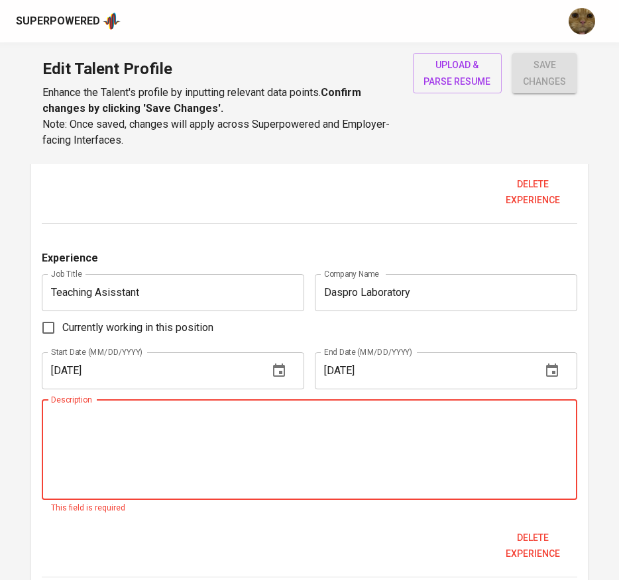
click at [282, 420] on textarea at bounding box center [309, 450] width 517 height 76
paste textarea "As a Teaching Assistant for the Data Warehouse and Business Intelligence course…"
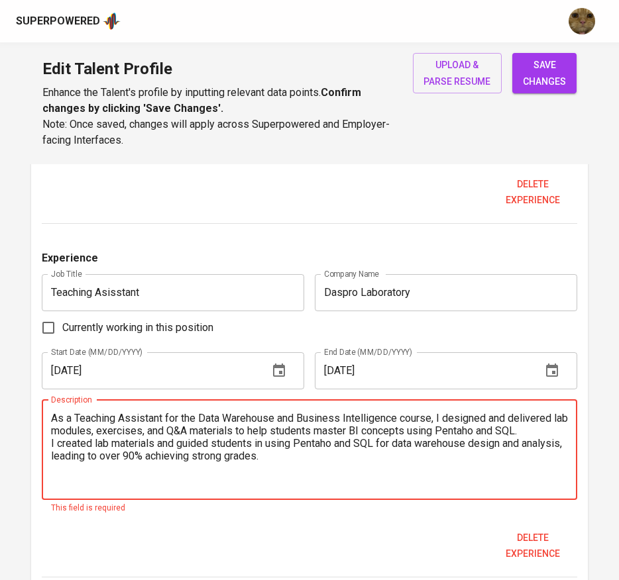
click at [52, 449] on textarea "As a Teaching Assistant for the Data Warehouse and Business Intelligence course…" at bounding box center [309, 450] width 517 height 76
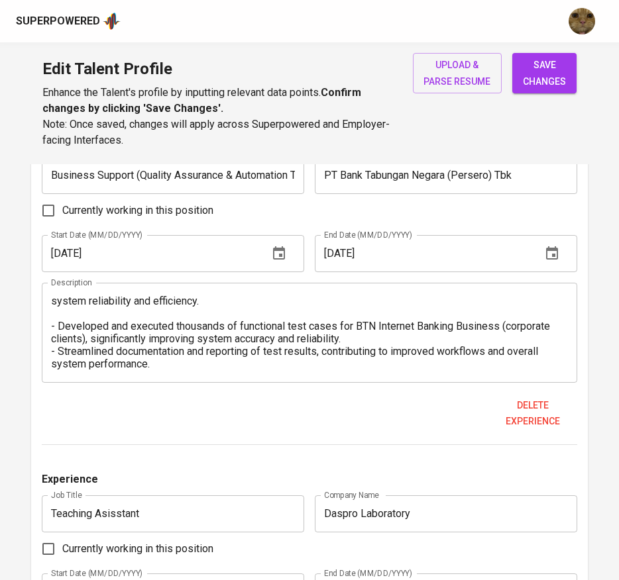
scroll to position [860, 0]
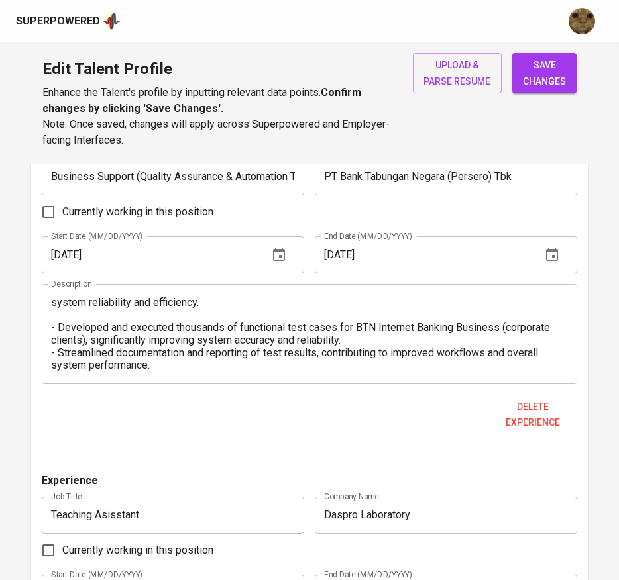
type textarea "As a Teaching Assistant for the Data Warehouse and Business Intelligence course…"
click at [531, 58] on span "save changes" at bounding box center [544, 73] width 43 height 32
type input "Teaching Asisstant"
type input "Daspro Laboratory"
type input "[DATE]"
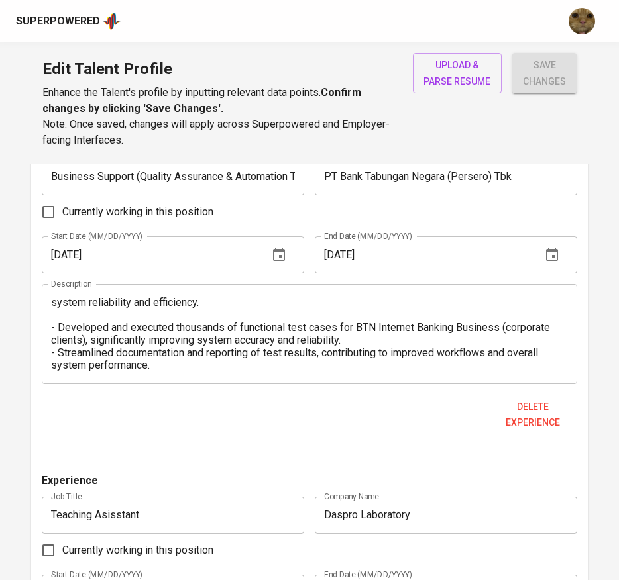
type input "[DATE]"
type textarea "As a Teaching Assistant for the Data Warehouse and Business Intelligence course…"
type input "Business Support (Quality Assurance & Automation Tools) Internship"
type input "PT Bank Tabungan Negara (Persero) Tbk"
type input "[DATE]"
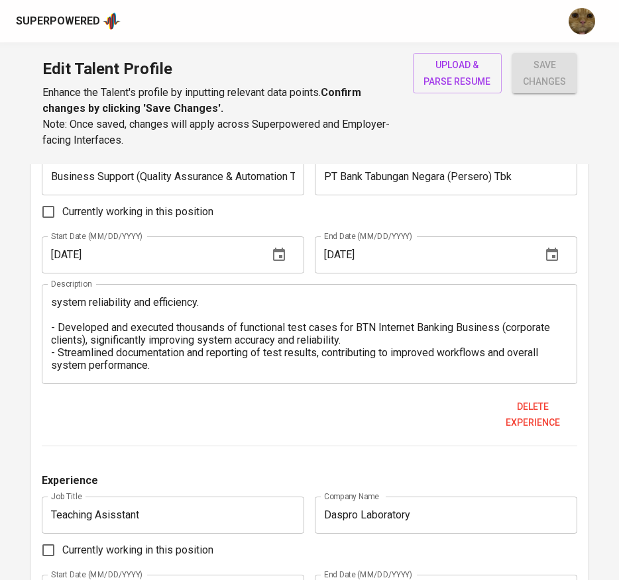
type input "[DATE]"
type textarea "Conducted functional testing and developed test cases for BTN’s Internet Bankin…"
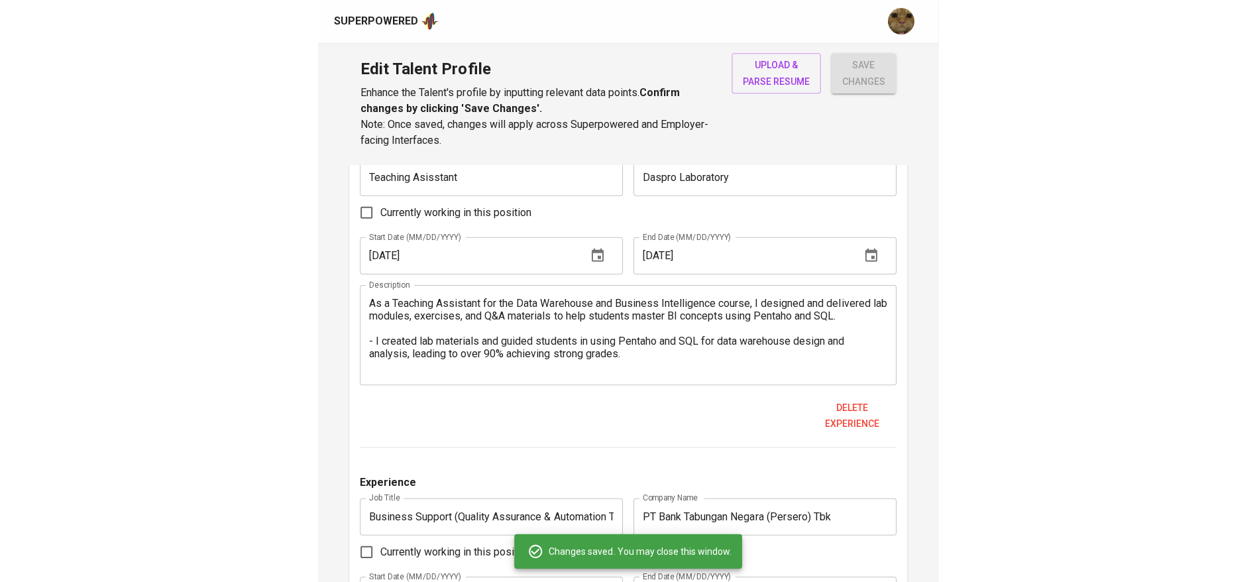
scroll to position [828, 0]
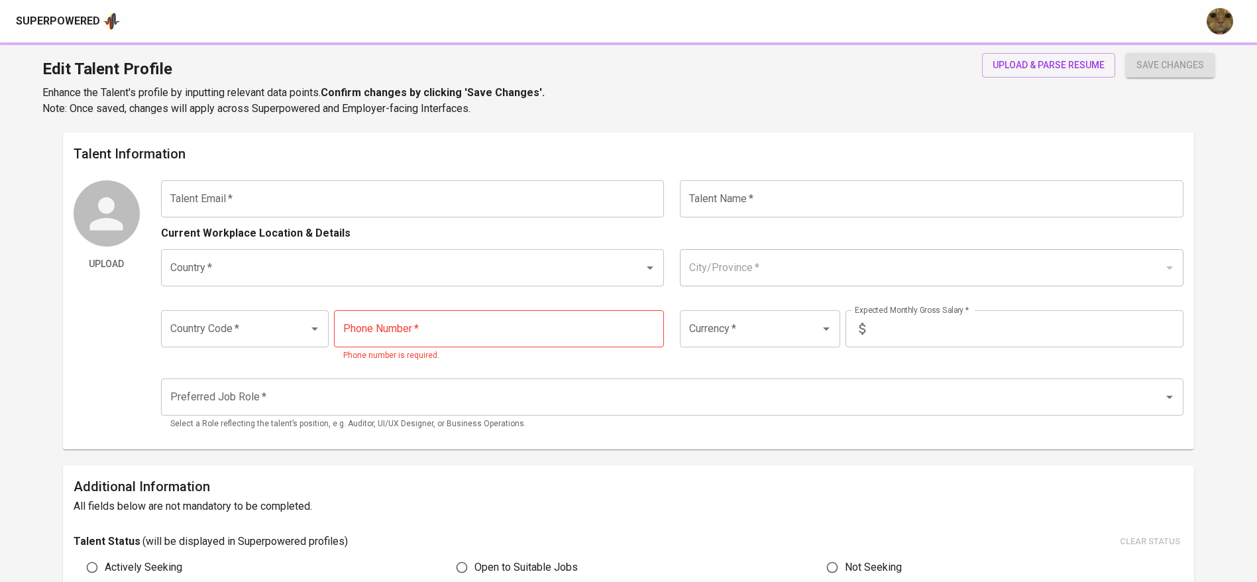
type input "[EMAIL_ADDRESS][DOMAIN_NAME]"
type input "[PERSON_NAME]"
type input "[GEOGRAPHIC_DATA]"
type input "[GEOGRAPHIC_DATA], [GEOGRAPHIC_DATA]"
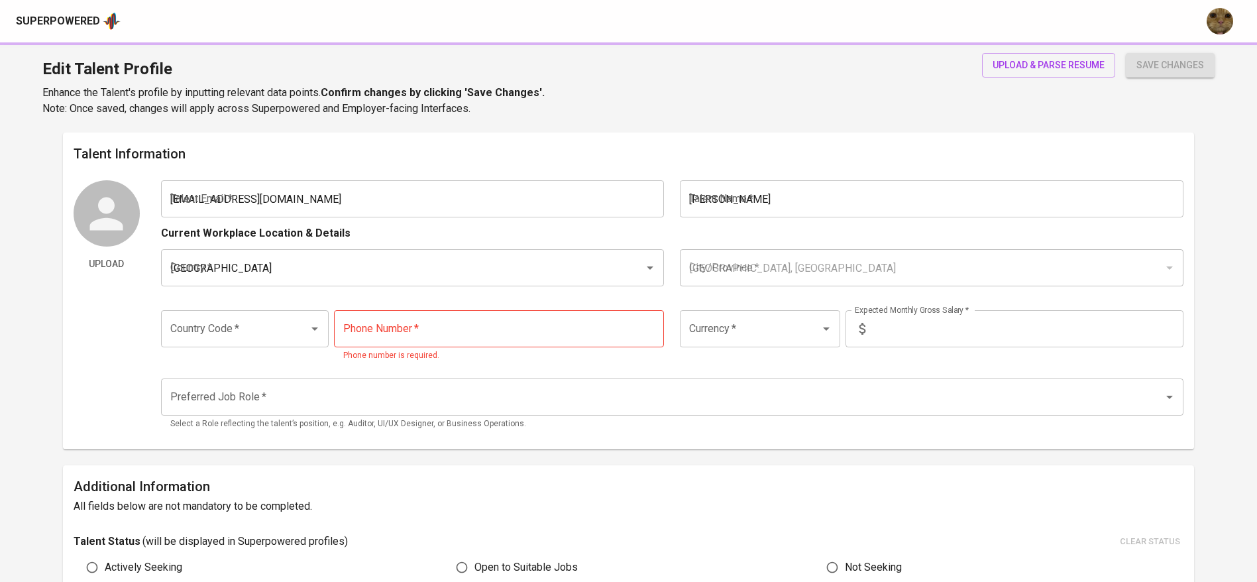
type input "+62"
type input "[PHONE_NUMBER]"
type input "IDR"
type input "QA Engineer"
type input "0"
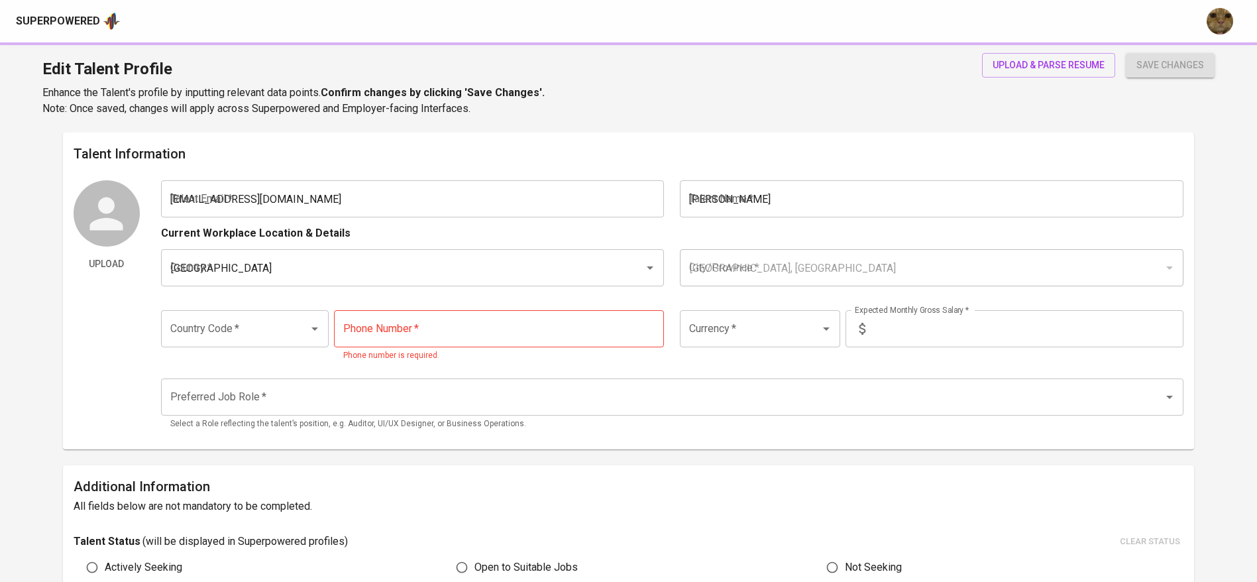
type input "Immediately Available"
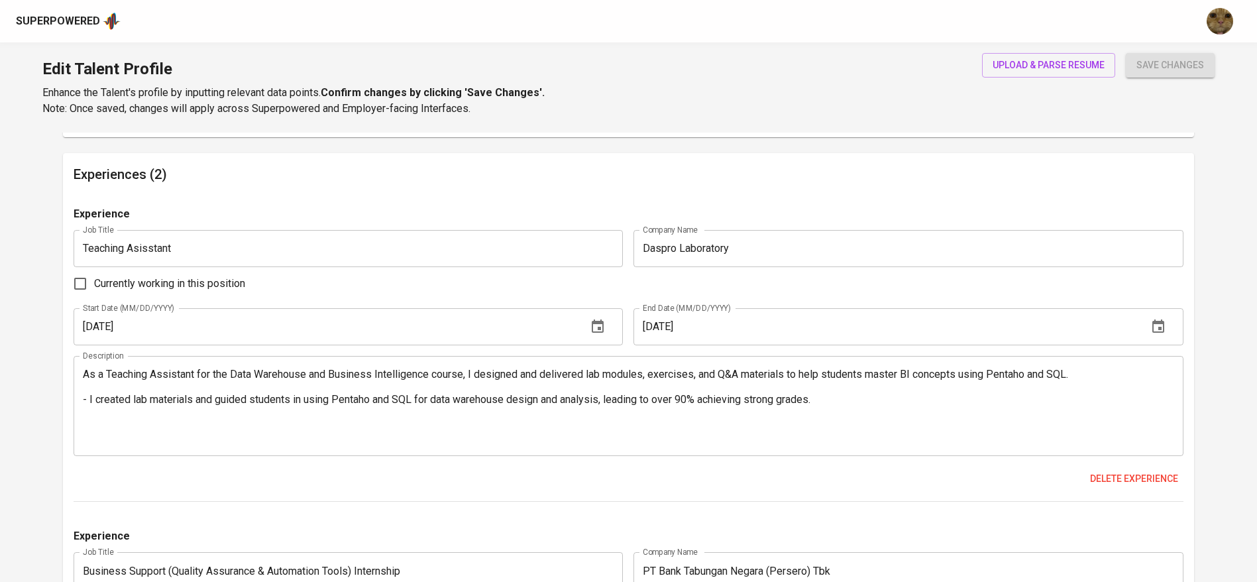
scroll to position [758, 0]
click at [480, 376] on textarea "As a Teaching Assistant for the Data Warehouse and Business Intelligence course…" at bounding box center [628, 404] width 1091 height 76
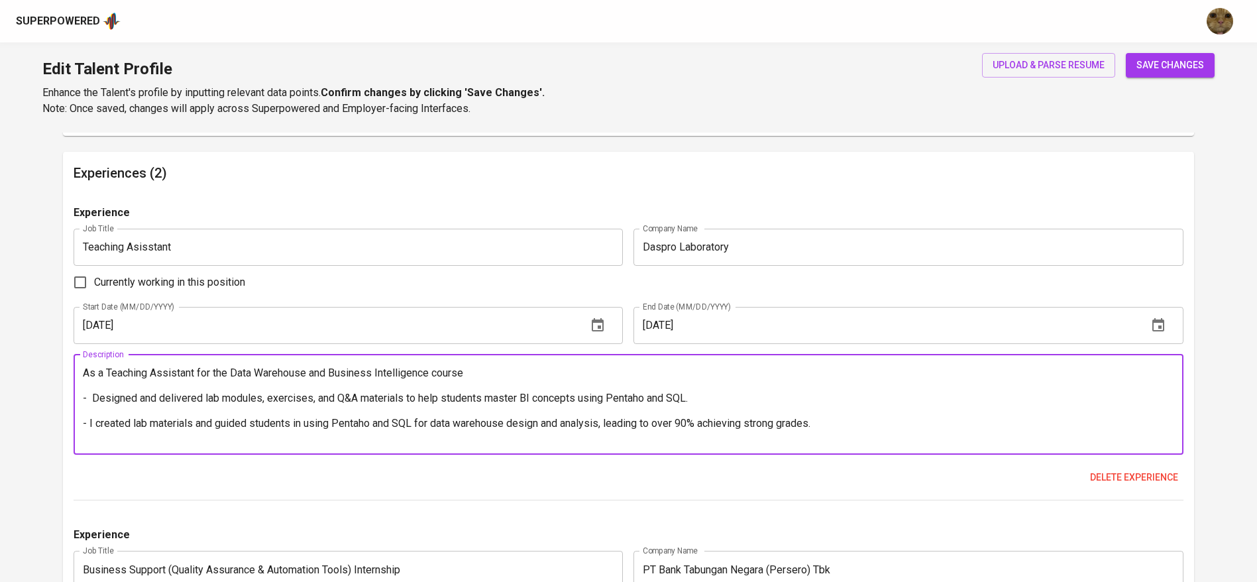
click at [350, 403] on textarea "As a Teaching Assistant for the Data Warehouse and Business Intelligence course…" at bounding box center [628, 404] width 1091 height 76
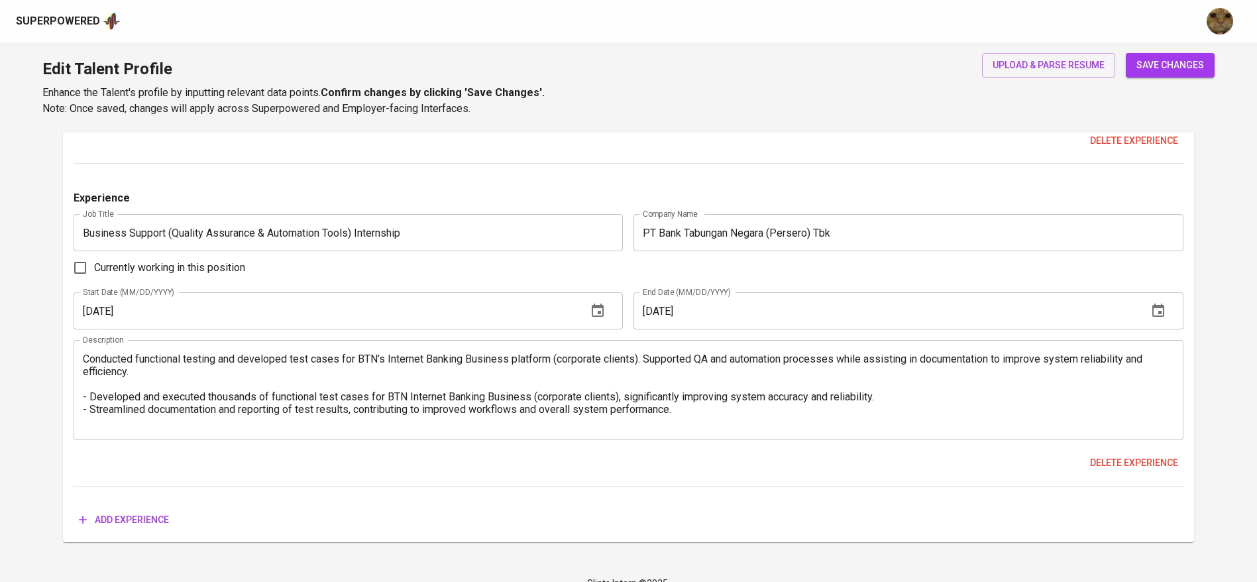
scroll to position [1096, 0]
type textarea "As a Teaching Assistant for the Data Warehouse and Business Intelligence course…"
click at [1161, 67] on span "save changes" at bounding box center [1170, 65] width 68 height 17
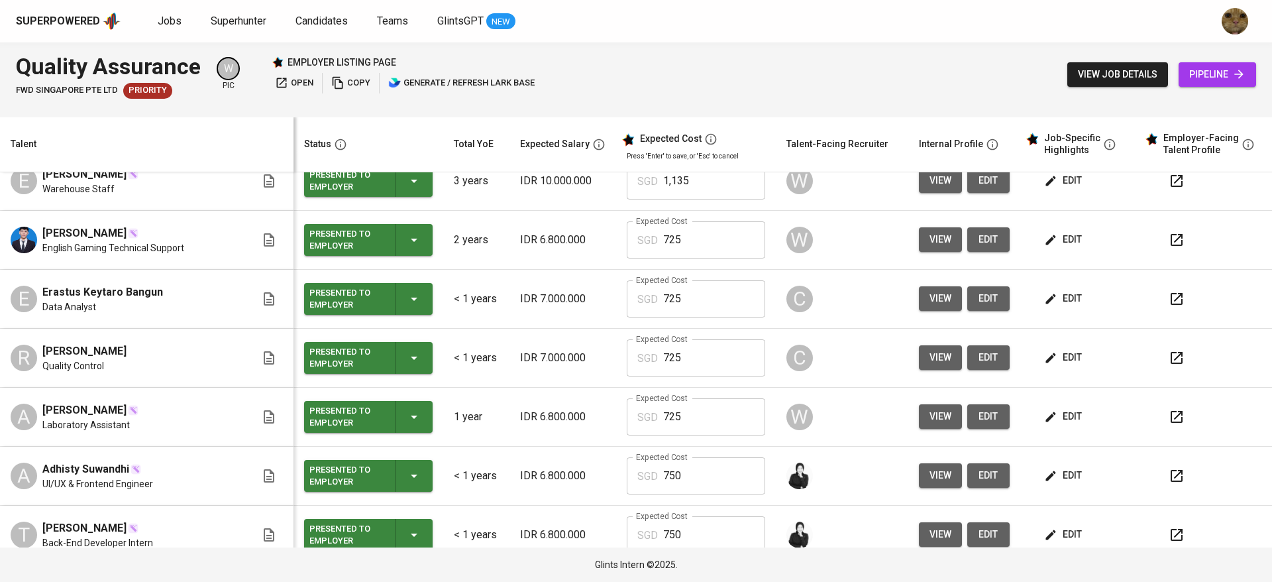
scroll to position [397, 0]
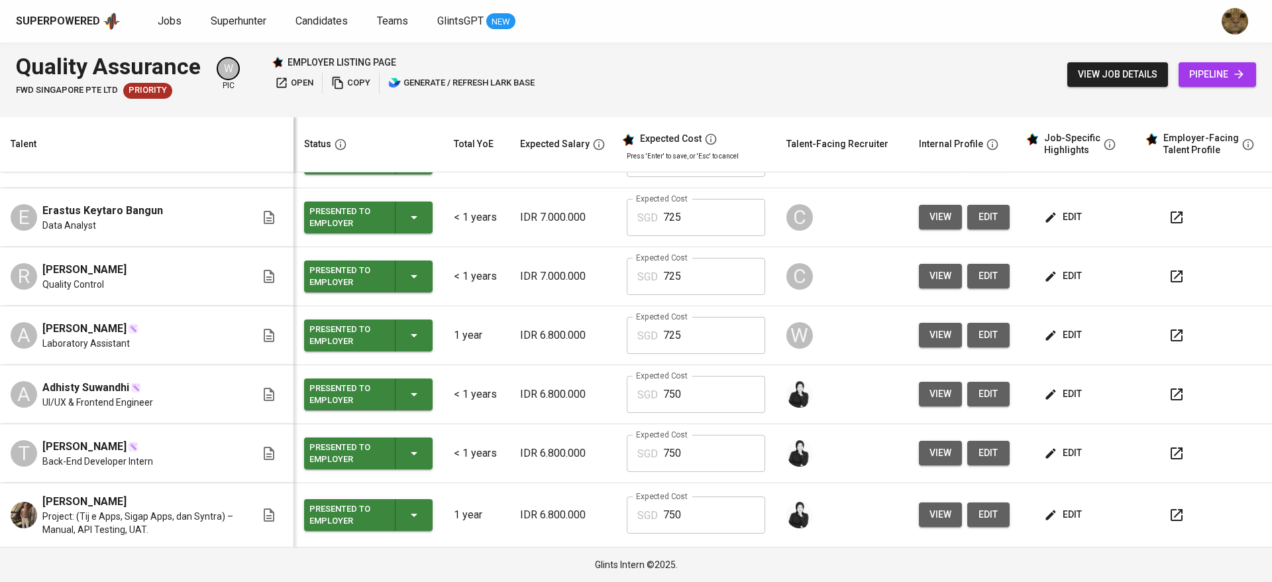
click at [929, 507] on span "view" at bounding box center [940, 514] width 22 height 17
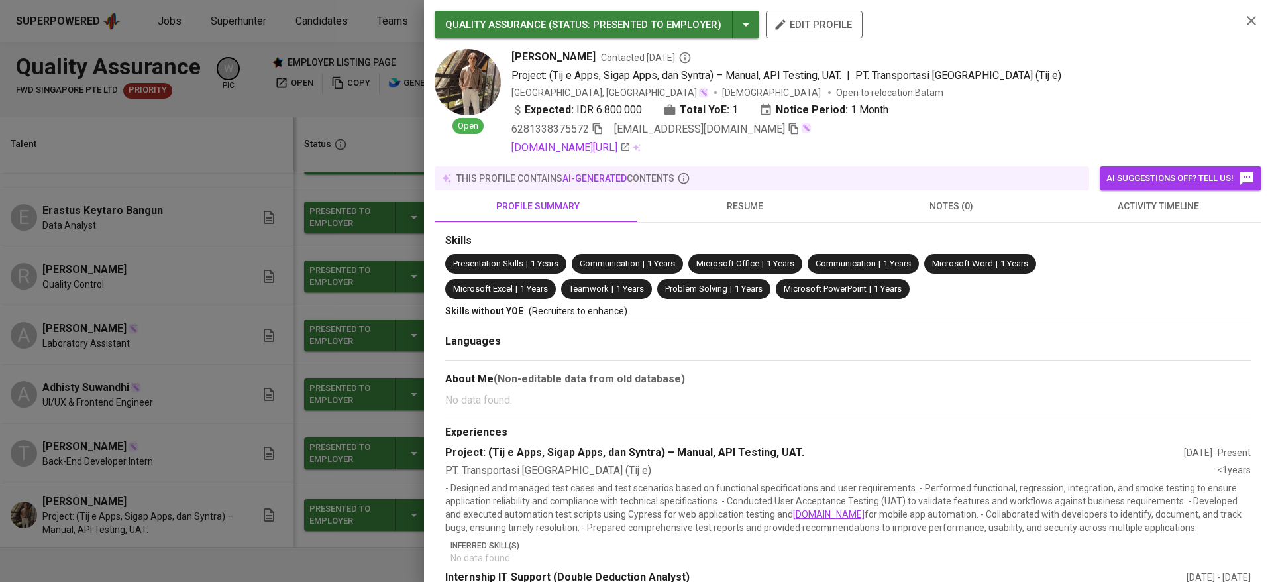
click at [220, 281] on div at bounding box center [636, 291] width 1272 height 582
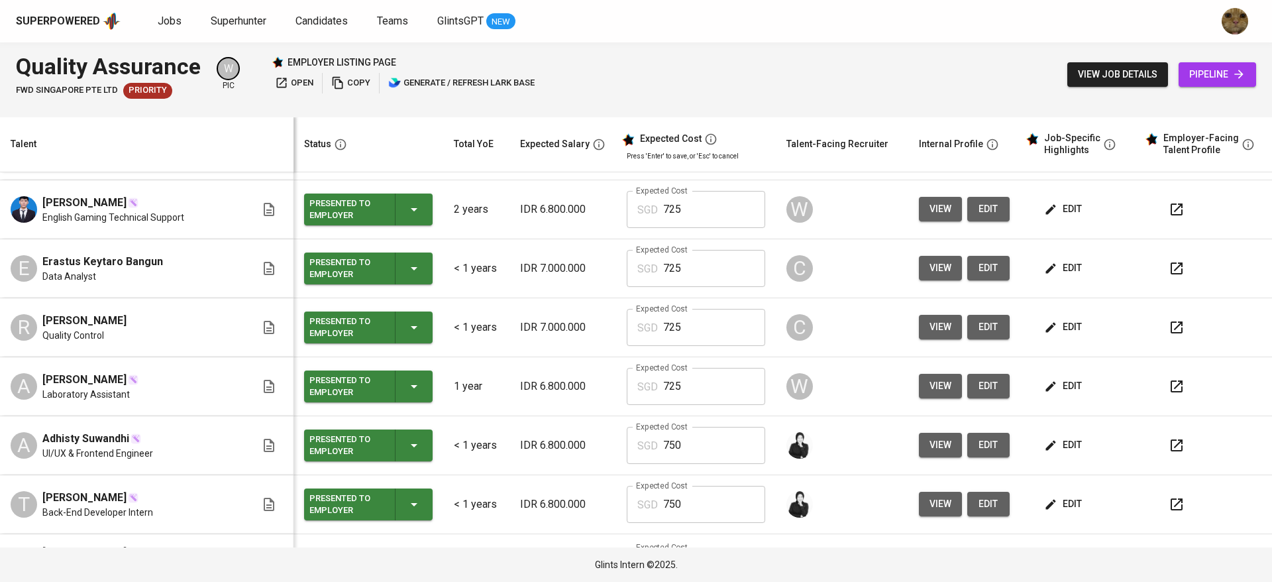
scroll to position [0, 0]
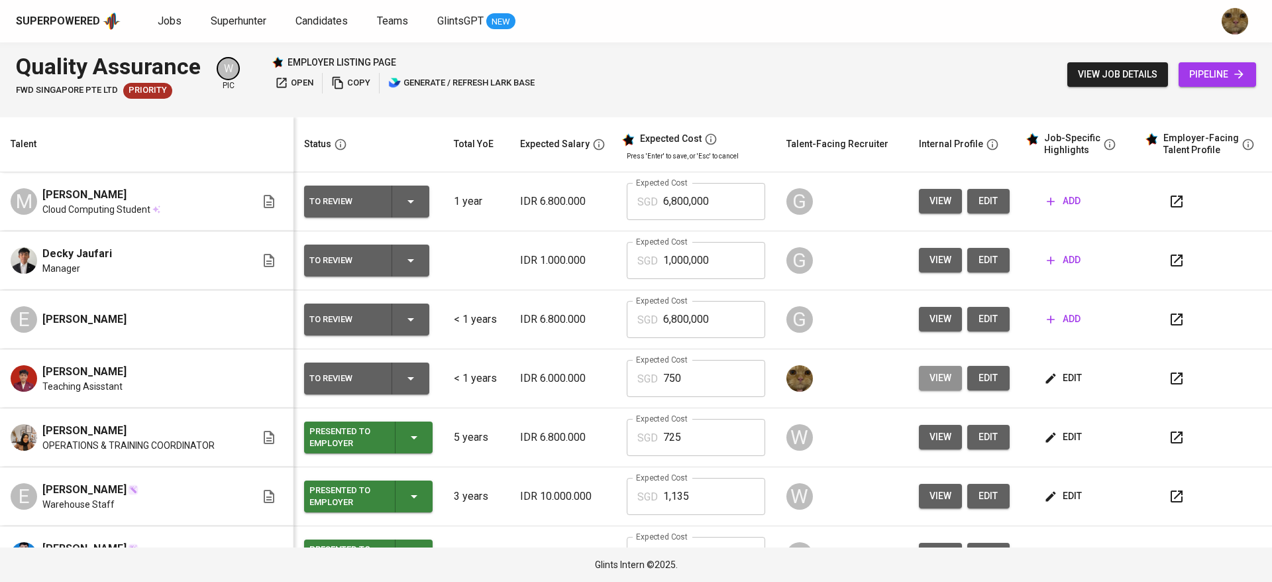
click at [942, 368] on button "view" at bounding box center [940, 378] width 43 height 25
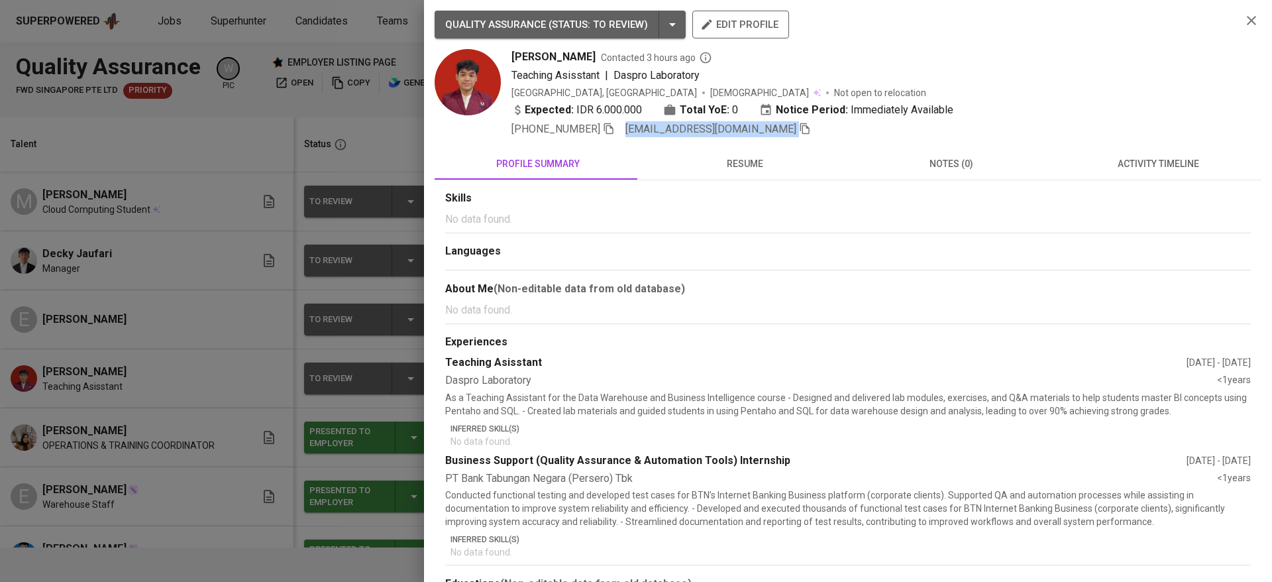
copy span "[EMAIL_ADDRESS][DOMAIN_NAME]"
drag, startPoint x: 627, startPoint y: 127, endPoint x: 786, endPoint y: 128, distance: 159.0
click at [786, 128] on div "+62 813-8029-4349 insantaufik82@gmail.com" at bounding box center [870, 129] width 719 height 16
drag, startPoint x: 784, startPoint y: 133, endPoint x: 766, endPoint y: 131, distance: 18.0
click at [766, 131] on div "+62 813-8029-4349 insantaufik82@gmail.com" at bounding box center [870, 129] width 719 height 16
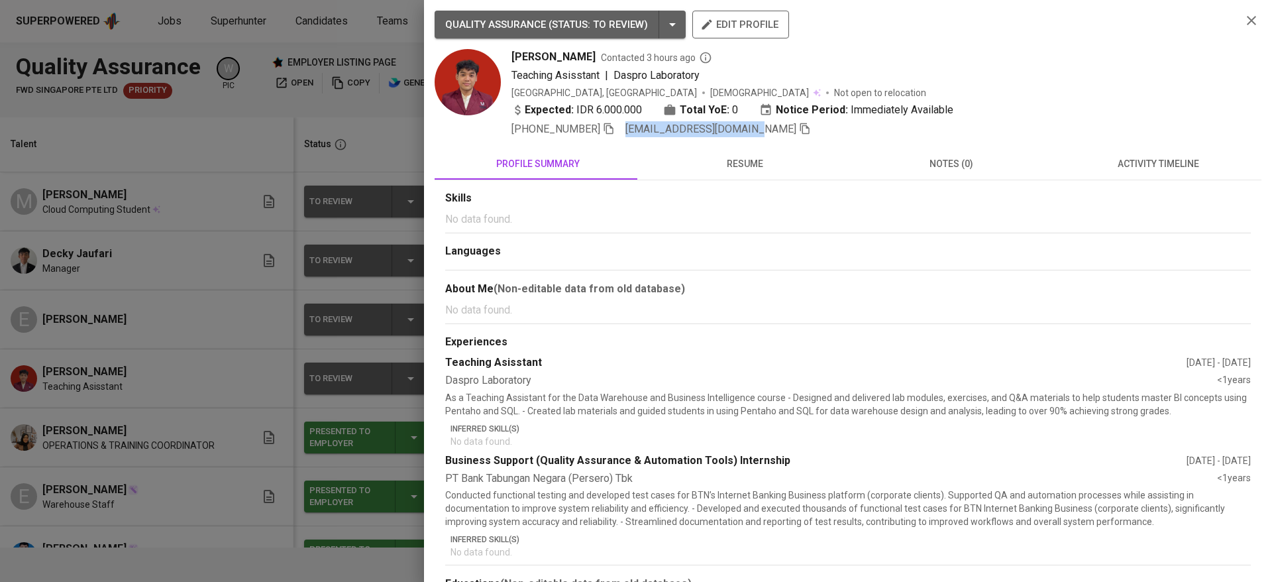
drag, startPoint x: 752, startPoint y: 131, endPoint x: 625, endPoint y: 131, distance: 126.5
click at [625, 131] on div "+62 813-8029-4349 insantaufik82@gmail.com" at bounding box center [660, 129] width 299 height 16
copy span "[EMAIL_ADDRESS][DOMAIN_NAME]"
click at [211, 146] on div at bounding box center [636, 291] width 1272 height 582
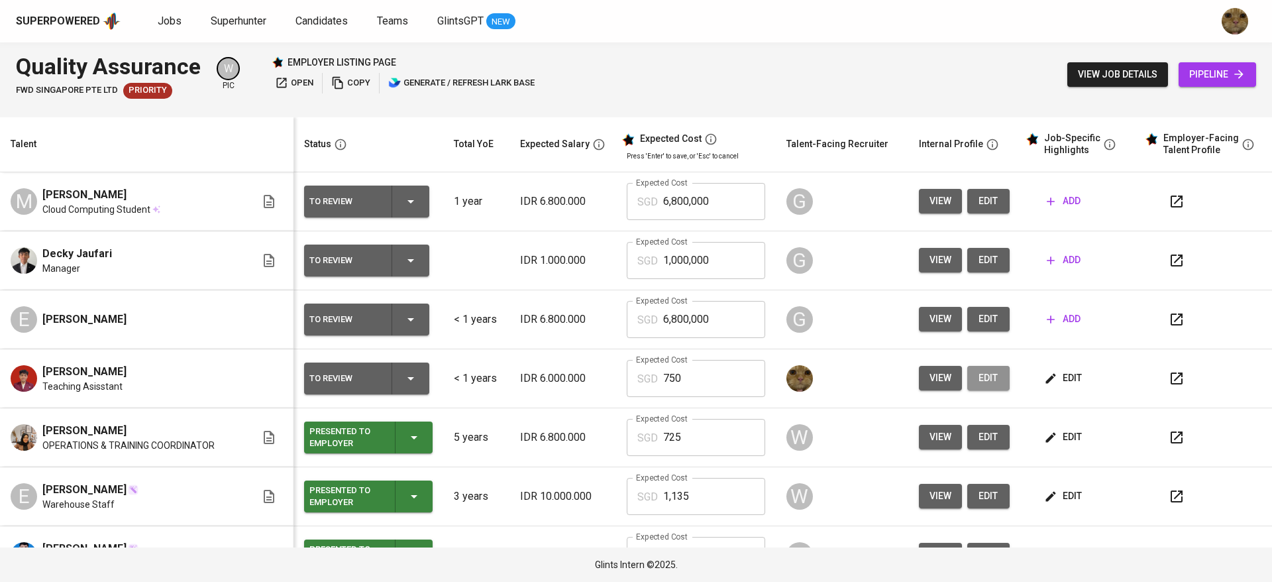
click at [978, 378] on span "edit" at bounding box center [988, 378] width 21 height 17
click at [1169, 377] on icon "button" at bounding box center [1177, 378] width 16 height 16
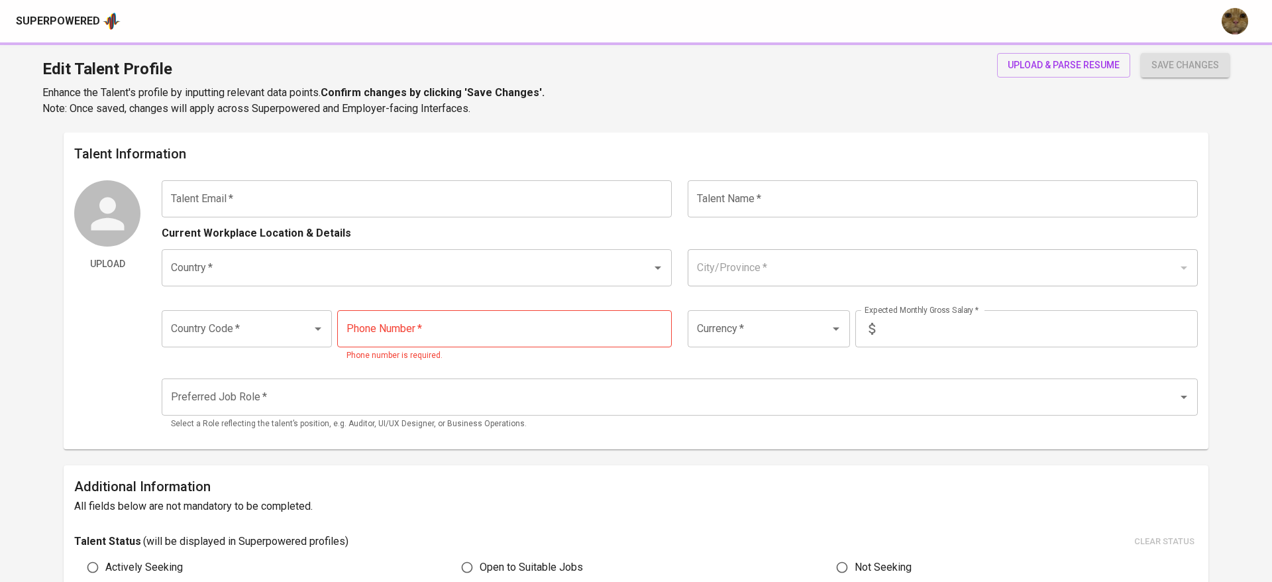
type input "[EMAIL_ADDRESS][DOMAIN_NAME]"
type input "[PERSON_NAME]"
type input "[GEOGRAPHIC_DATA]"
type input "[GEOGRAPHIC_DATA], [GEOGRAPHIC_DATA]"
type input "+62"
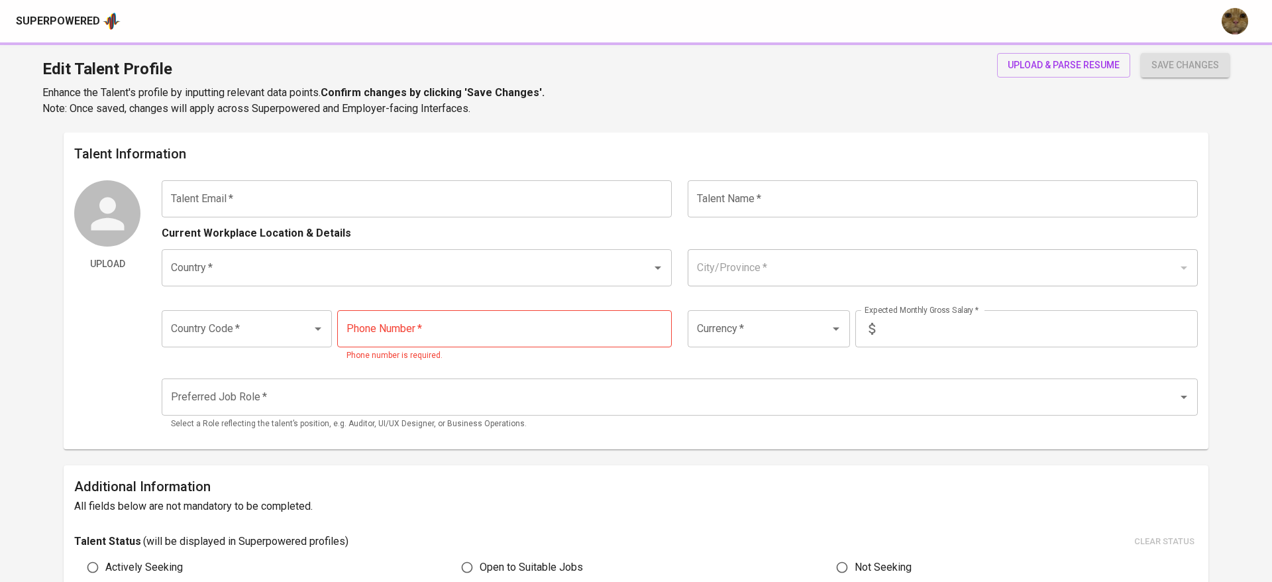
type input "813-8029-4349"
type input "IDR"
type input "QA Engineer"
type input "0"
type input "Immediately Available"
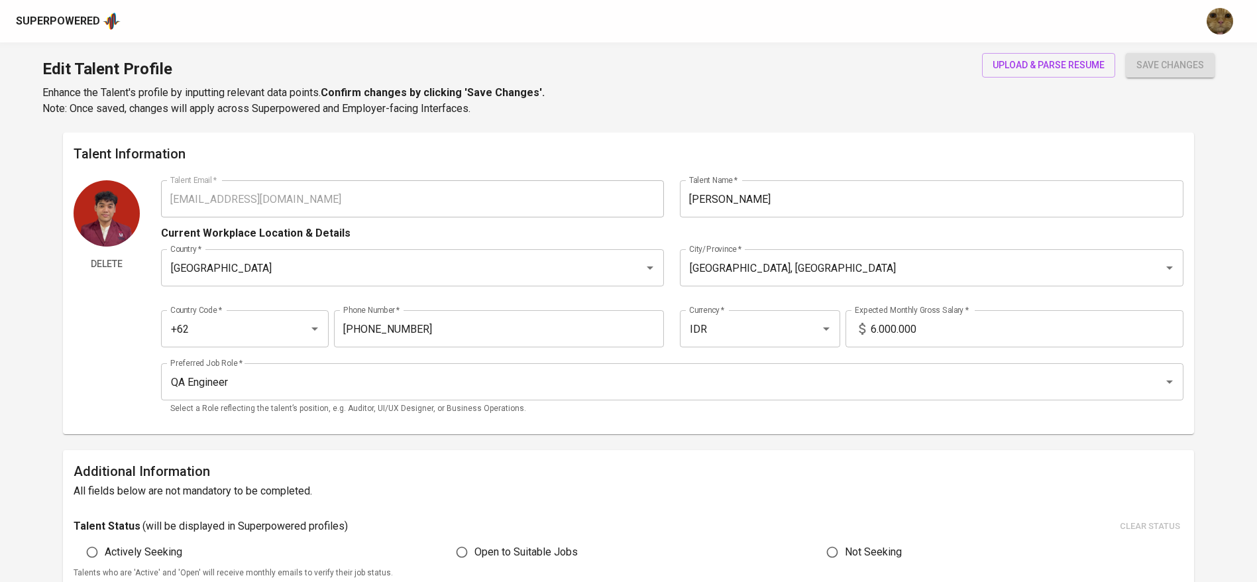
scroll to position [129, 0]
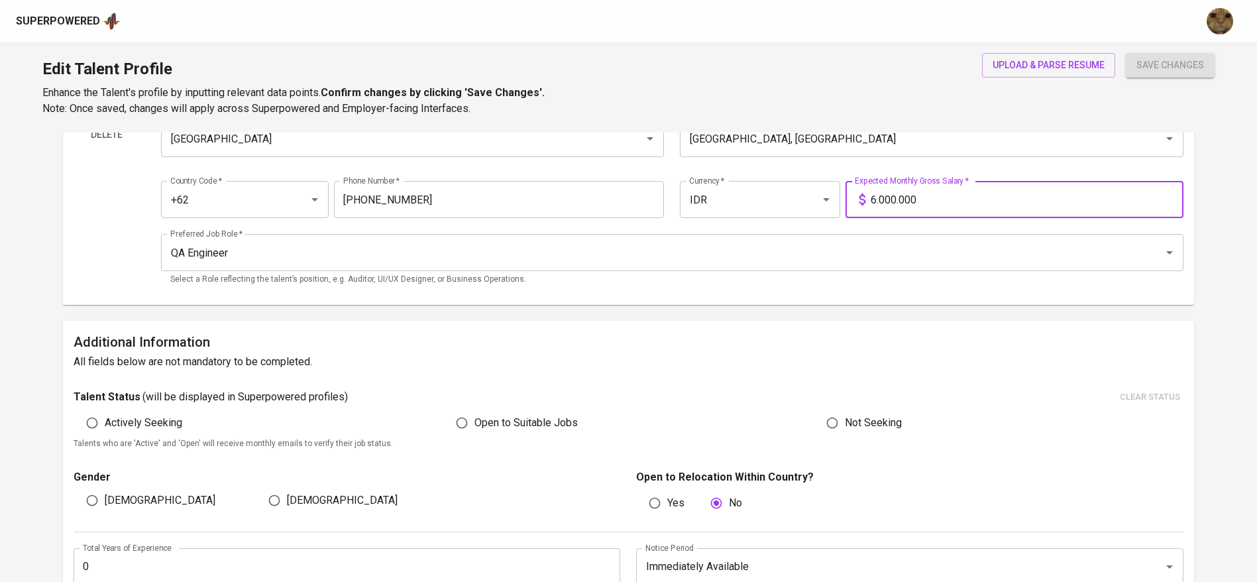
click at [911, 196] on input "6.000.000" at bounding box center [1026, 199] width 313 height 37
type input "6.800.000"
click at [1126, 53] on button "save changes" at bounding box center [1170, 65] width 89 height 25
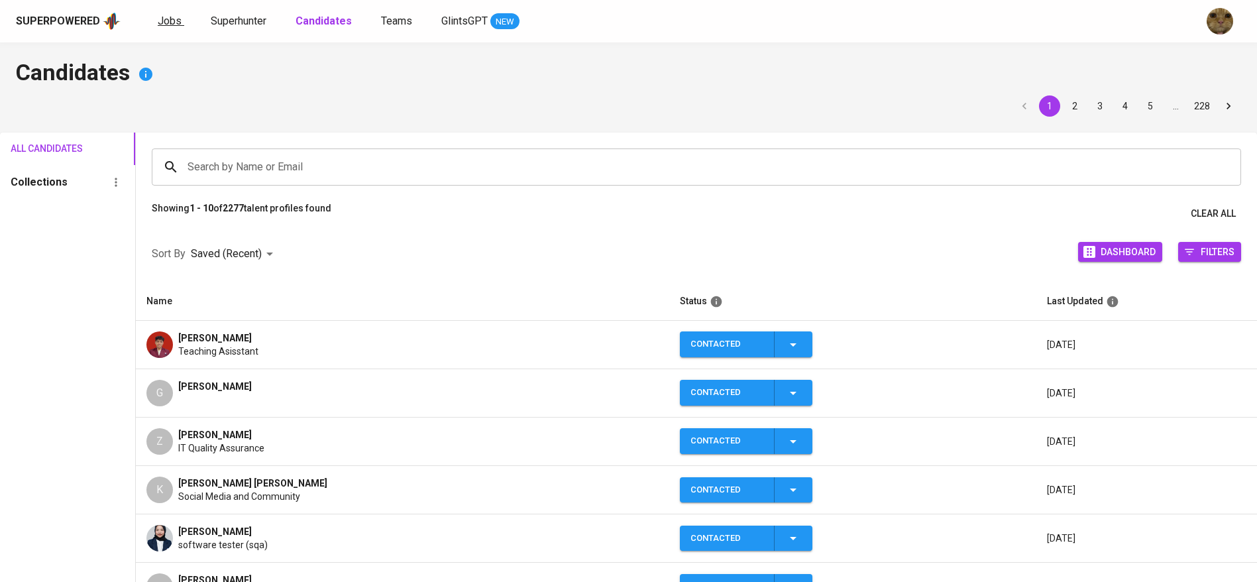
click at [165, 24] on span "Jobs" at bounding box center [170, 21] width 24 height 13
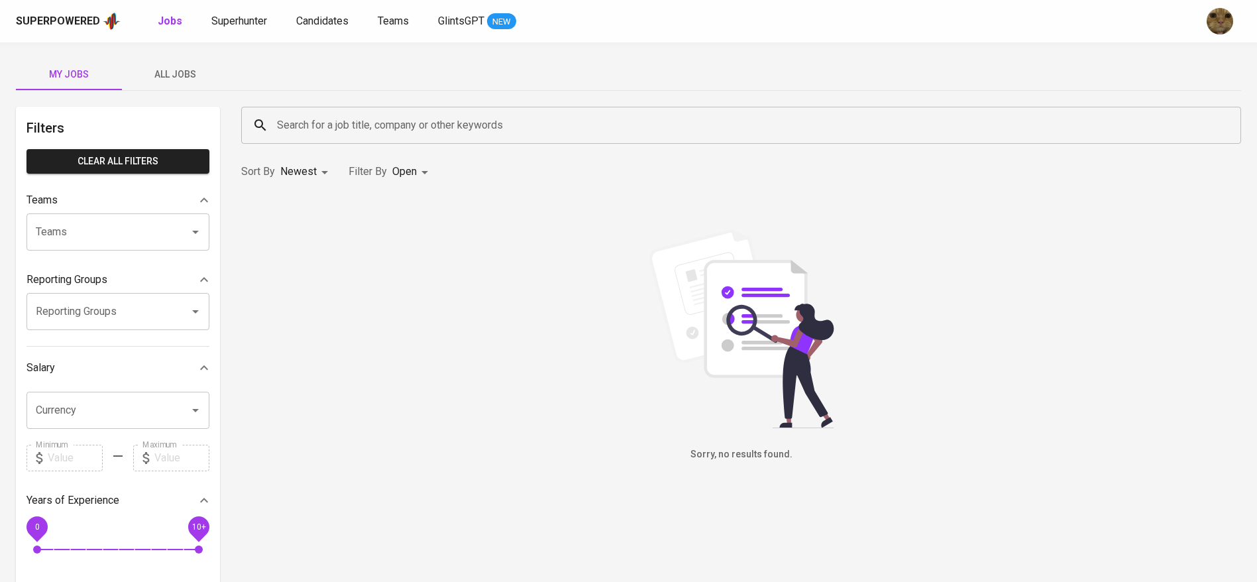
click at [167, 83] on button "All Jobs" at bounding box center [175, 74] width 106 height 32
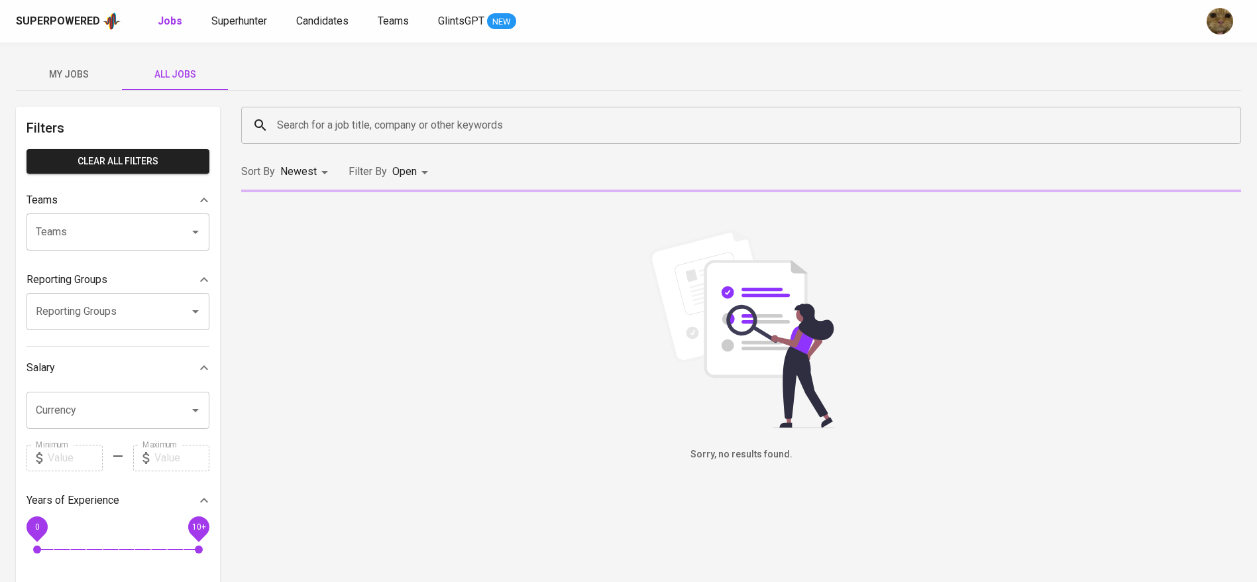
click at [315, 125] on input "Search for a job title, company or other keywords" at bounding box center [744, 125] width 941 height 25
click at [293, 121] on input "Search for a job title, company or other keywords" at bounding box center [744, 125] width 941 height 25
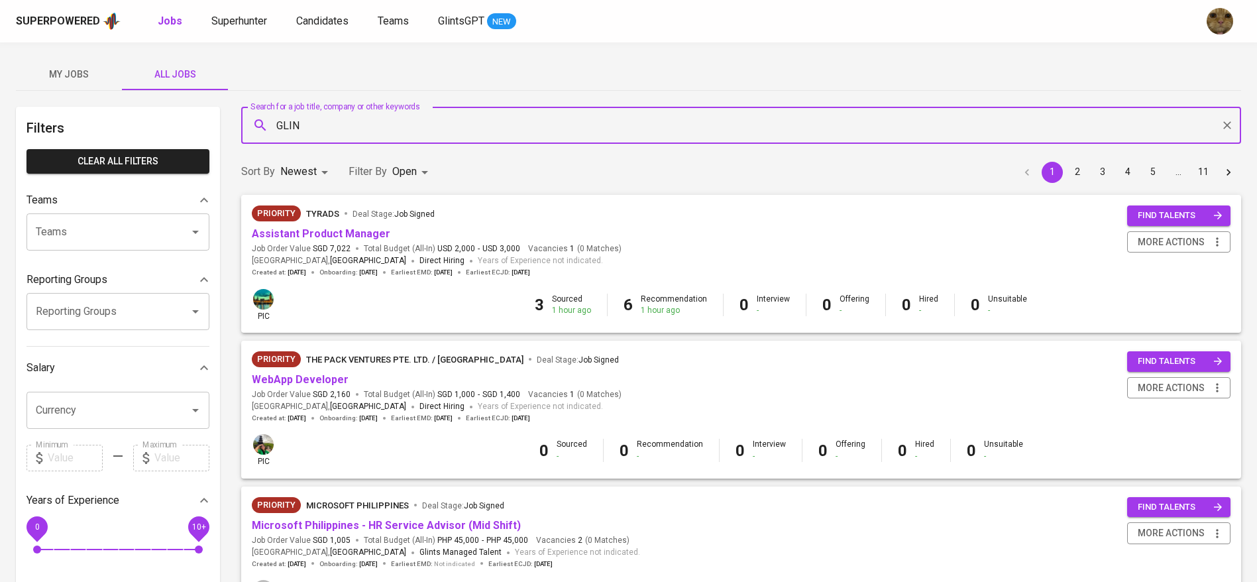
type input "GLINT"
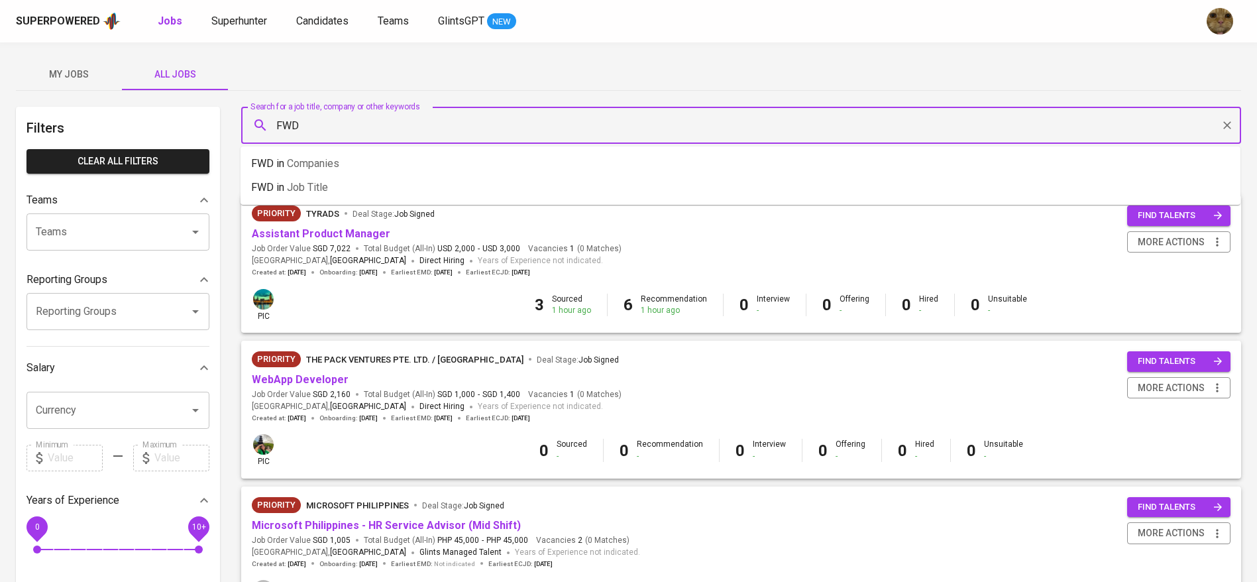
type input "FWD"
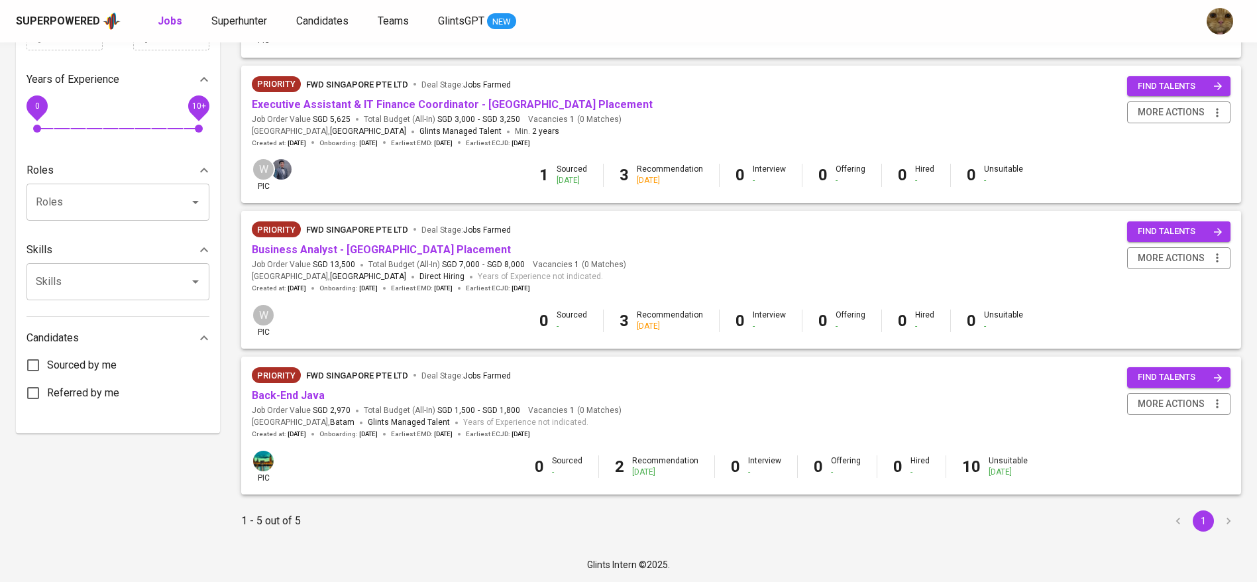
scroll to position [144, 0]
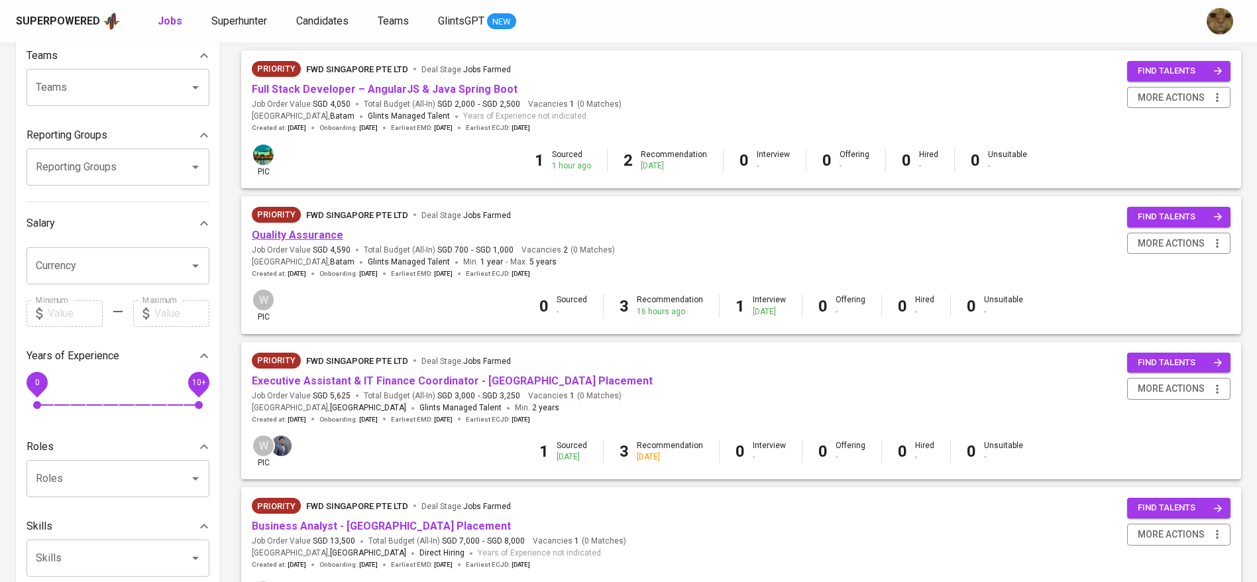
click at [289, 238] on link "Quality Assurance" at bounding box center [297, 235] width 91 height 13
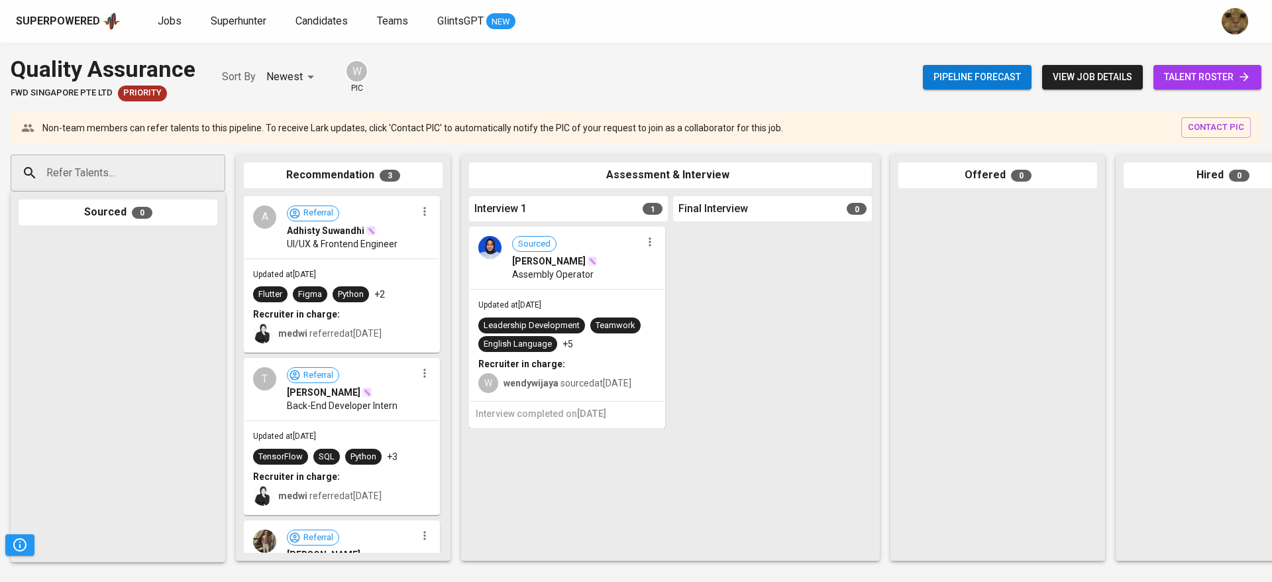
click at [93, 168] on input "Refer Talents..." at bounding box center [112, 172] width 139 height 25
paste input "[EMAIL_ADDRESS][DOMAIN_NAME]"
type input "[EMAIL_ADDRESS][DOMAIN_NAME]"
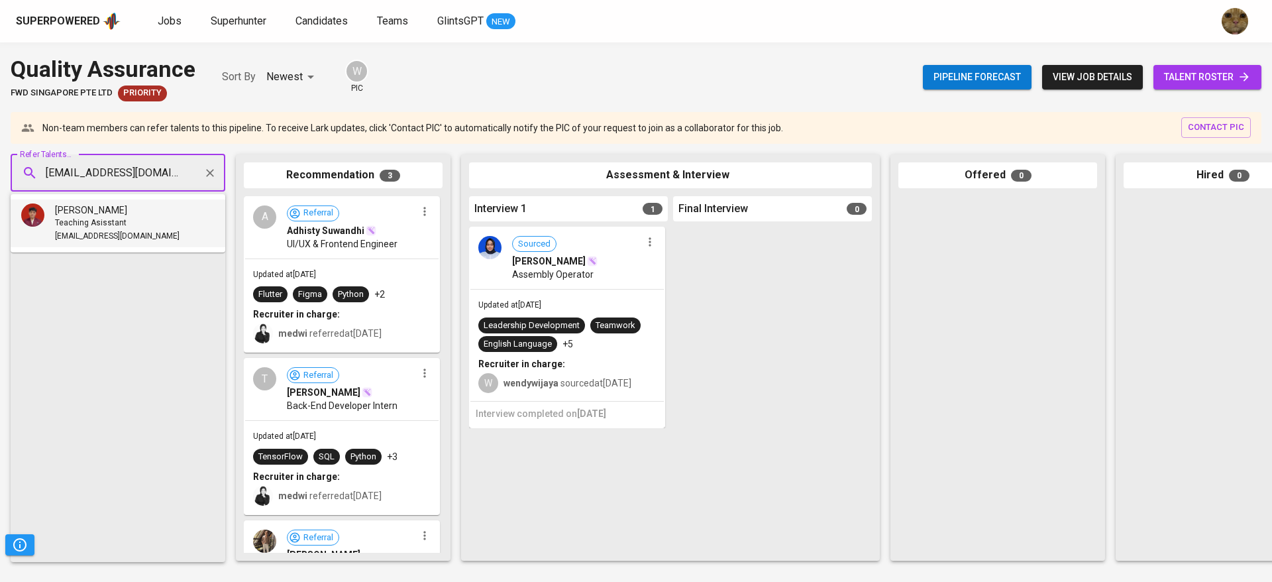
click at [60, 233] on span "[EMAIL_ADDRESS][DOMAIN_NAME]" at bounding box center [117, 236] width 125 height 13
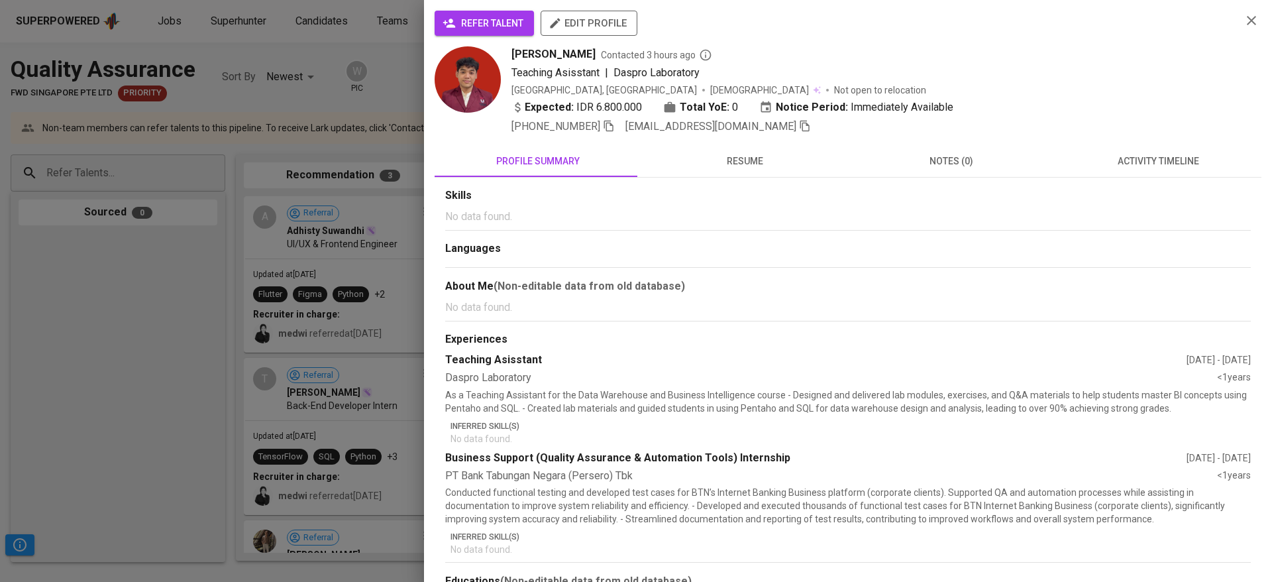
click at [450, 25] on icon "button" at bounding box center [449, 23] width 12 height 9
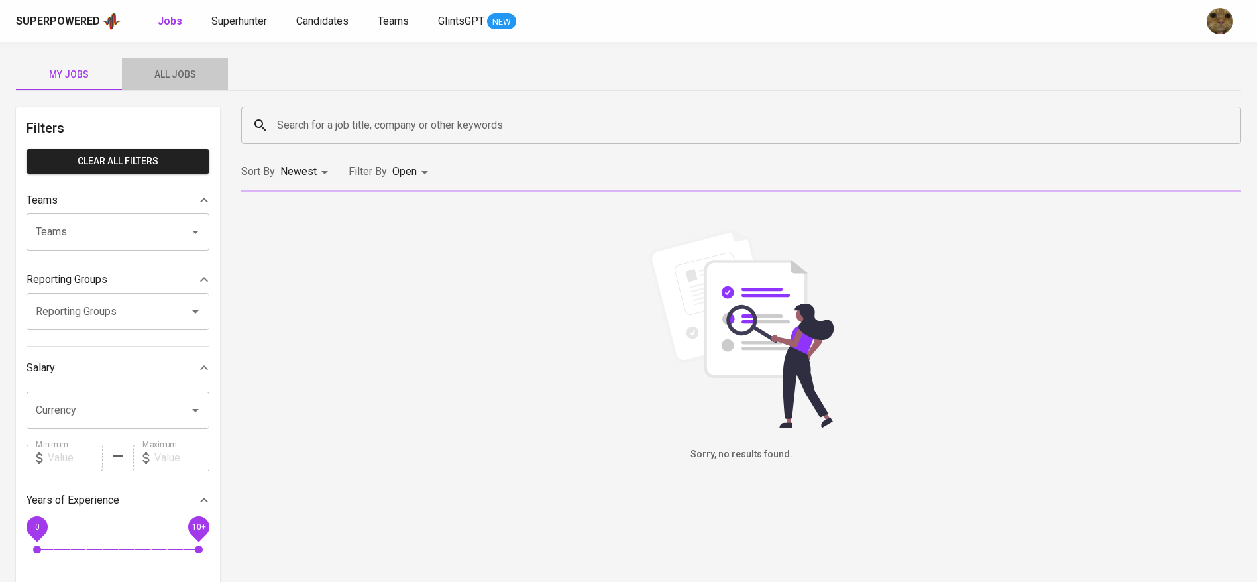
click at [199, 74] on span "All Jobs" at bounding box center [175, 74] width 90 height 17
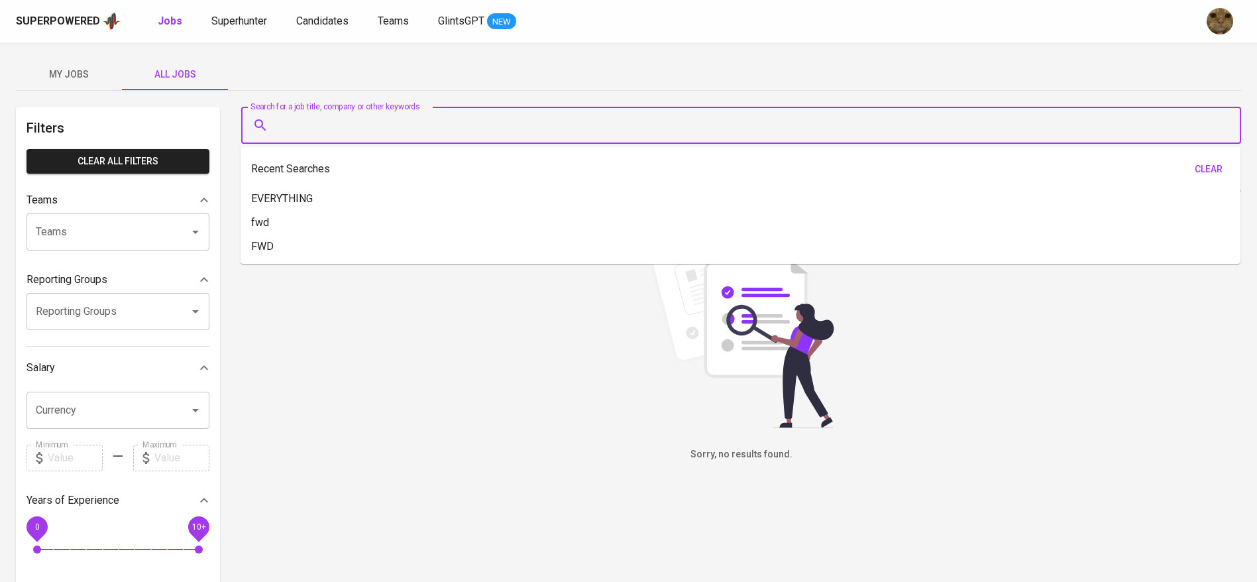
click at [309, 120] on input "Search for a job title, company or other keywords" at bounding box center [744, 125] width 941 height 25
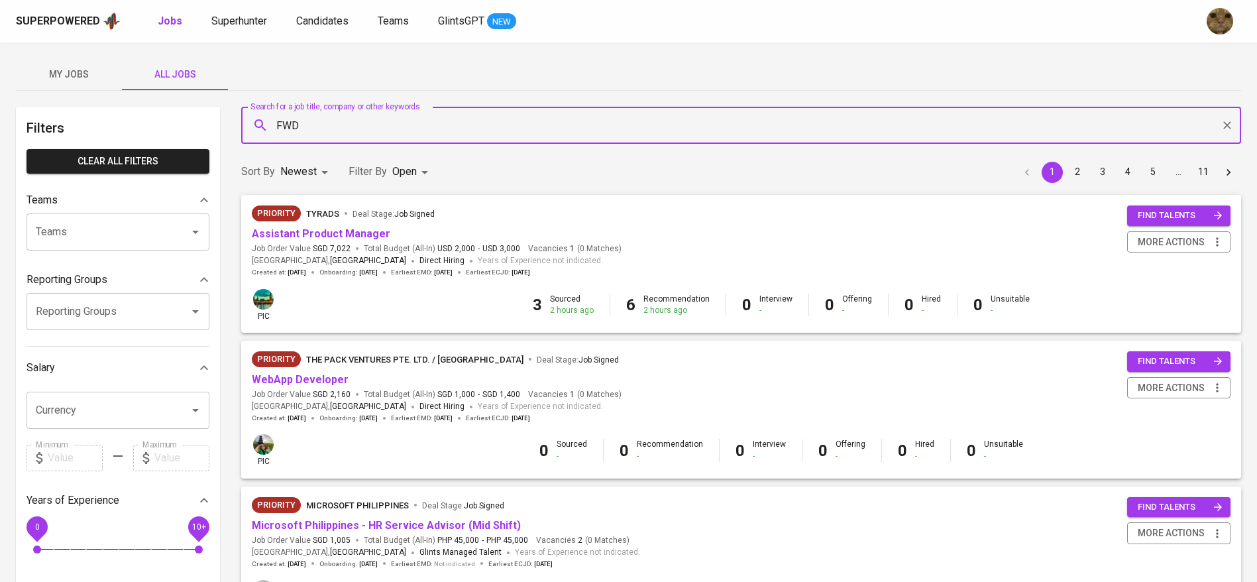
type input "FWD"
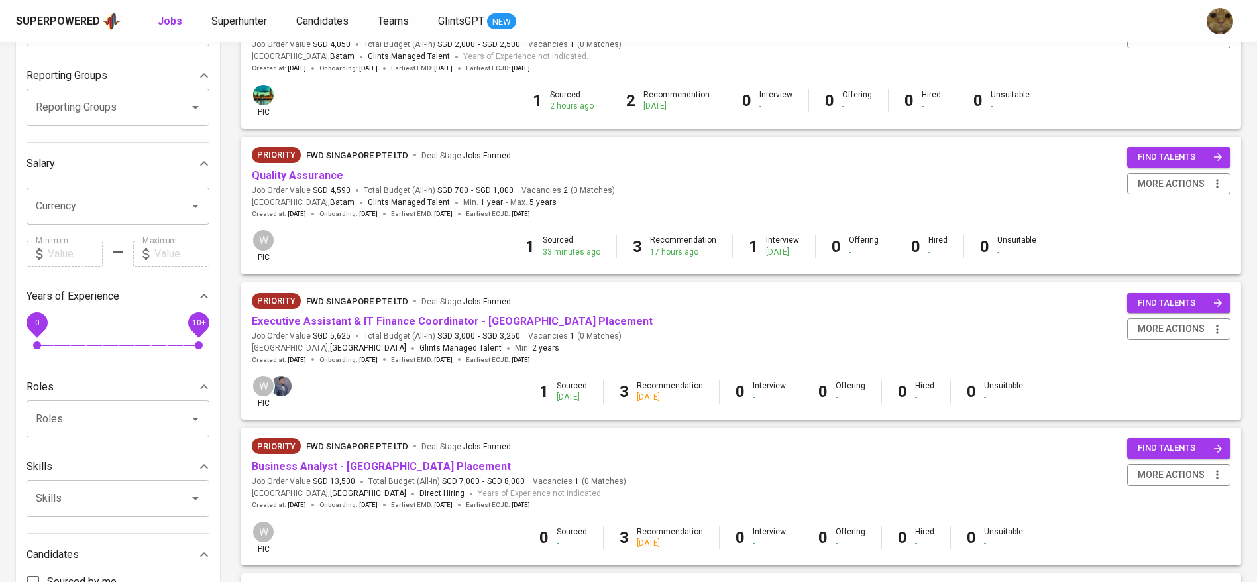
scroll to position [191, 0]
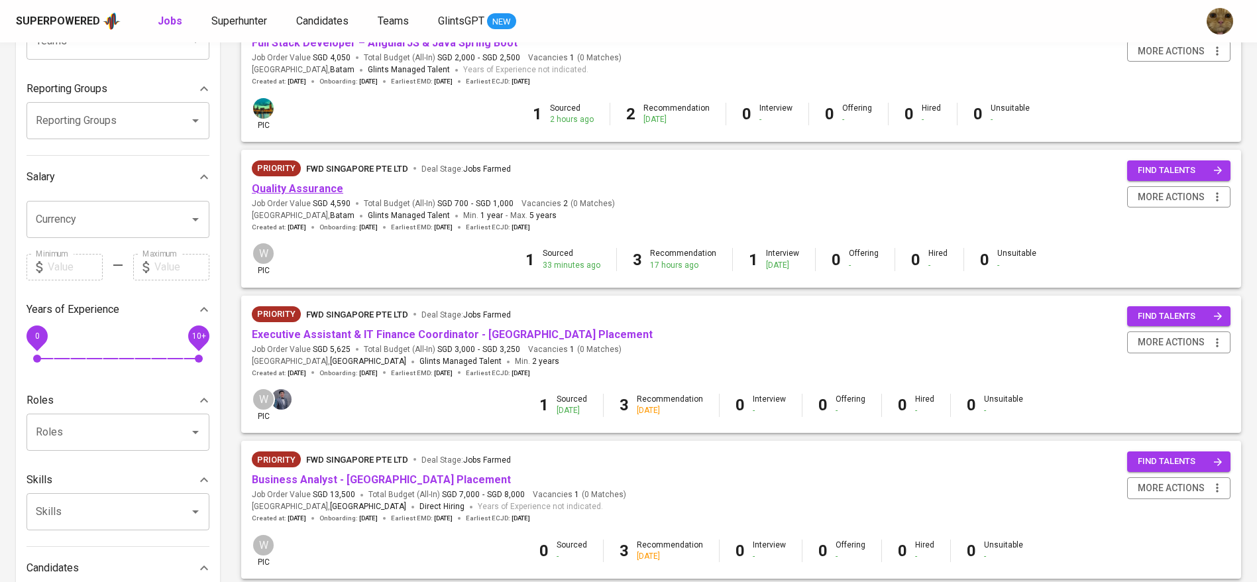
click at [280, 192] on link "Quality Assurance" at bounding box center [297, 188] width 91 height 13
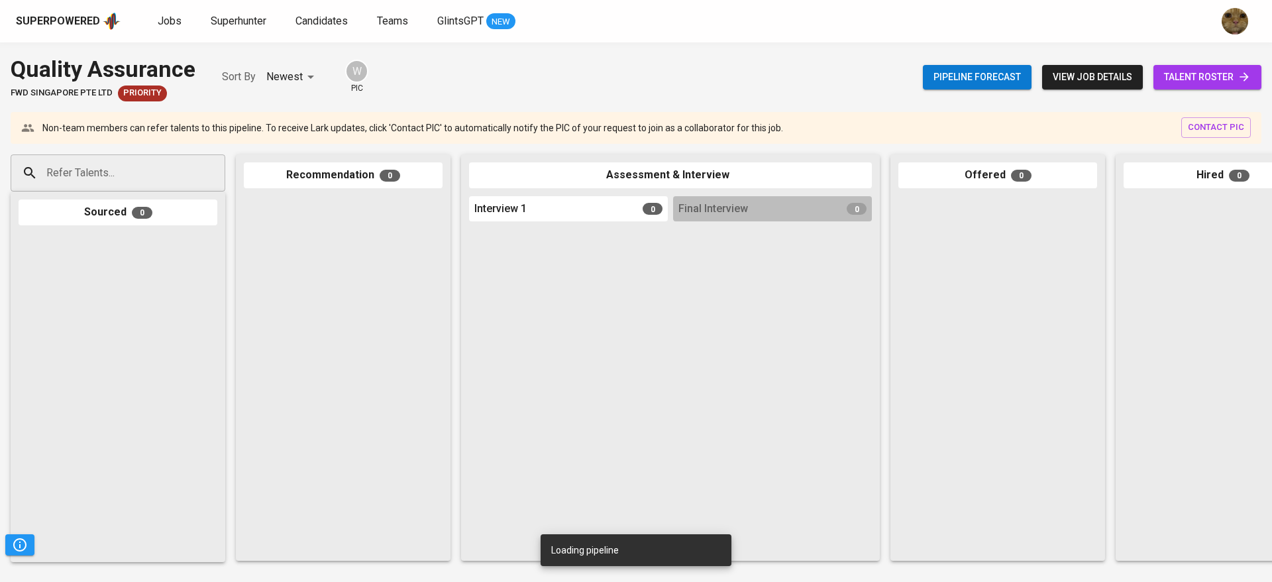
click at [1200, 70] on span "talent roster" at bounding box center [1207, 77] width 87 height 17
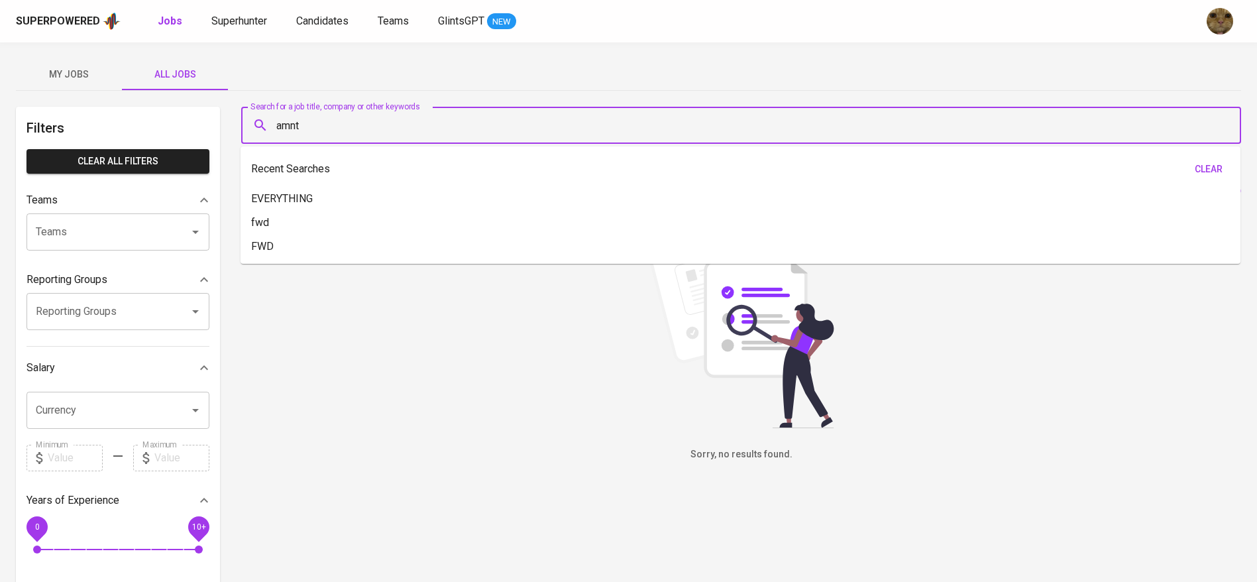
type input "amnt"
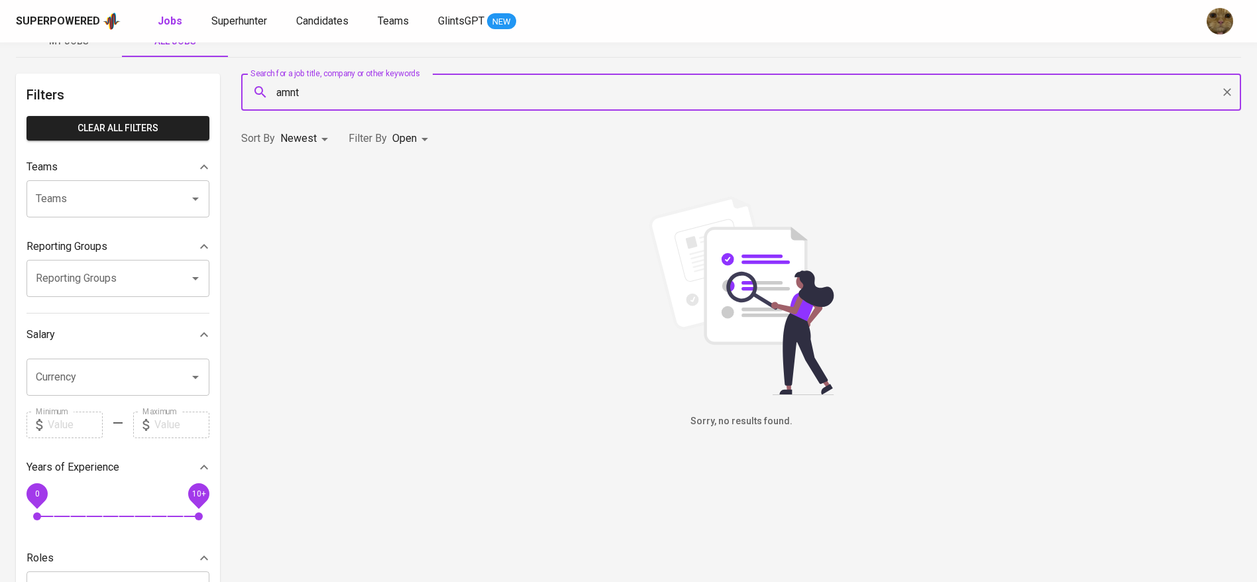
scroll to position [35, 0]
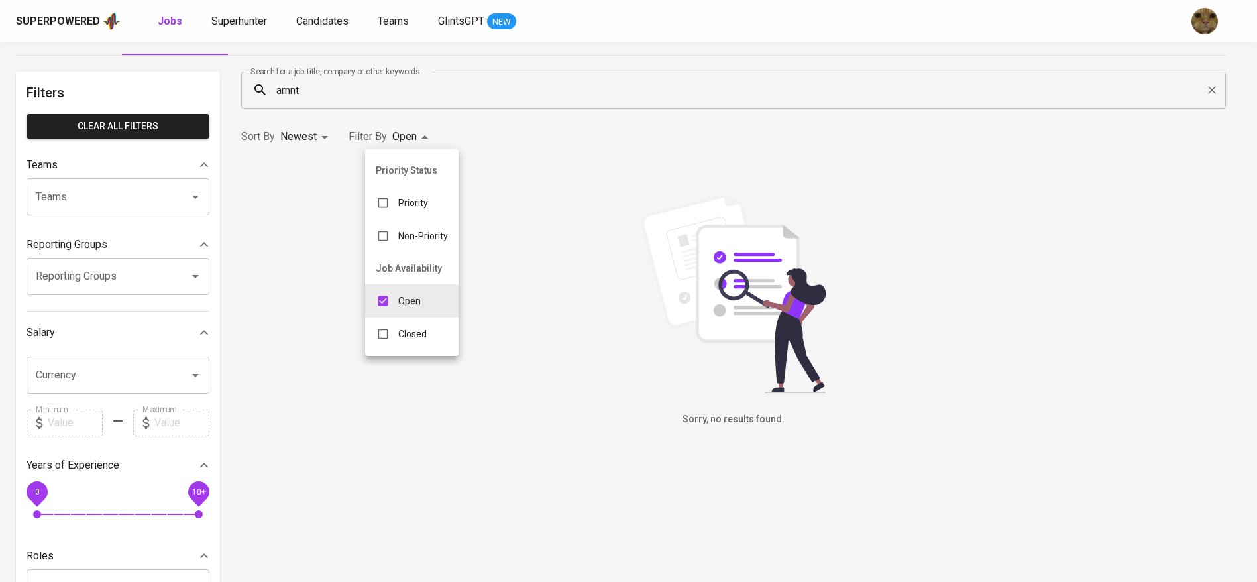
click at [411, 131] on body "Superpowered Jobs Superhunter Candidates Teams GlintsGPT NEW My Jobs All Jobs F…" at bounding box center [628, 417] width 1257 height 904
click at [333, 96] on div at bounding box center [636, 291] width 1272 height 582
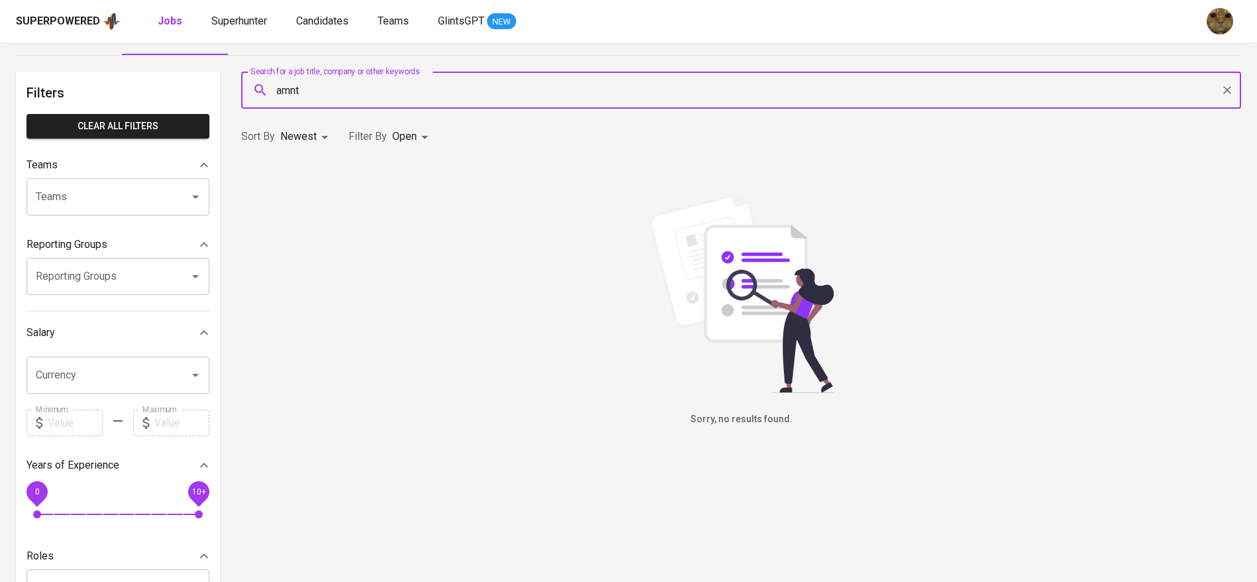
click at [324, 87] on input "amnt" at bounding box center [744, 90] width 941 height 25
type input "[GEOGRAPHIC_DATA]"
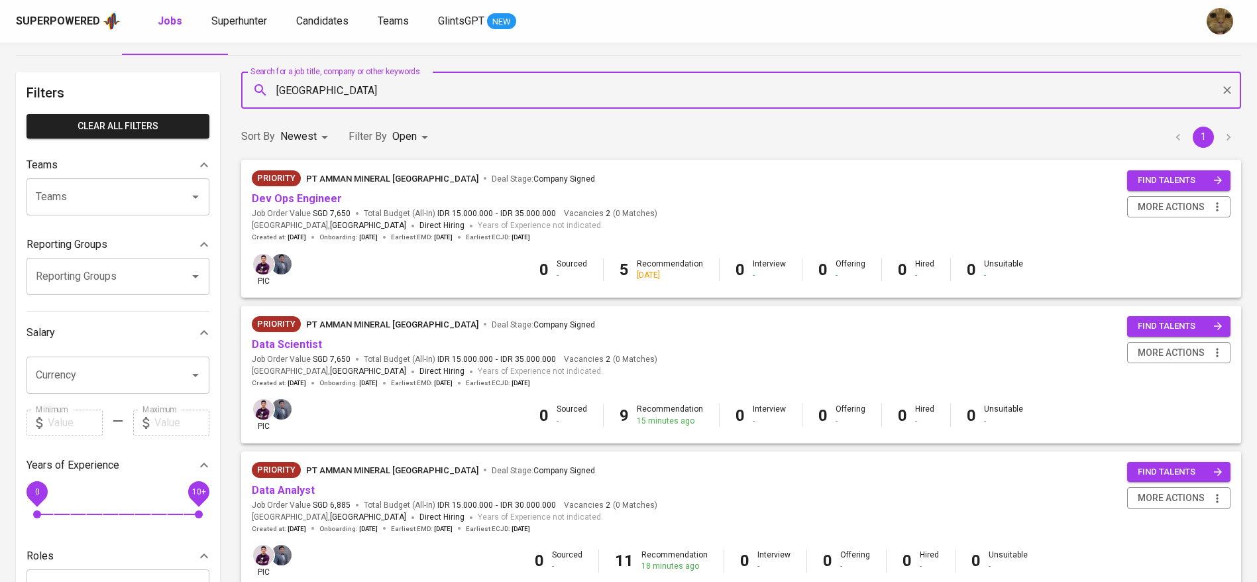
scroll to position [234, 0]
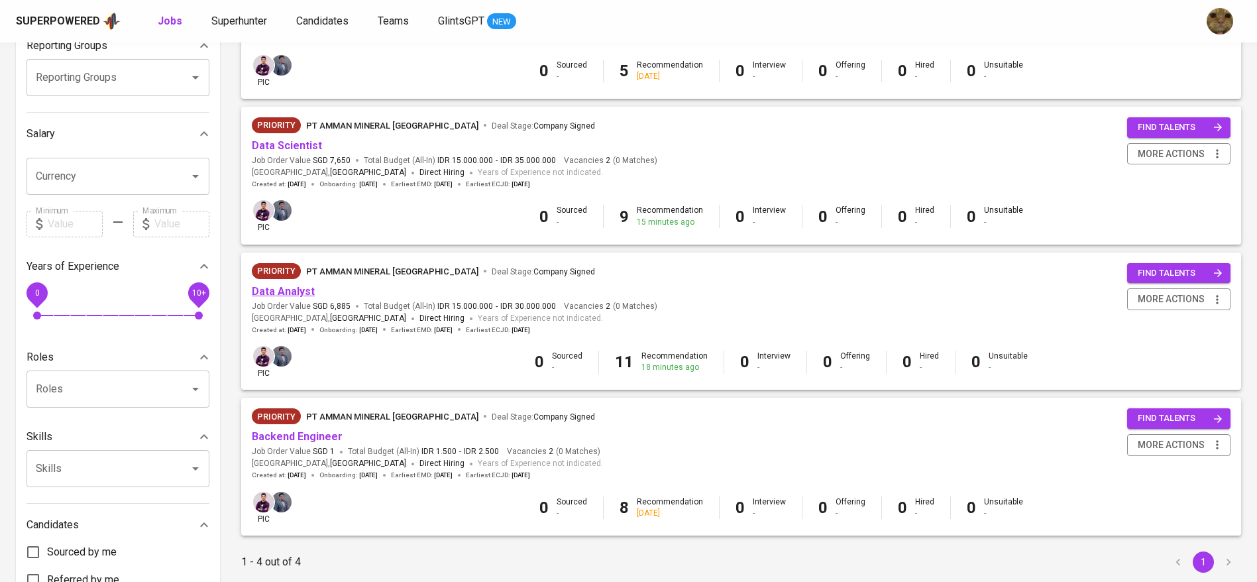
click at [297, 289] on link "Data Analyst" at bounding box center [283, 291] width 63 height 13
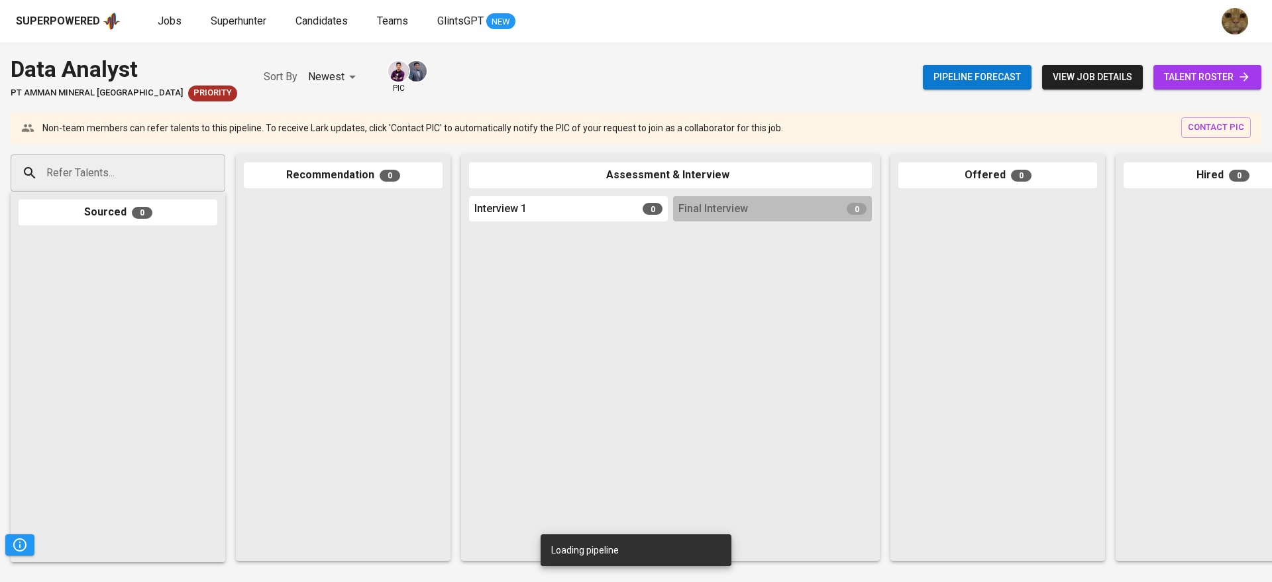
click at [1198, 74] on span "talent roster" at bounding box center [1207, 77] width 87 height 17
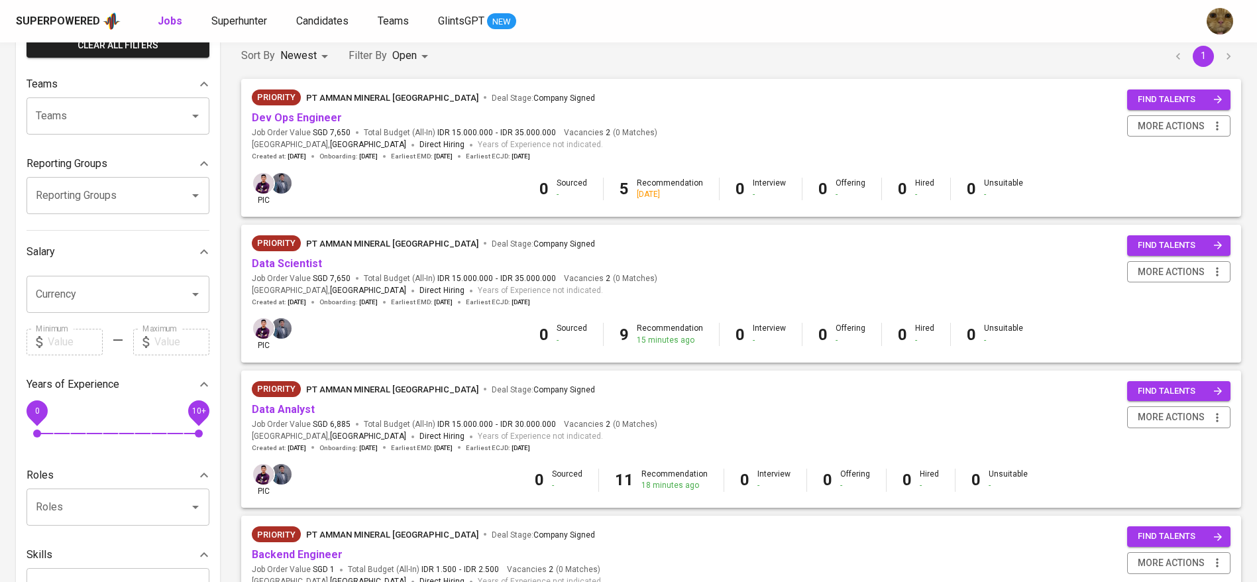
scroll to position [113, 0]
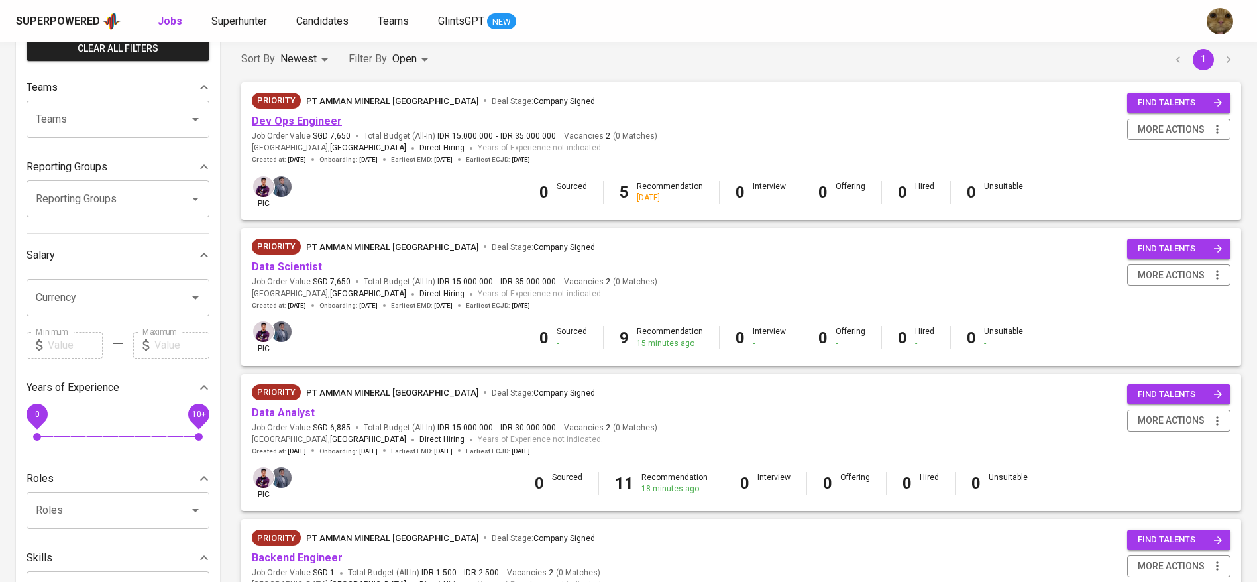
click at [302, 123] on link "Dev Ops Engineer" at bounding box center [297, 121] width 90 height 13
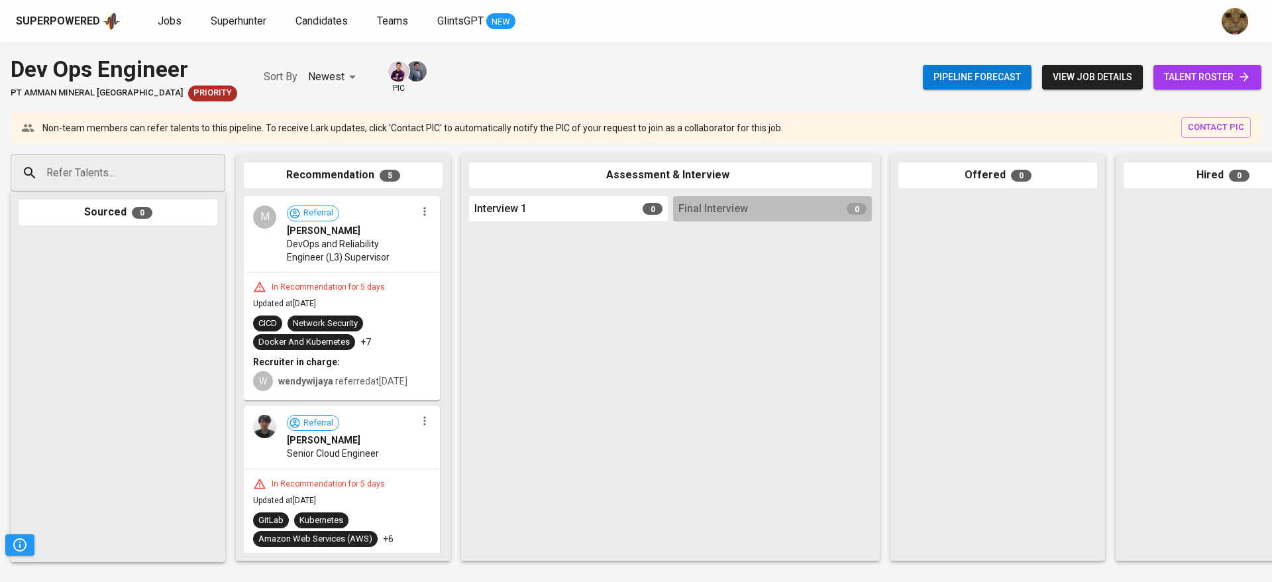
click at [1181, 67] on link "talent roster" at bounding box center [1207, 77] width 108 height 25
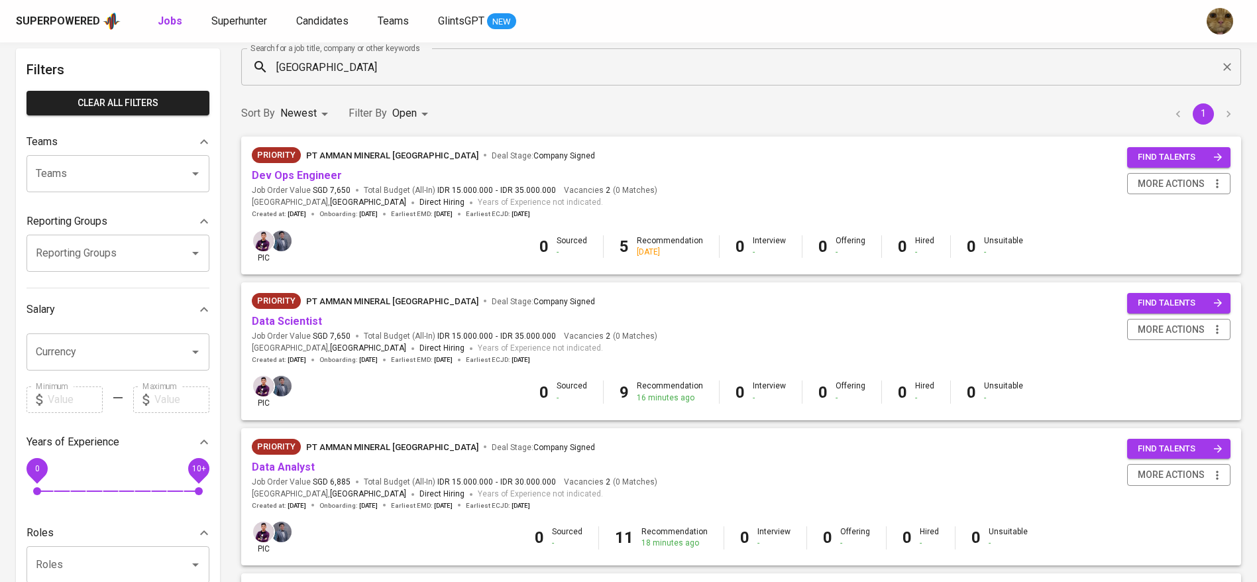
scroll to position [323, 0]
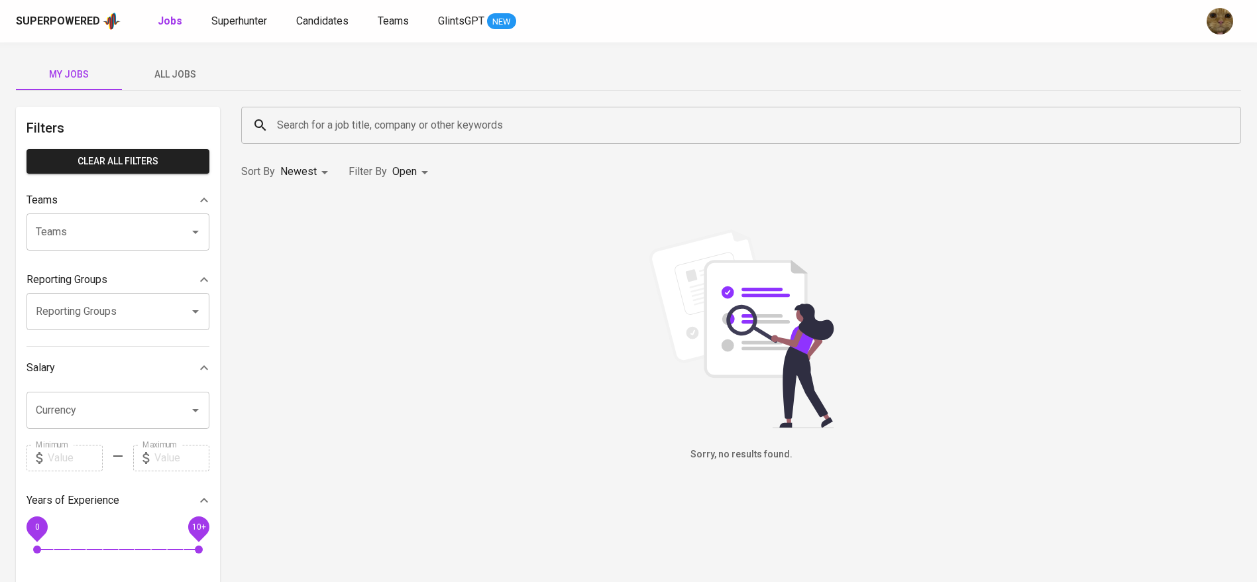
click at [184, 86] on button "All Jobs" at bounding box center [175, 74] width 106 height 32
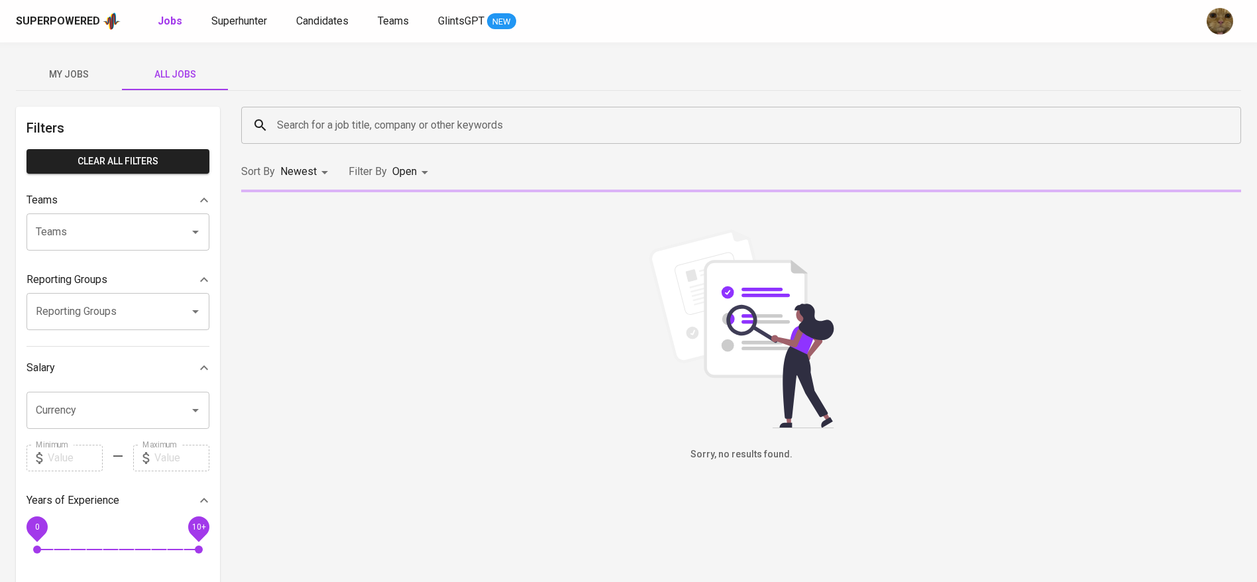
click at [346, 121] on input "Search for a job title, company or other keywords" at bounding box center [744, 125] width 941 height 25
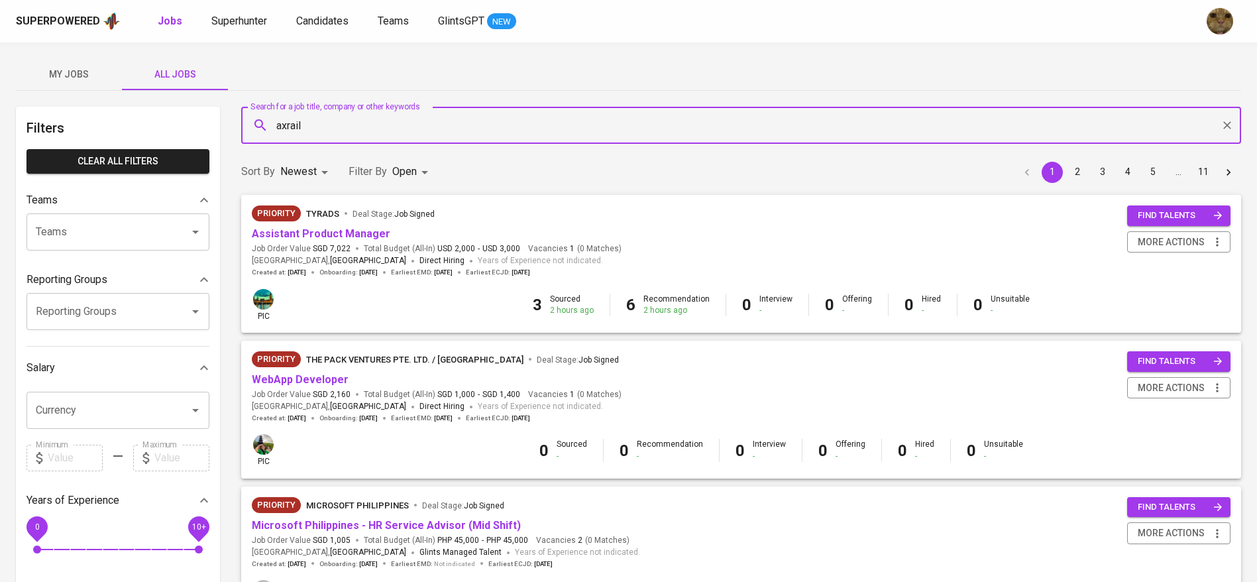
type input "axrail"
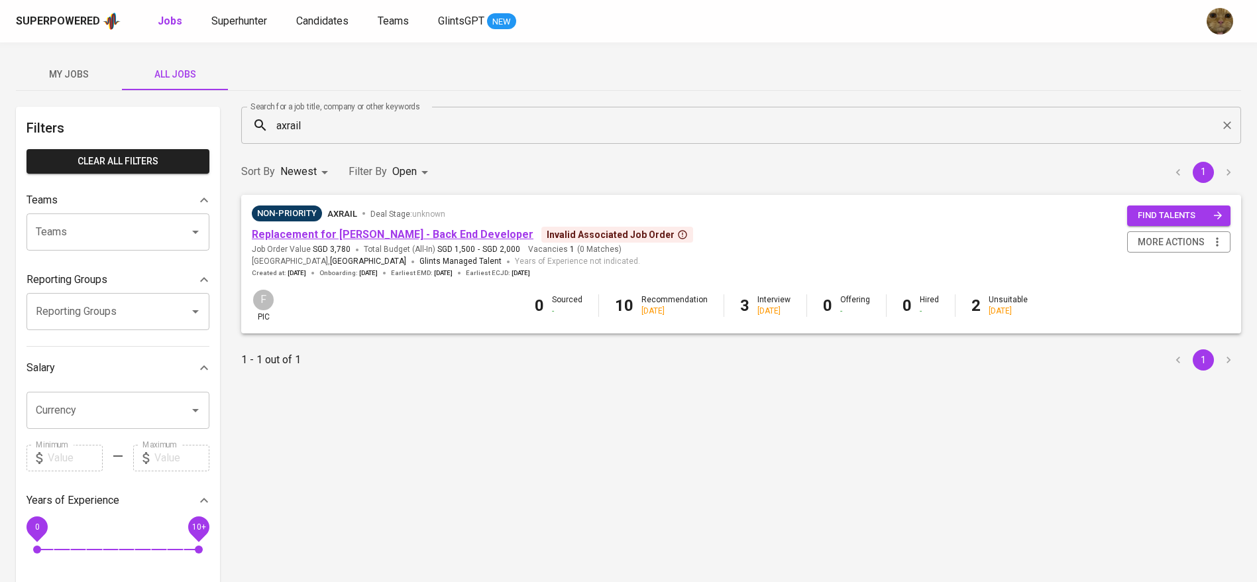
click at [346, 233] on link "Replacement for Syakur Rahman - Back End Developer" at bounding box center [393, 234] width 282 height 13
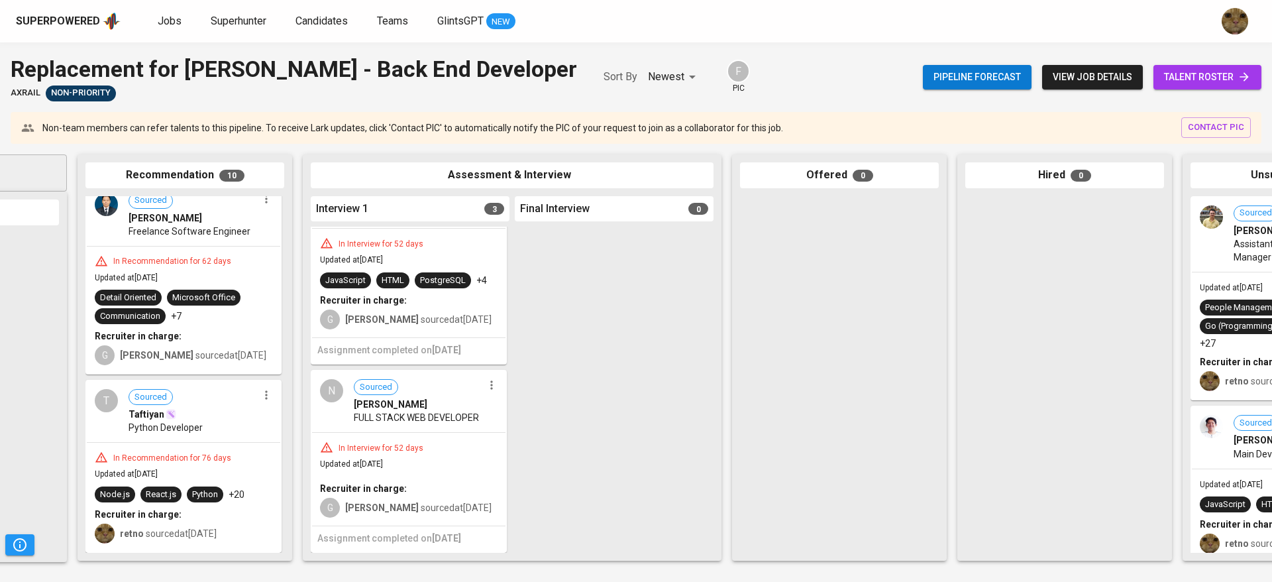
scroll to position [0, 174]
